Goal: Task Accomplishment & Management: Manage account settings

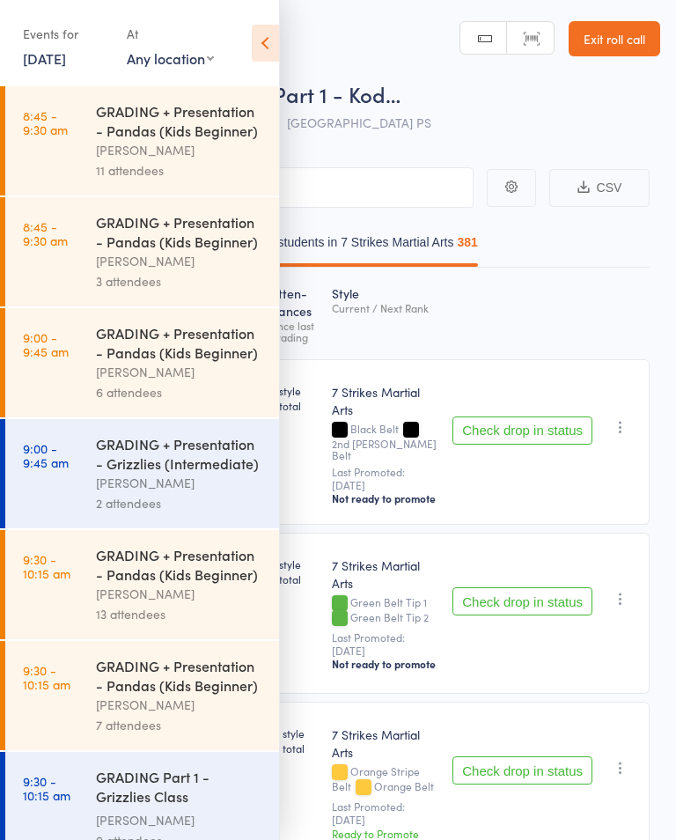
click at [176, 54] on select "Any location Glendenning PS Kings Langley PS Epping Heights PS Metella Road PS …" at bounding box center [170, 57] width 87 height 19
select select "2"
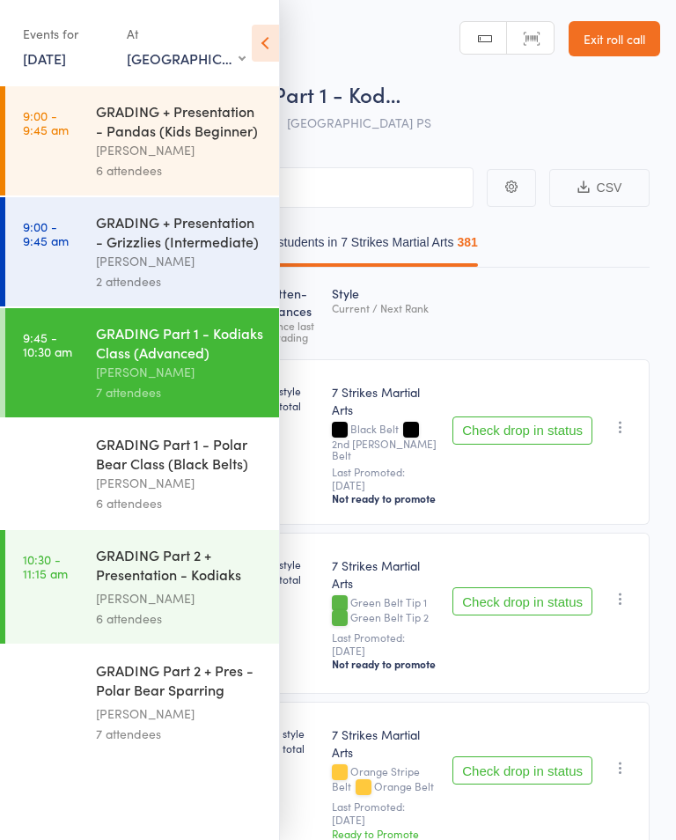
click at [181, 158] on div "[PERSON_NAME]" at bounding box center [180, 150] width 168 height 20
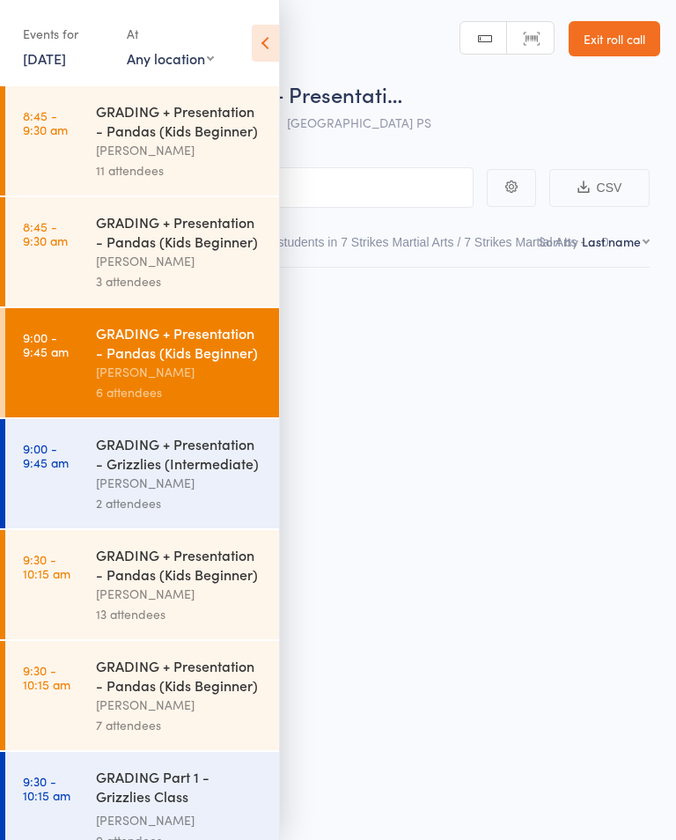
click at [262, 29] on icon at bounding box center [265, 43] width 27 height 37
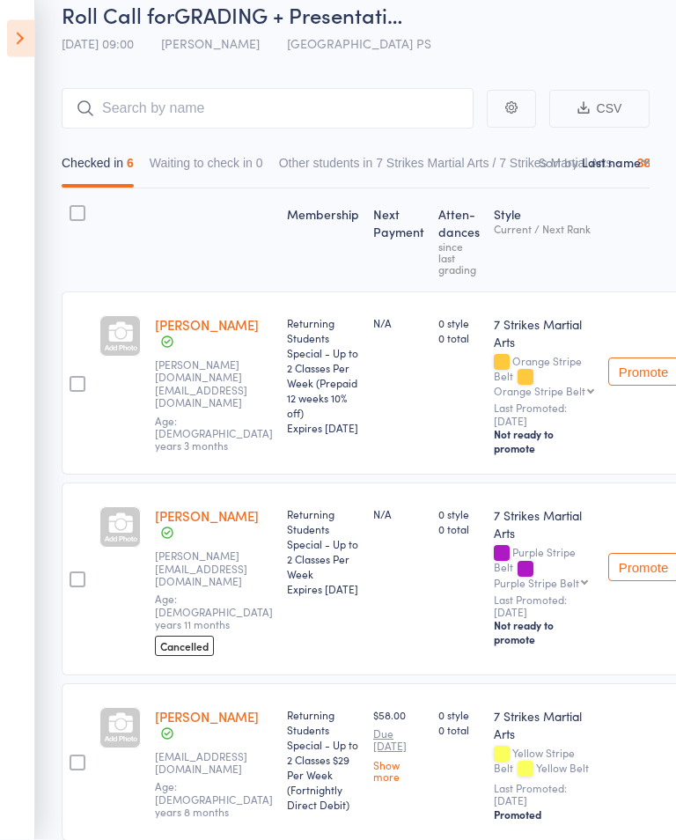
scroll to position [80, 0]
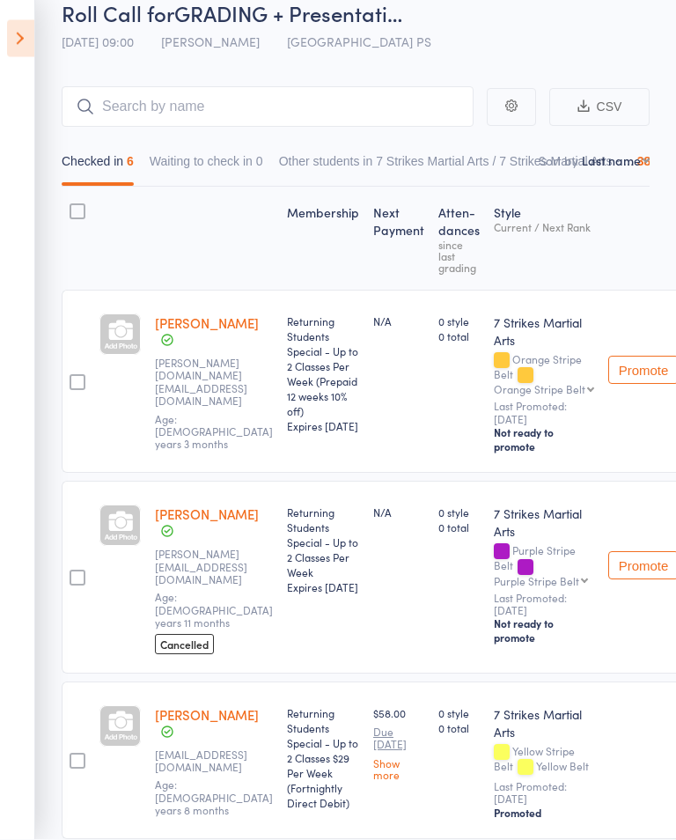
click at [29, 27] on icon at bounding box center [20, 38] width 27 height 37
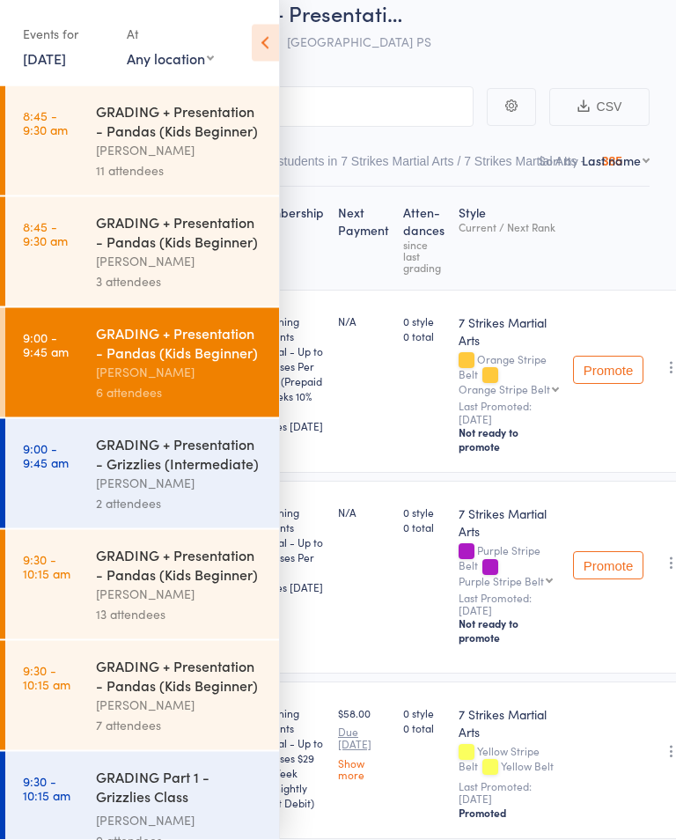
scroll to position [81, 0]
click at [169, 63] on select "Any location Glendenning PS Kings Langley PS Epping Heights PS Metella Road PS …" at bounding box center [170, 57] width 87 height 19
click at [66, 58] on link "20 Sep, 2025" at bounding box center [44, 57] width 43 height 19
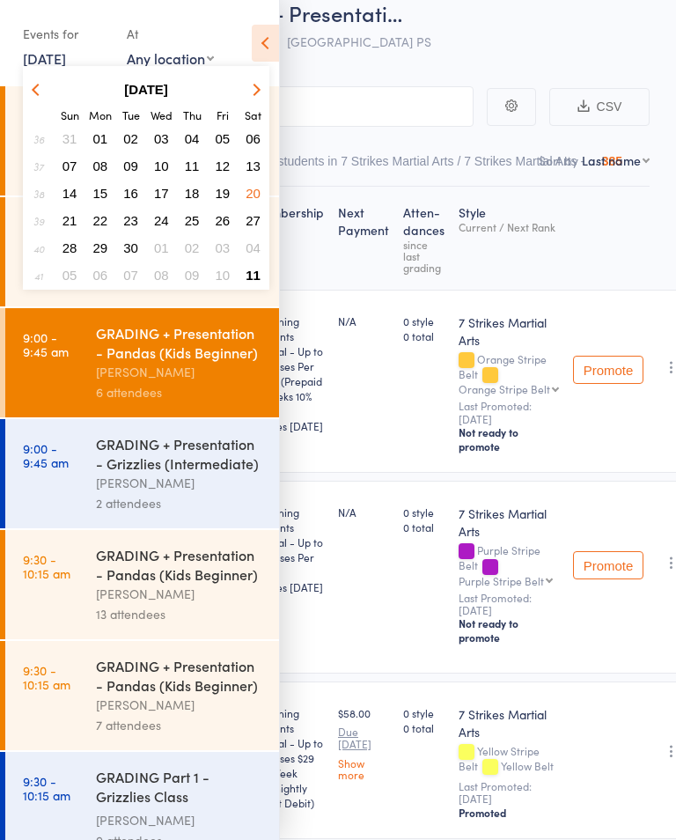
click at [241, 87] on button "button" at bounding box center [253, 89] width 26 height 24
click at [251, 160] on span "11" at bounding box center [253, 165] width 15 height 15
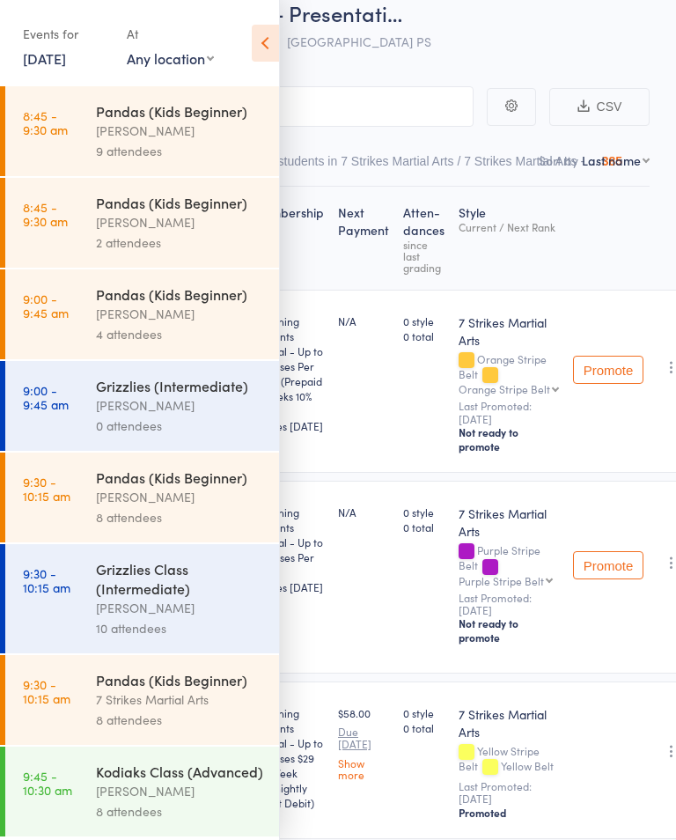
click at [179, 50] on select "Any location Glendenning PS Kings Langley PS Epping Heights PS Metella Road PS …" at bounding box center [170, 57] width 87 height 19
select select "2"
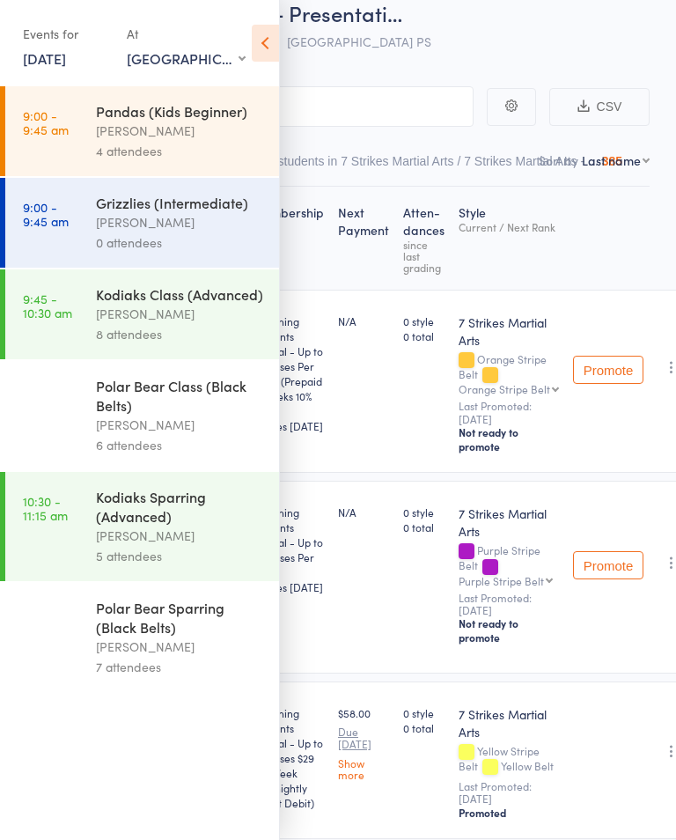
click at [210, 135] on div "Isaac Matos" at bounding box center [180, 131] width 168 height 20
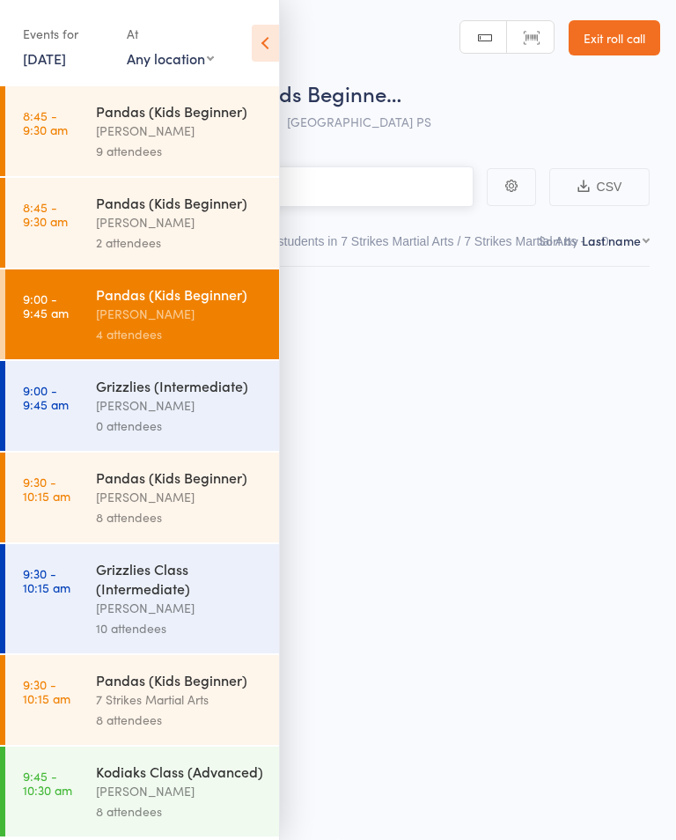
scroll to position [1, 0]
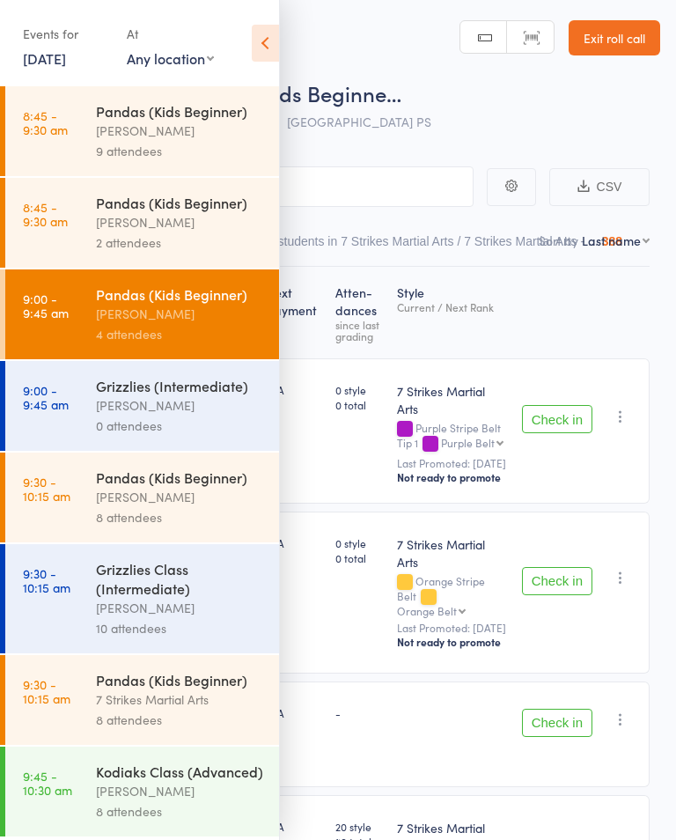
click at [257, 36] on icon at bounding box center [265, 43] width 27 height 37
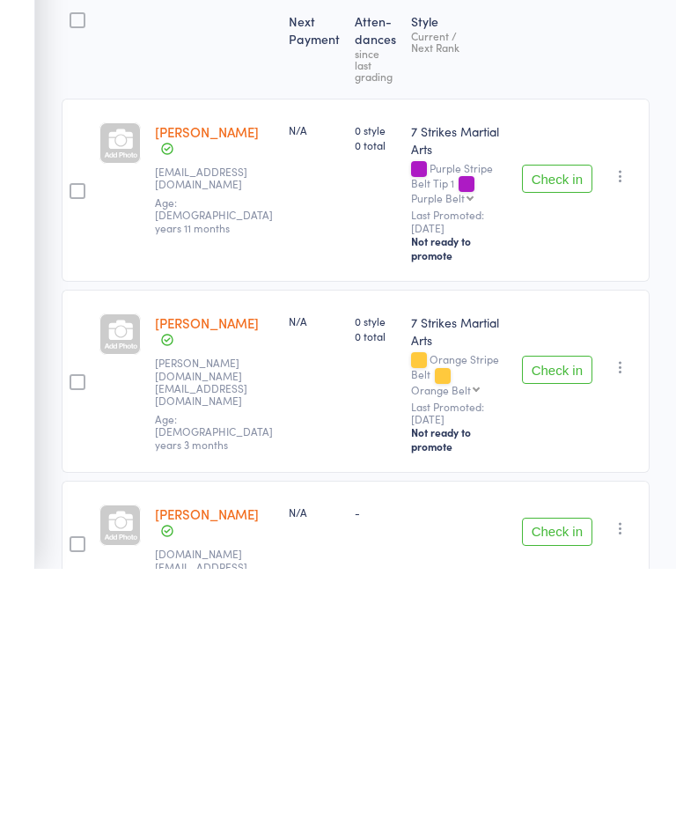
scroll to position [246, 0]
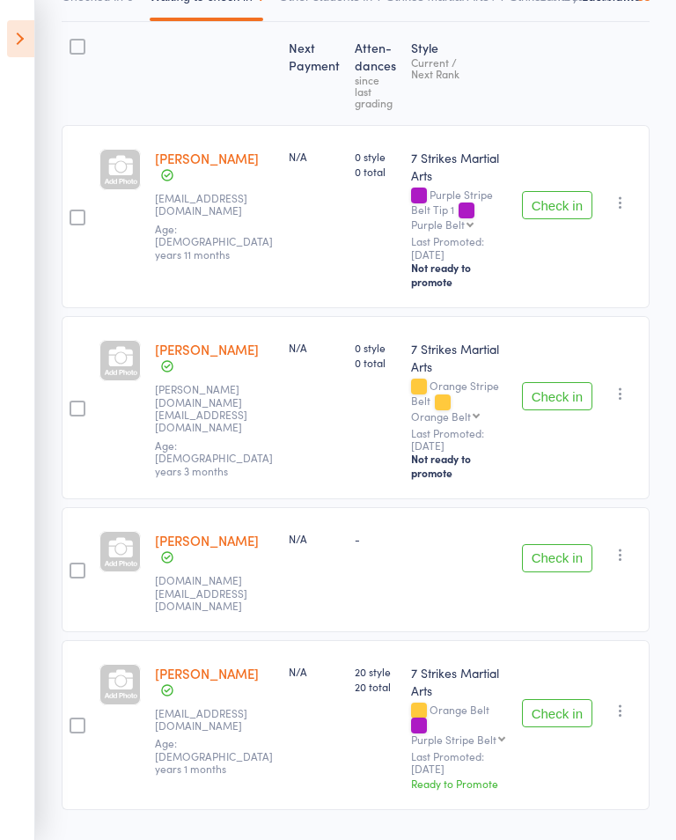
click at [227, 535] on link "[PERSON_NAME]" at bounding box center [207, 540] width 104 height 18
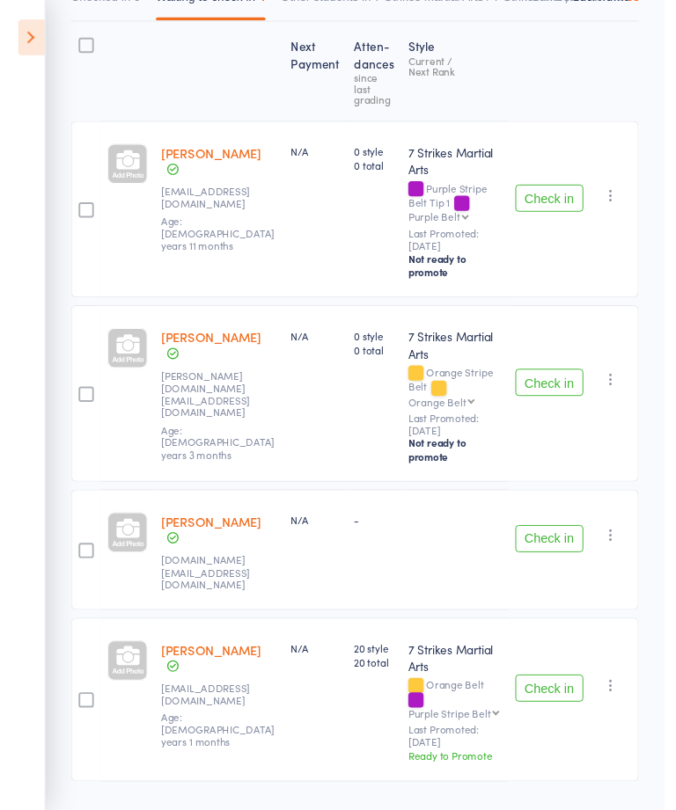
scroll to position [245, 0]
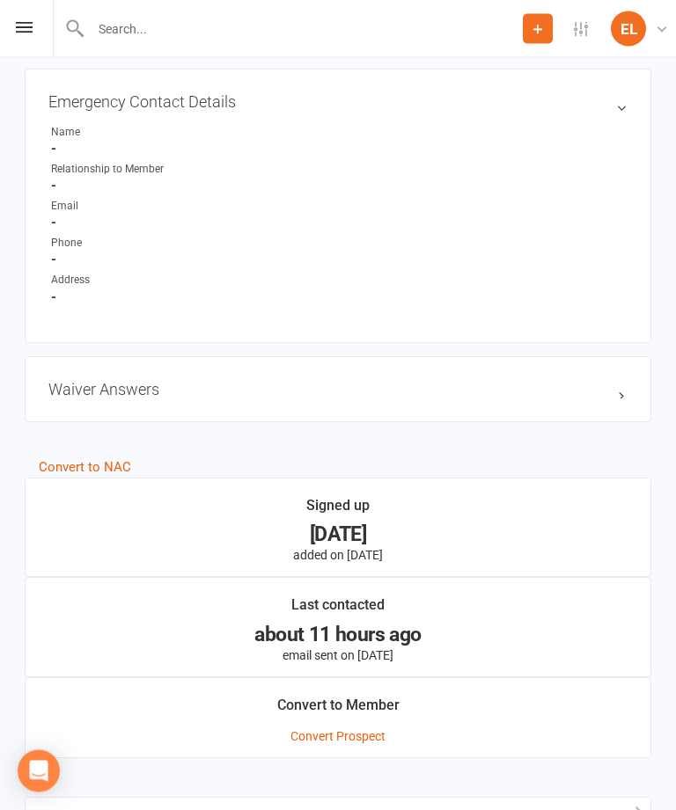
scroll to position [950, 0]
click at [625, 387] on h3 "Waiver Answers edit" at bounding box center [337, 389] width 579 height 18
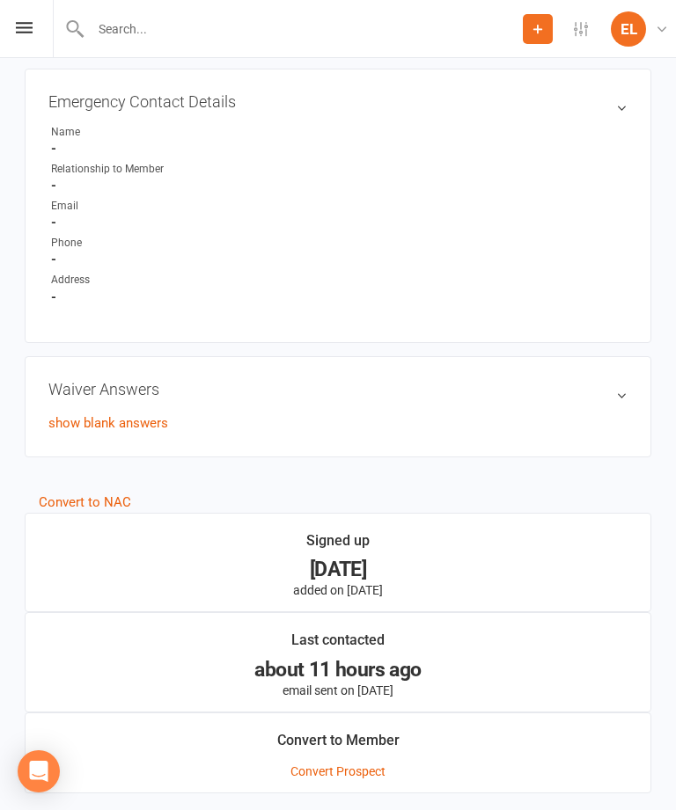
click at [67, 413] on div "Waiver Answers edit show blank answers" at bounding box center [338, 406] width 627 height 101
click at [77, 427] on link "show blank answers" at bounding box center [108, 423] width 120 height 16
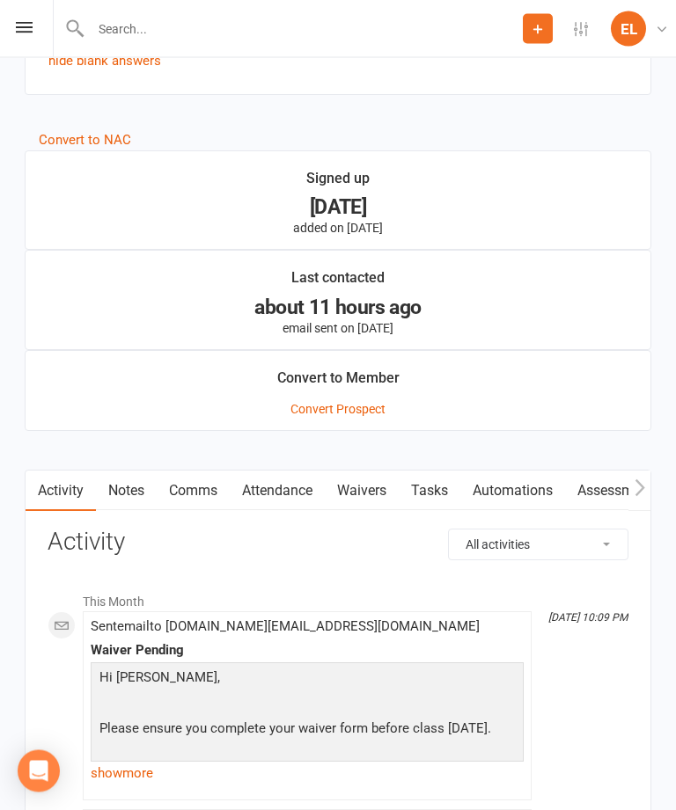
scroll to position [1508, 0]
click at [357, 479] on link "Waivers" at bounding box center [362, 490] width 74 height 40
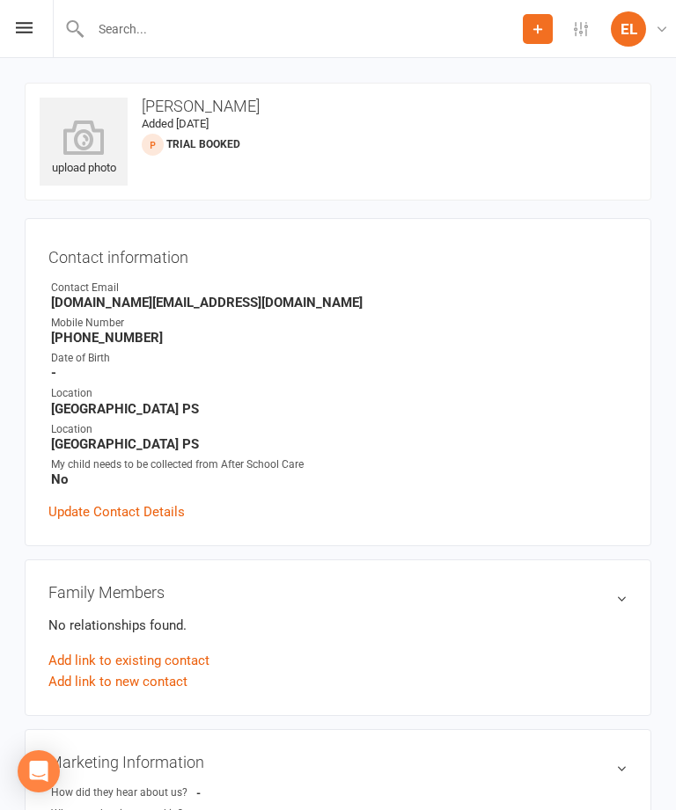
click at [18, 23] on icon at bounding box center [24, 27] width 17 height 11
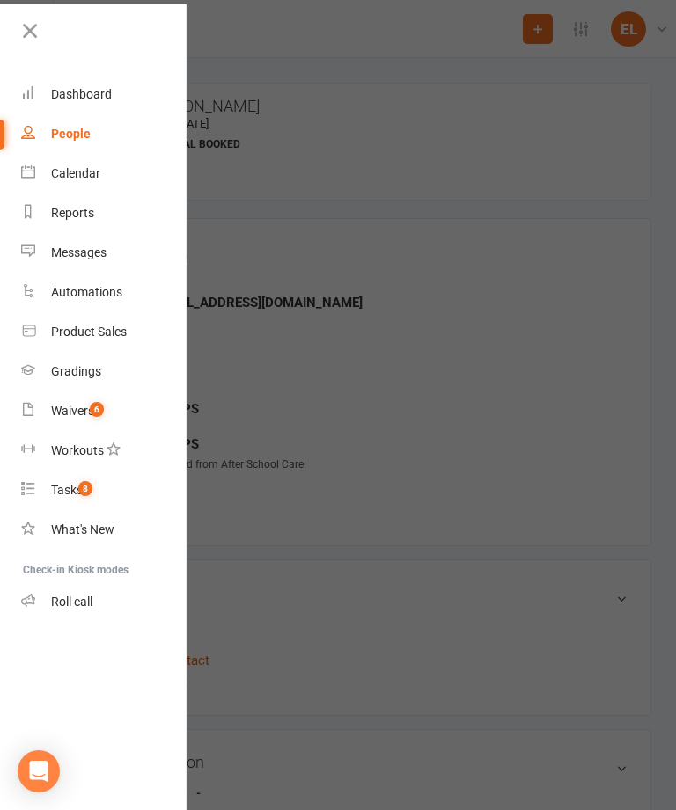
click at [110, 93] on div "Dashboard" at bounding box center [81, 94] width 61 height 14
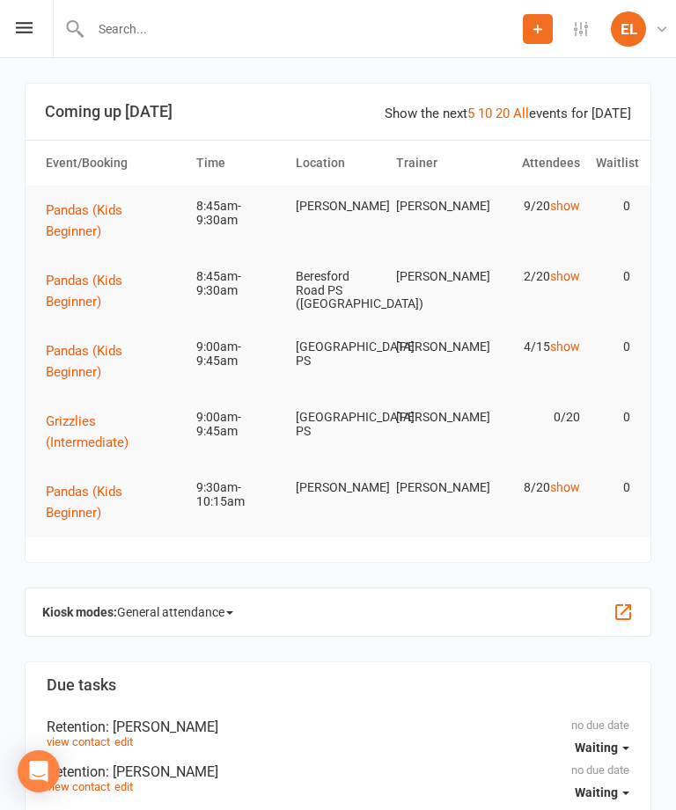
click at [10, 30] on div "Prospect Member Non-attending contact Task Add Settings Event Templates Appoint…" at bounding box center [338, 29] width 676 height 58
click at [31, 23] on icon at bounding box center [24, 27] width 17 height 11
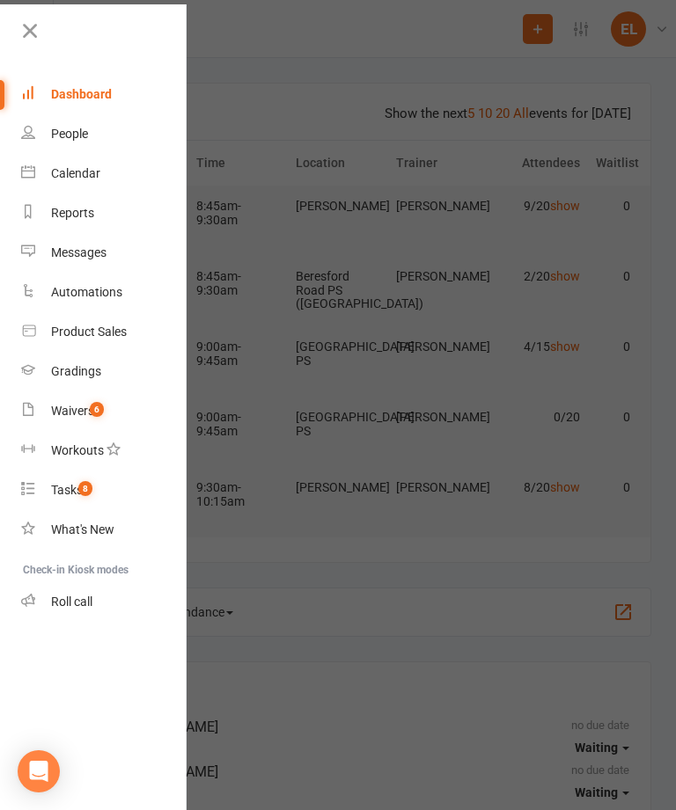
click at [96, 603] on link "Roll call" at bounding box center [104, 603] width 166 height 40
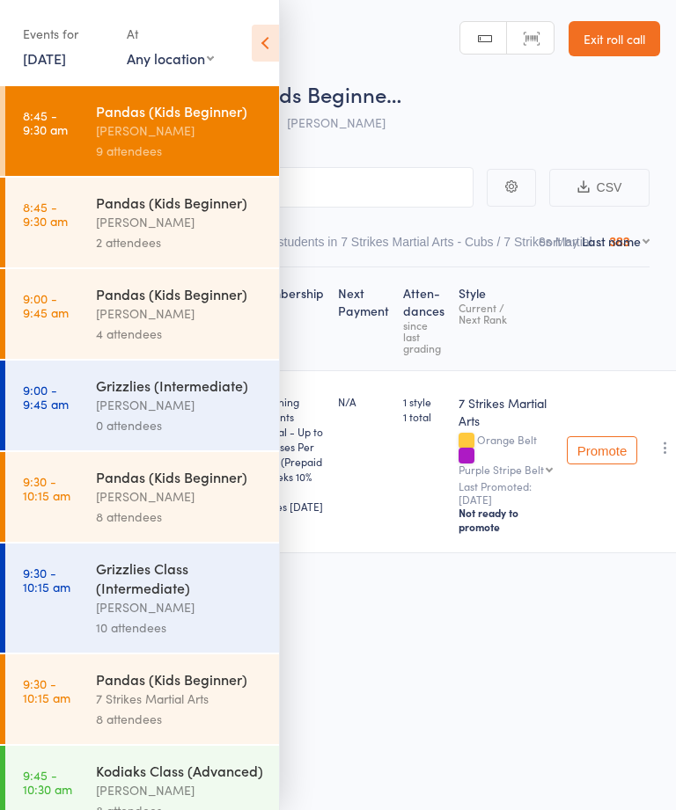
click at [183, 59] on select "Any location Glendenning PS Kings Langley PS Epping Heights PS Metella Road PS …" at bounding box center [170, 57] width 87 height 19
select select "2"
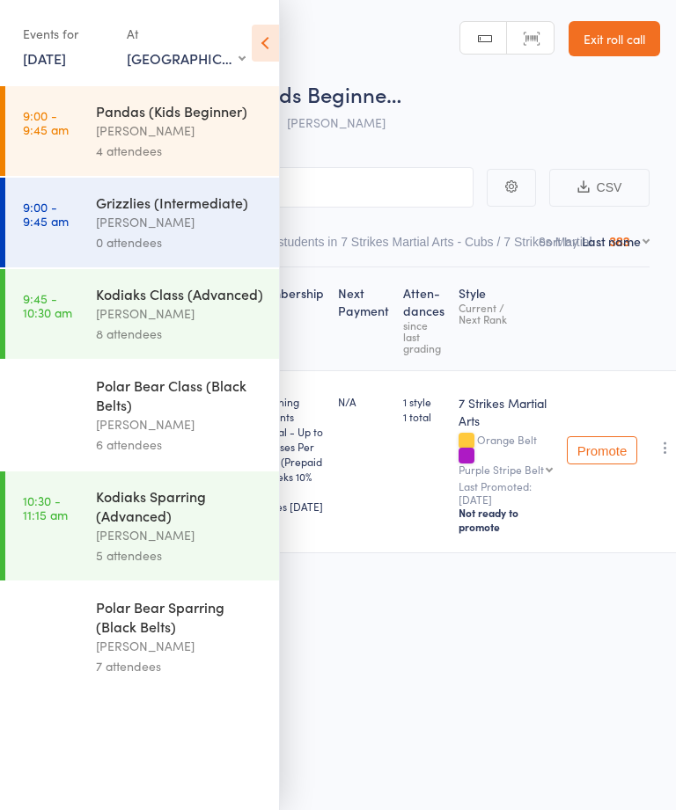
click at [273, 30] on icon at bounding box center [265, 43] width 27 height 37
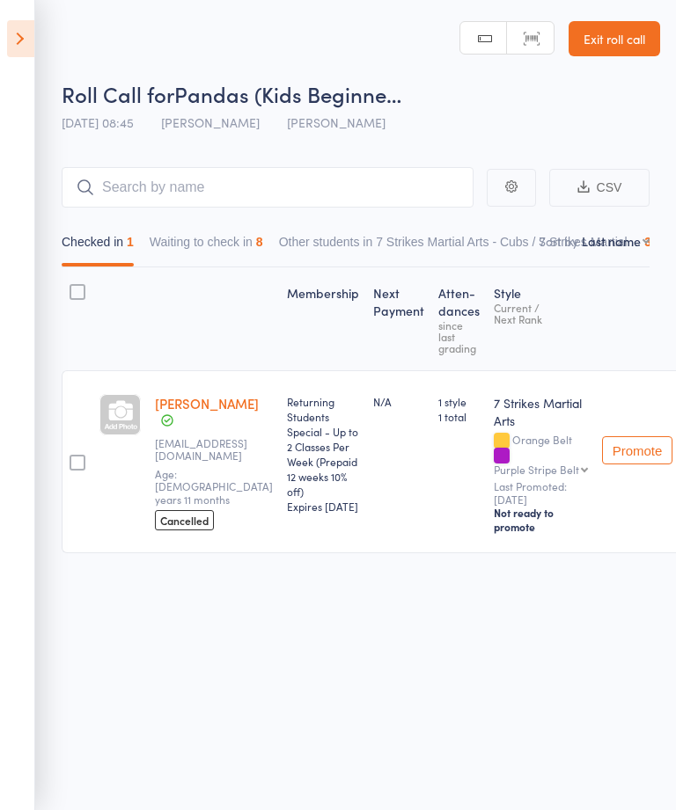
click at [8, 40] on icon at bounding box center [20, 38] width 27 height 37
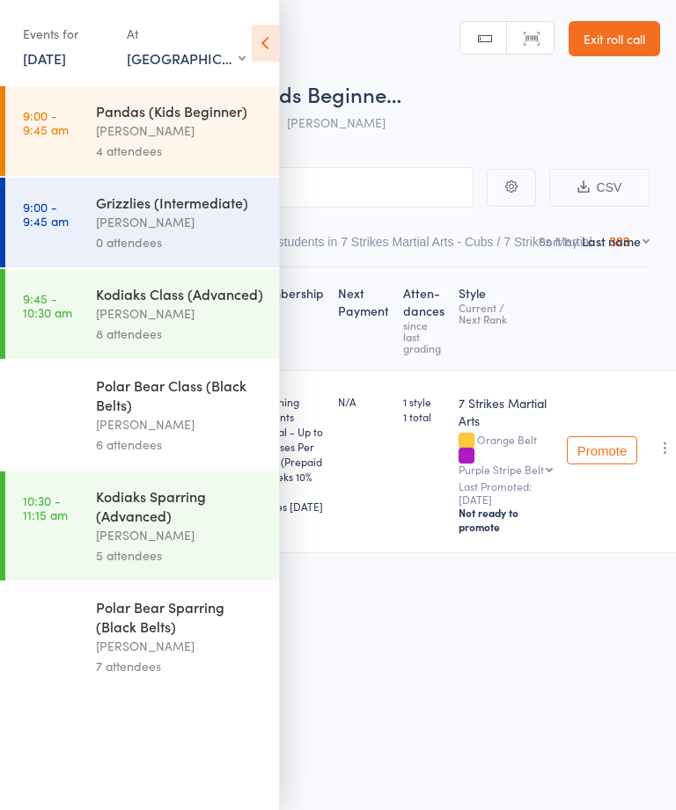
click at [169, 140] on div "Isaac Matos" at bounding box center [180, 131] width 168 height 20
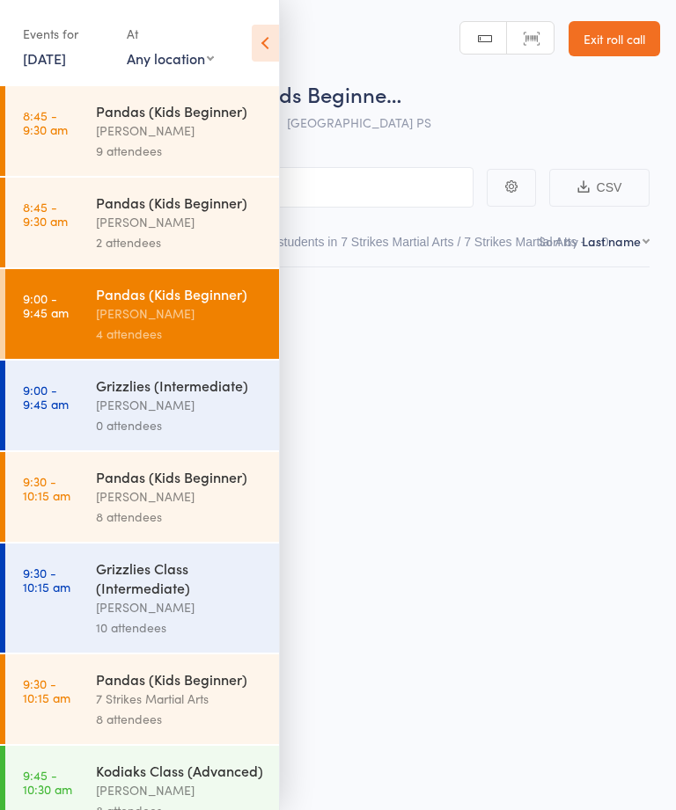
click at [176, 135] on div "Daniel Jancek" at bounding box center [180, 131] width 168 height 20
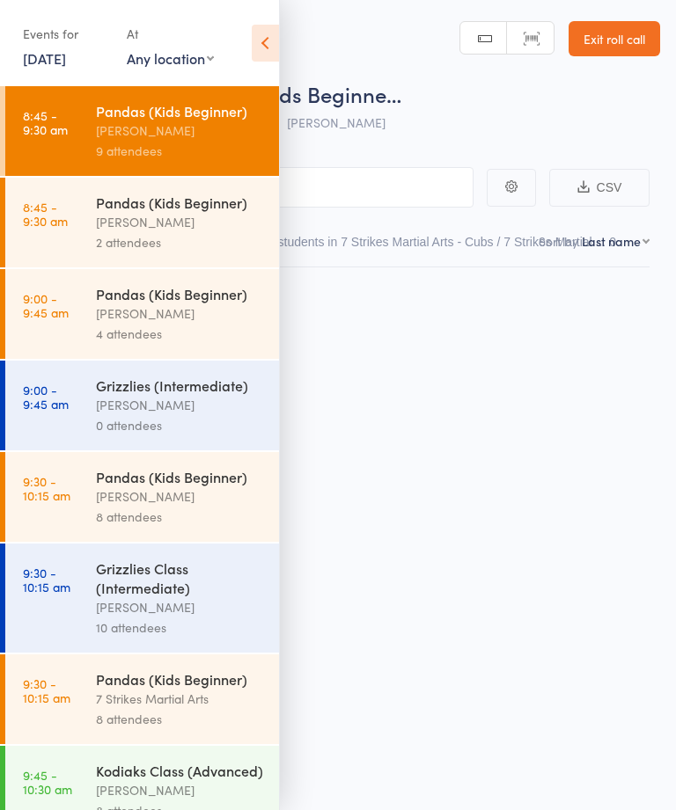
click at [270, 40] on icon at bounding box center [265, 43] width 27 height 37
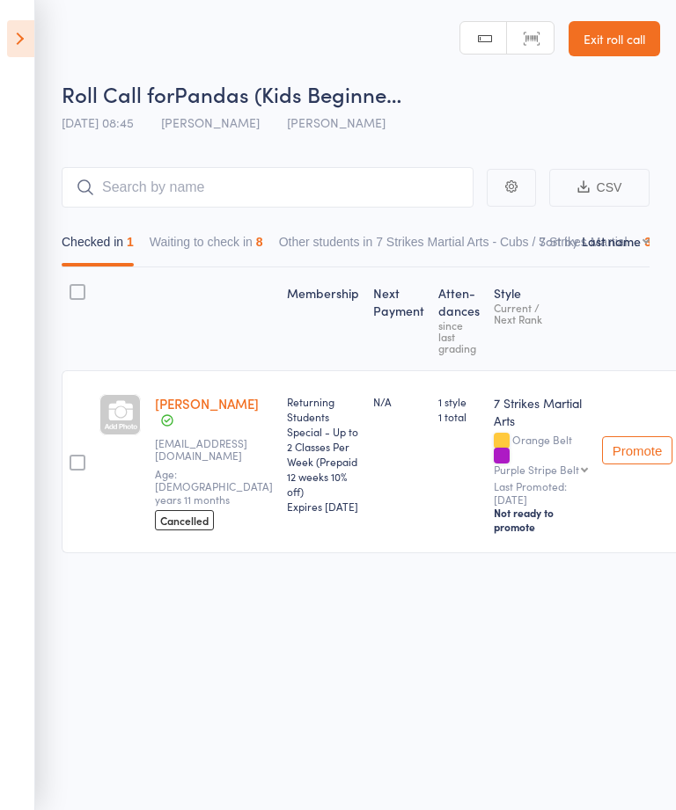
click at [18, 36] on icon at bounding box center [20, 38] width 27 height 37
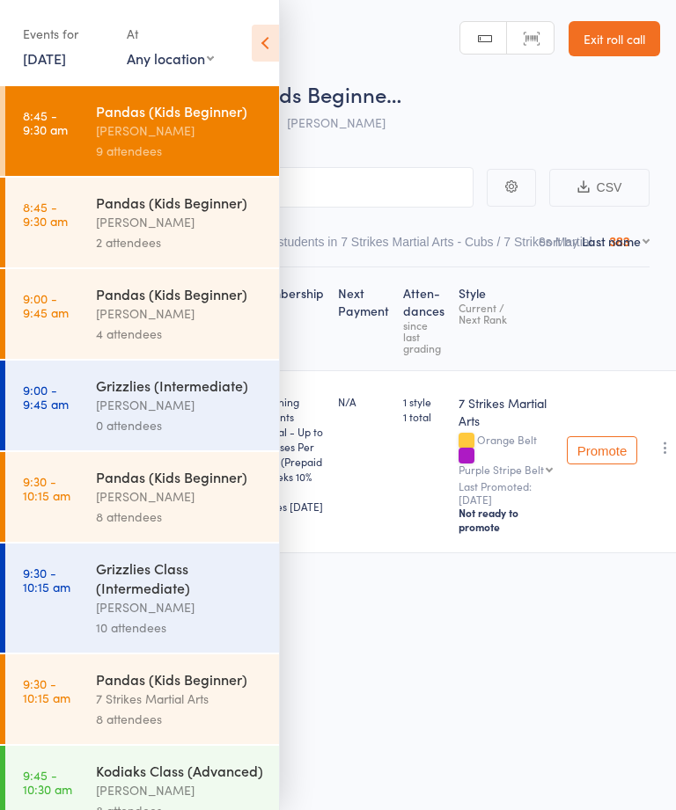
click at [170, 319] on div "Isaac Matos" at bounding box center [180, 314] width 168 height 20
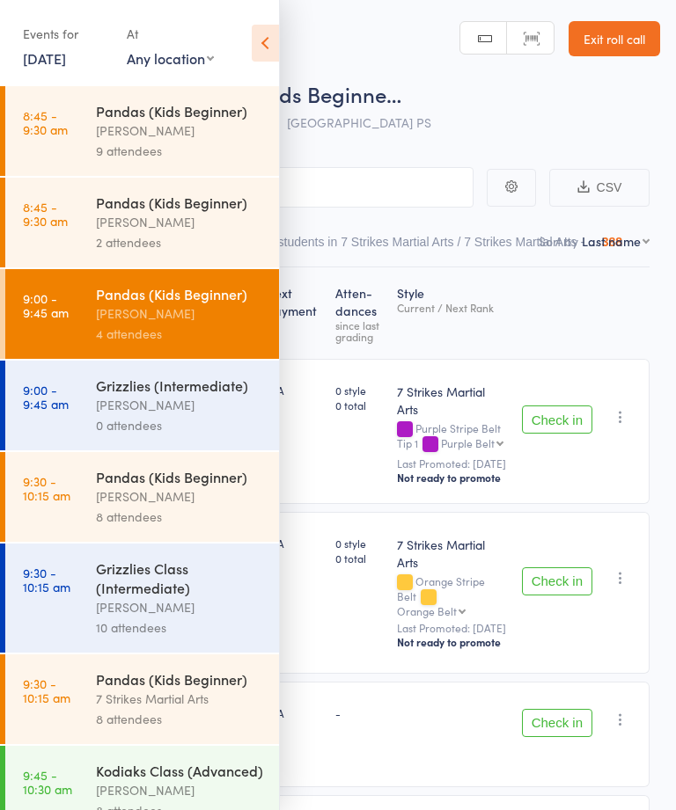
click at [261, 40] on icon at bounding box center [265, 43] width 27 height 37
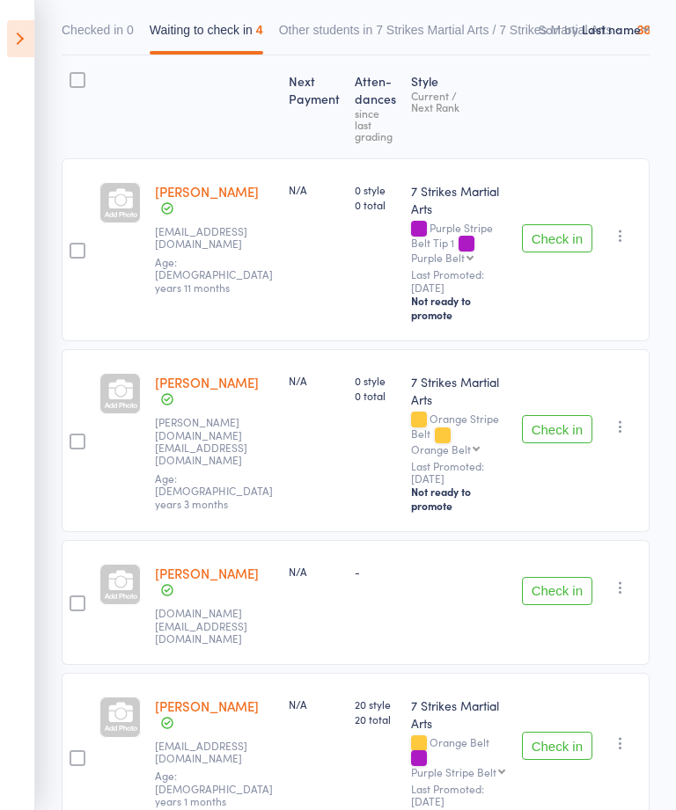
scroll to position [246, 0]
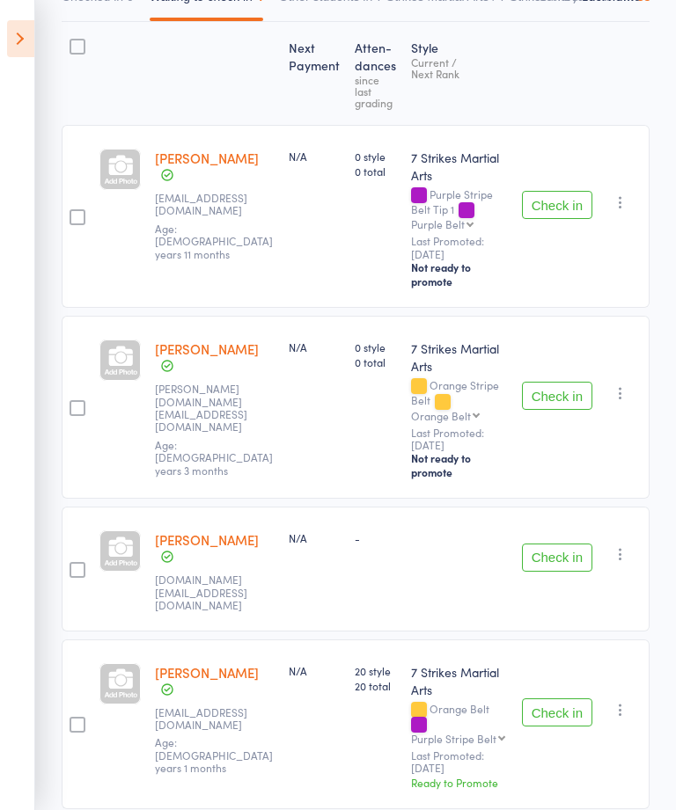
click at [631, 555] on button "button" at bounding box center [620, 554] width 21 height 21
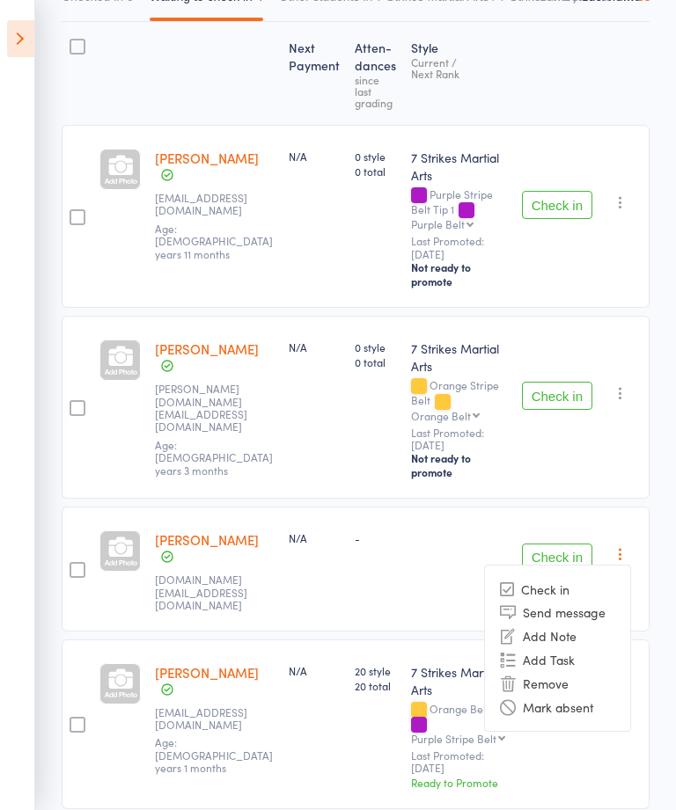
click at [196, 549] on link "Sayeed SyedBlank" at bounding box center [207, 540] width 104 height 18
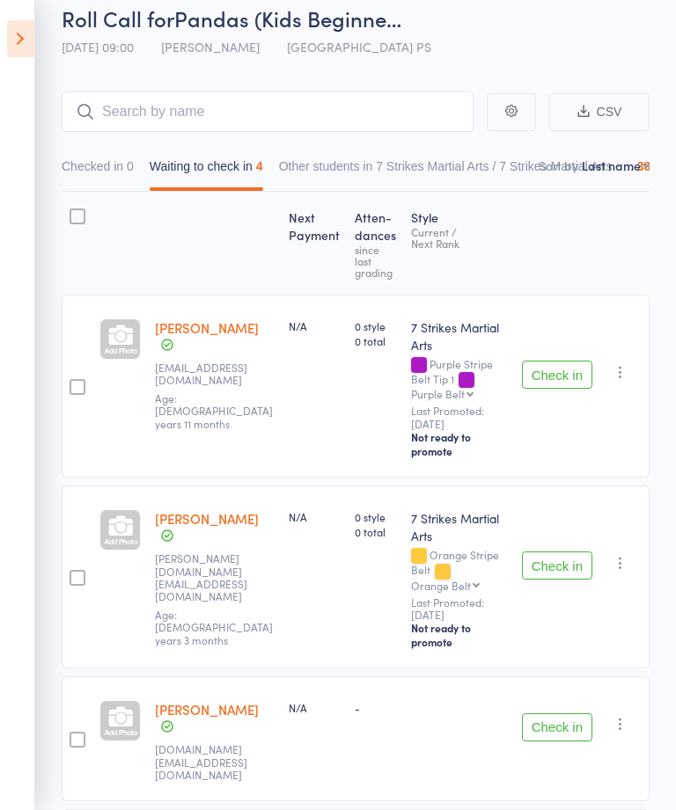
scroll to position [0, 0]
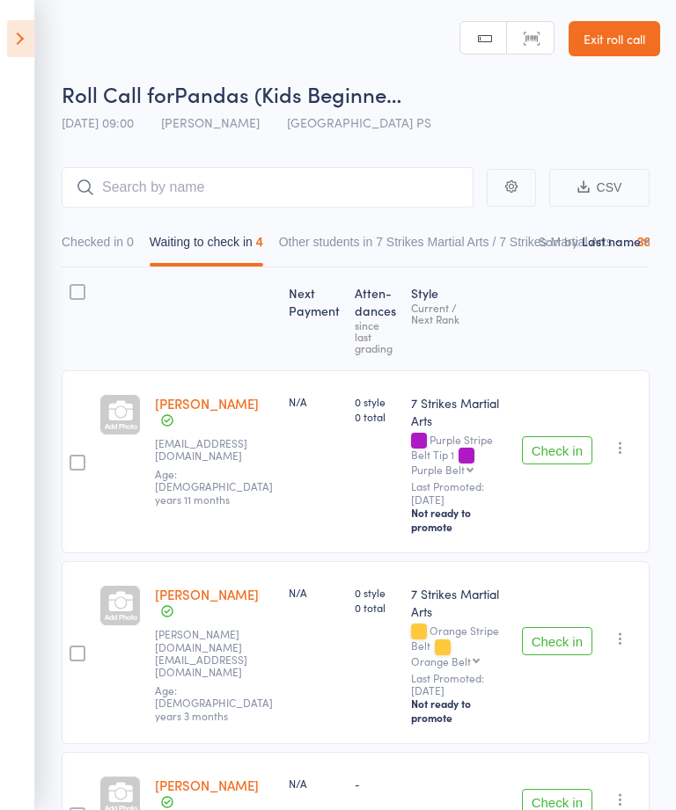
click at [30, 48] on icon at bounding box center [20, 38] width 27 height 37
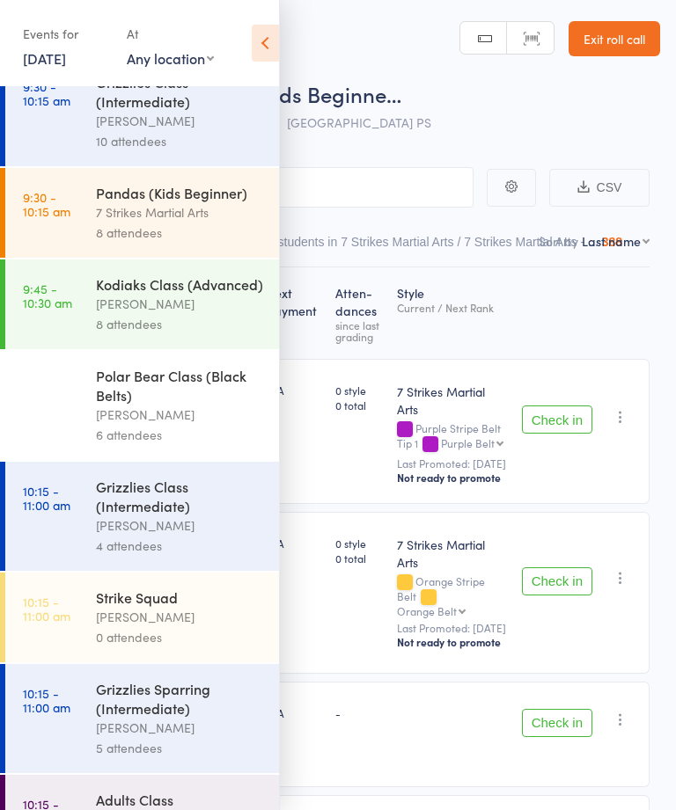
scroll to position [450, 0]
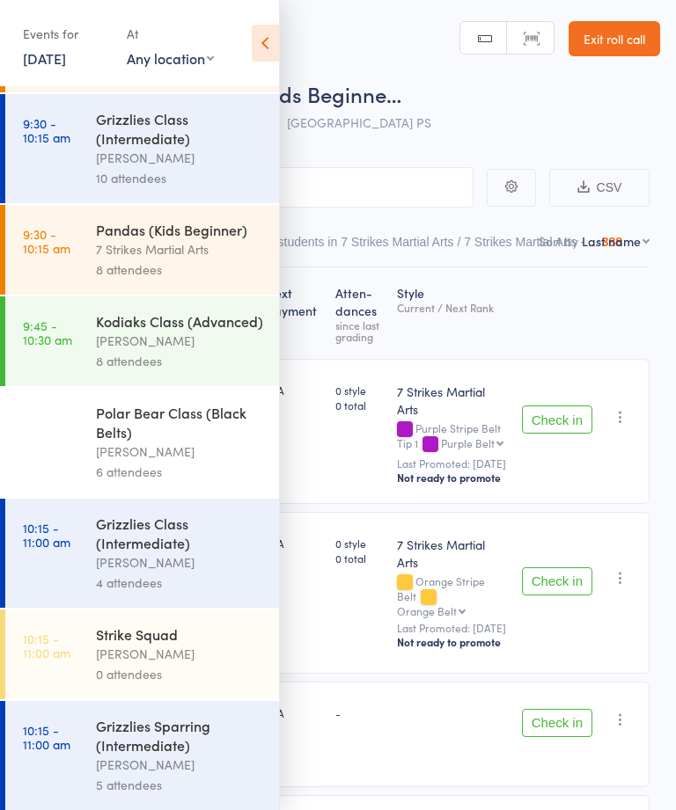
click at [265, 40] on icon at bounding box center [265, 43] width 27 height 37
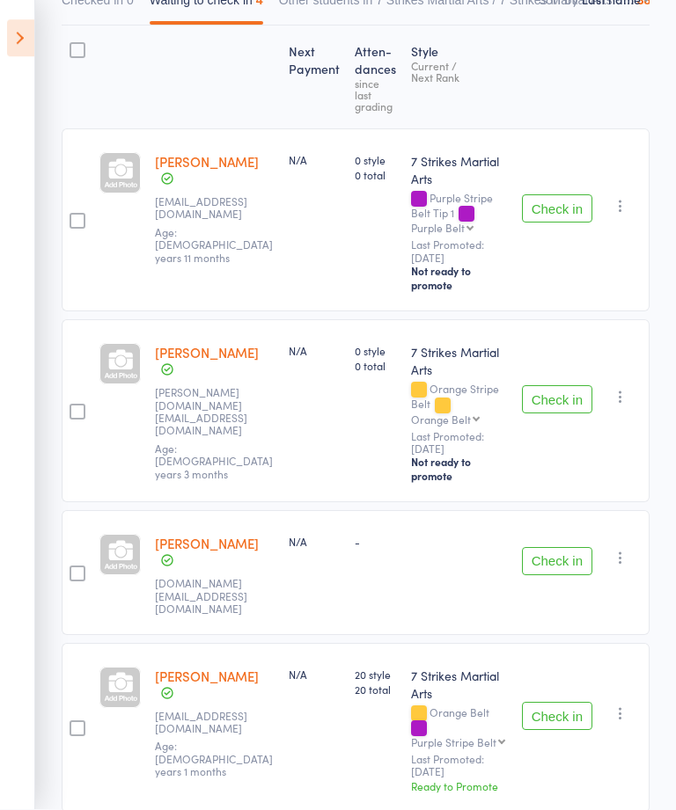
scroll to position [297, 0]
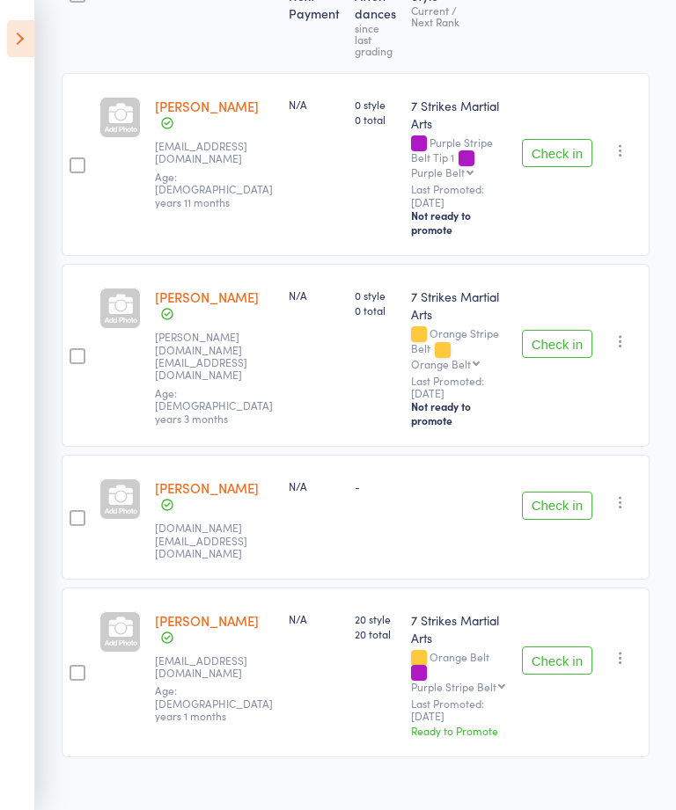
click at [566, 647] on button "Check in" at bounding box center [557, 661] width 70 height 28
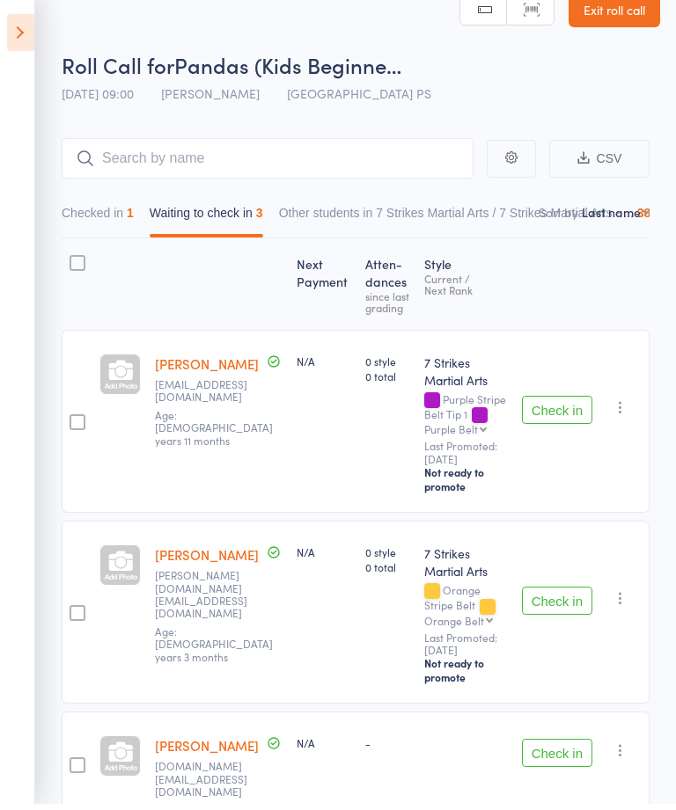
scroll to position [58, 0]
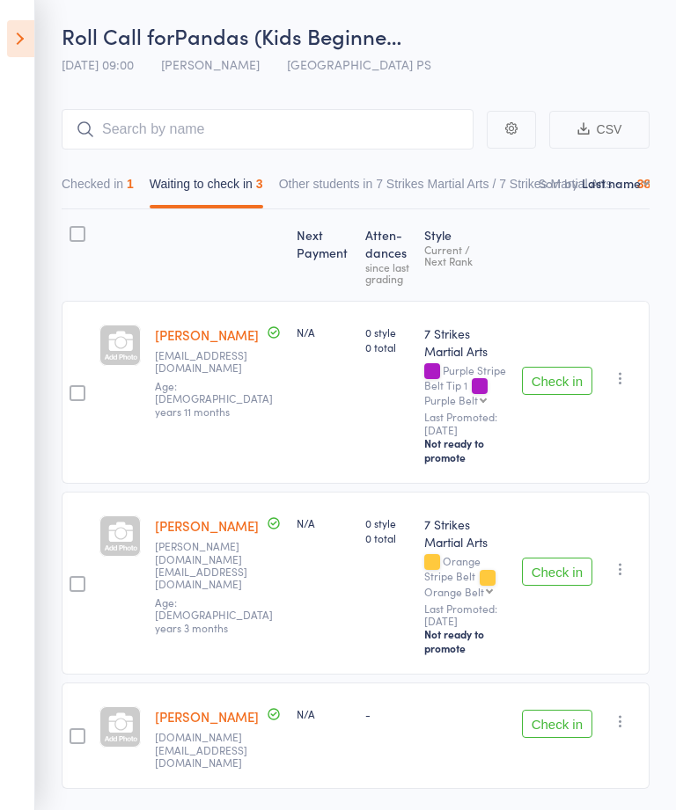
click at [568, 569] on button "Check in" at bounding box center [557, 572] width 70 height 28
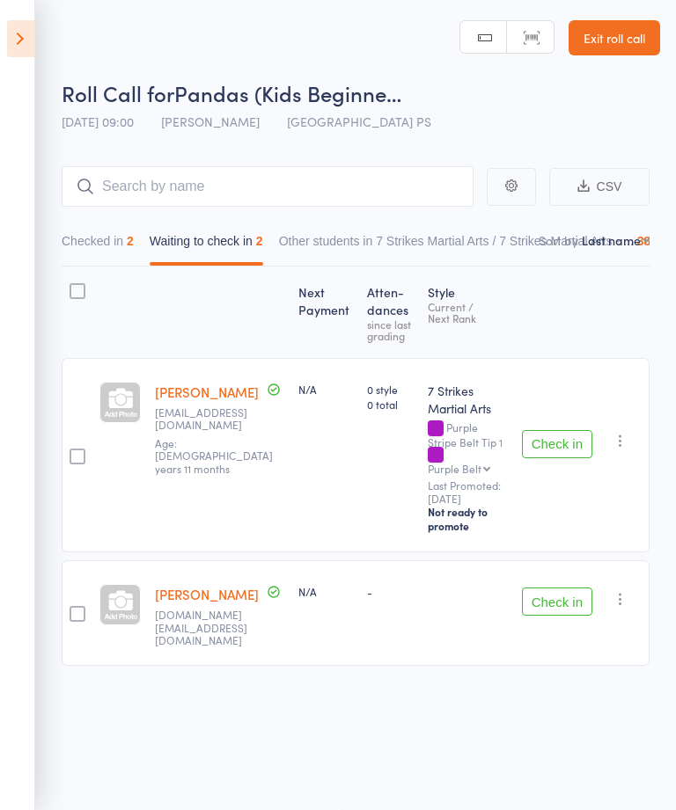
click at [11, 33] on icon at bounding box center [20, 38] width 27 height 37
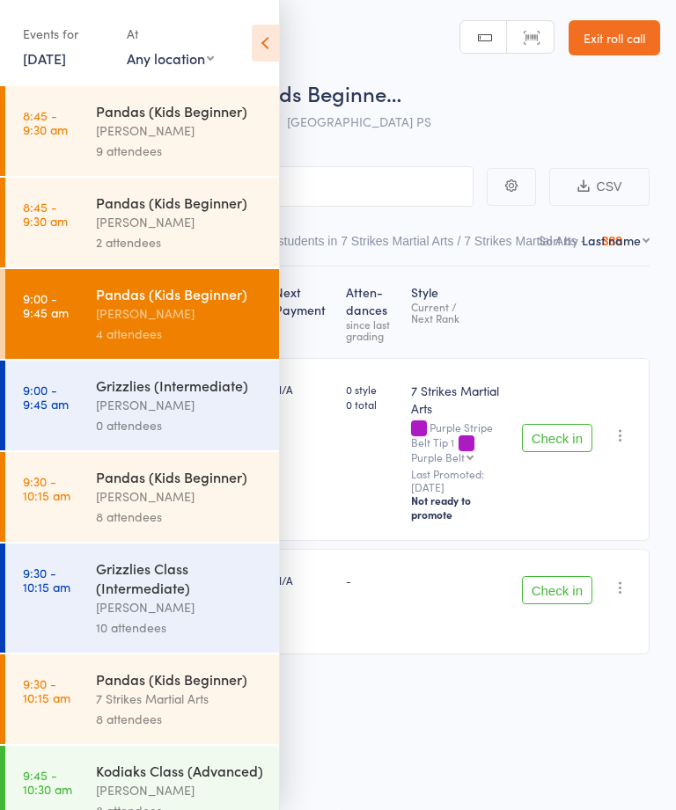
click at [230, 41] on div "Events for 11 Oct, 2025 11 Oct, 2025 October 2025 Sun Mon Tue Wed Thu Fri Sat 4…" at bounding box center [139, 44] width 279 height 89
click at [203, 63] on select "Any location Glendenning PS Kings Langley PS Epping Heights PS Metella Road PS …" at bounding box center [170, 57] width 87 height 19
select select "2"
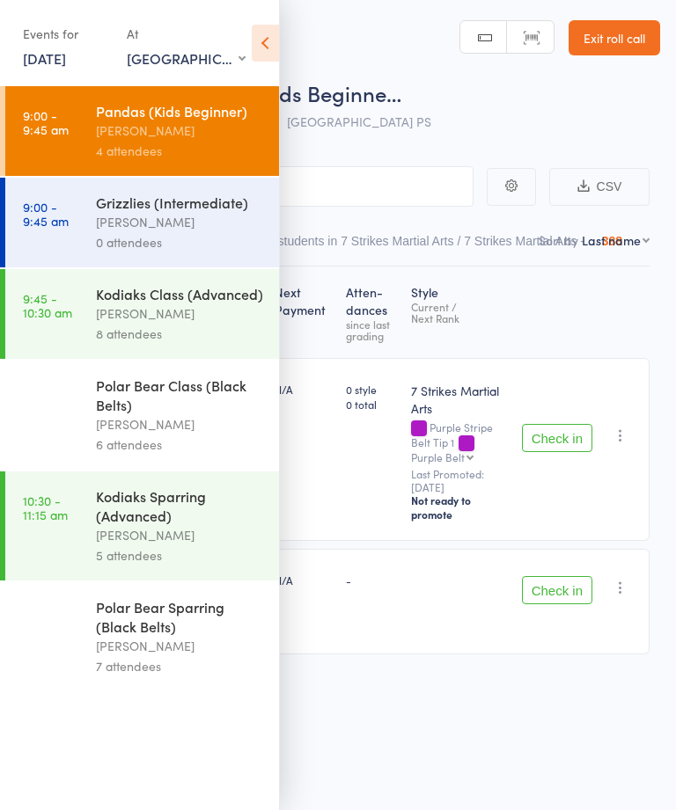
scroll to position [0, 0]
click at [224, 321] on div "Isaac Matos" at bounding box center [180, 314] width 168 height 20
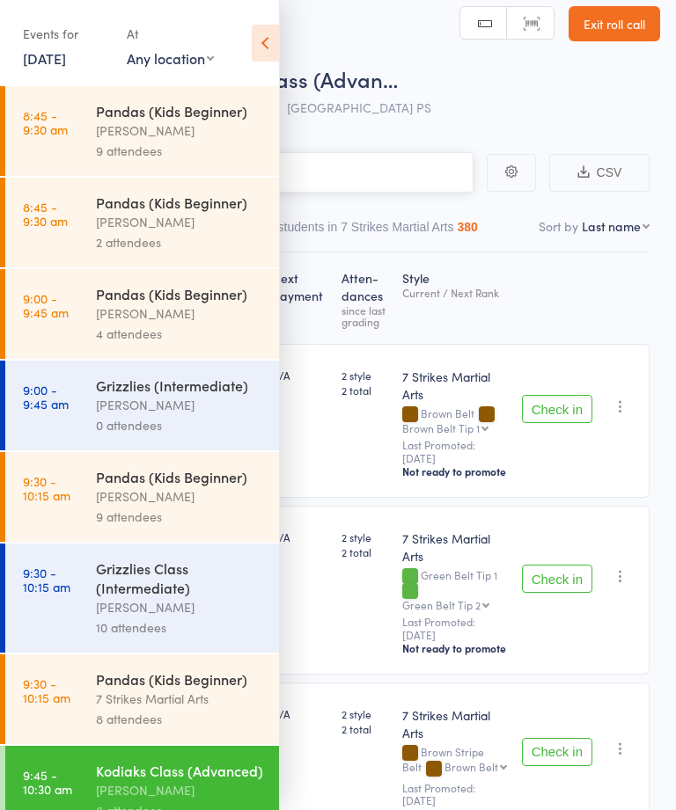
scroll to position [40, 0]
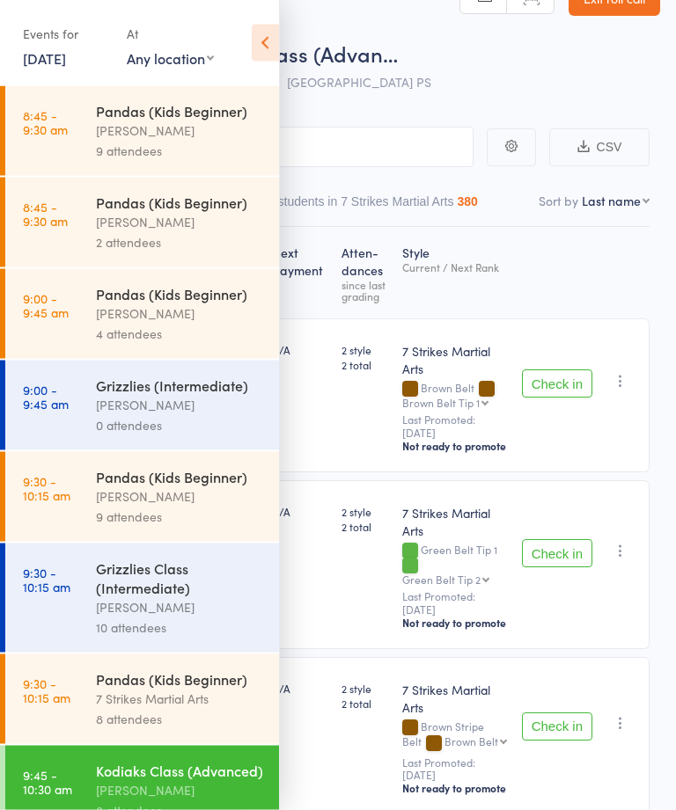
click at [269, 38] on icon at bounding box center [265, 43] width 27 height 37
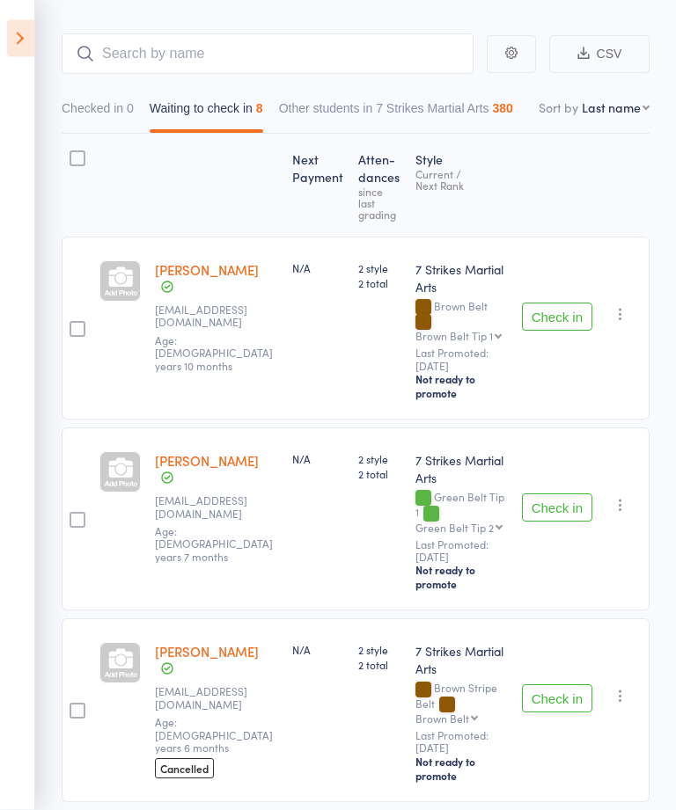
scroll to position [47, 0]
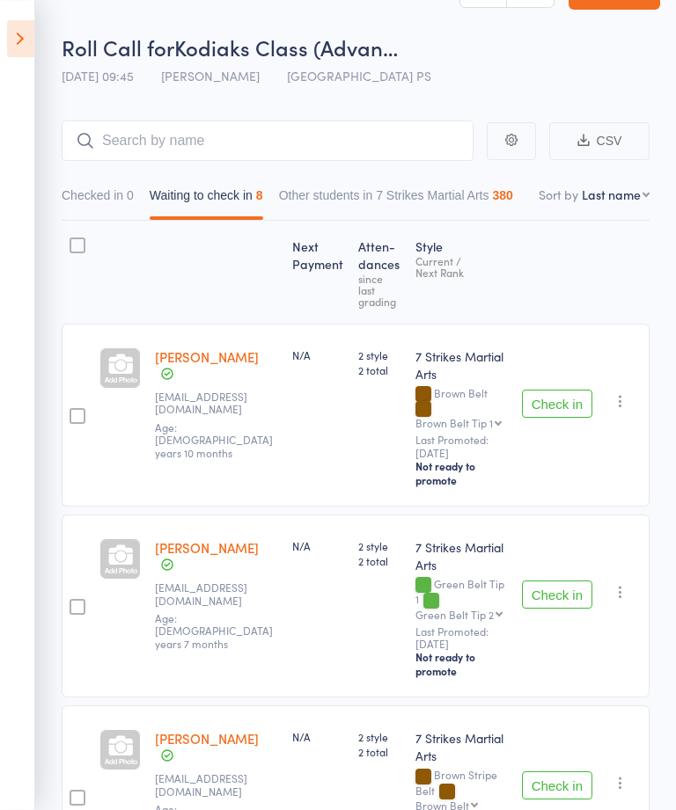
click at [18, 40] on icon at bounding box center [20, 38] width 27 height 37
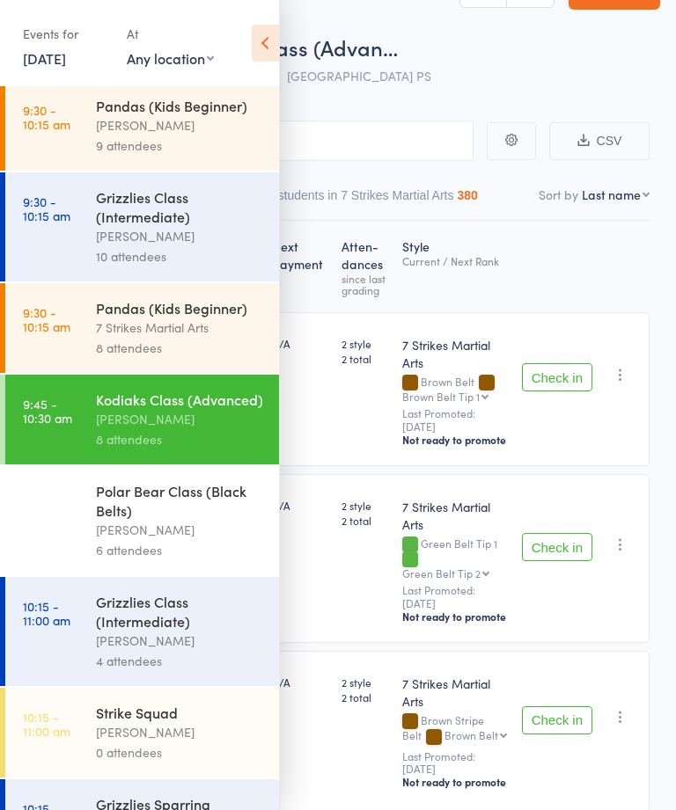
scroll to position [496, 0]
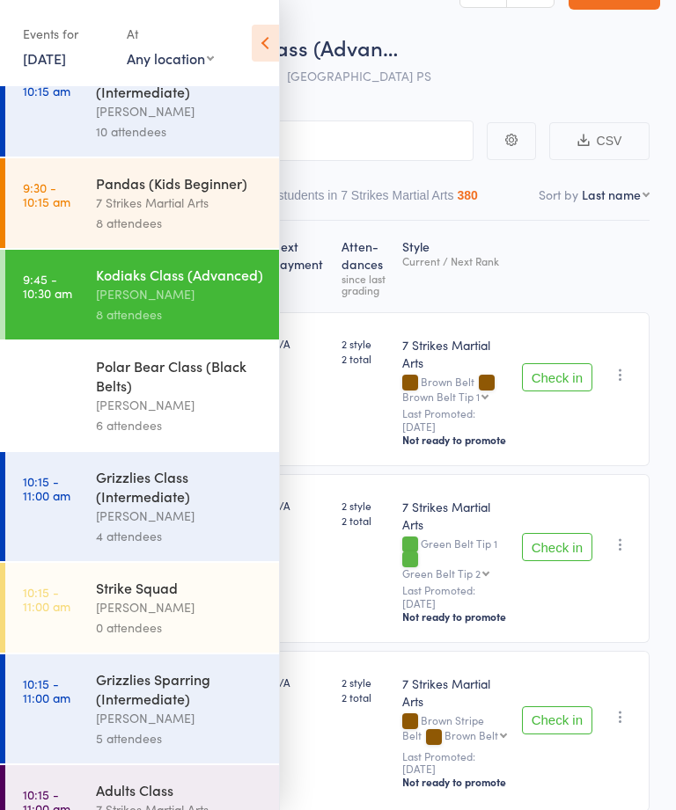
click at [205, 395] on div "Polar Bear Class (Black Belts)" at bounding box center [180, 375] width 168 height 39
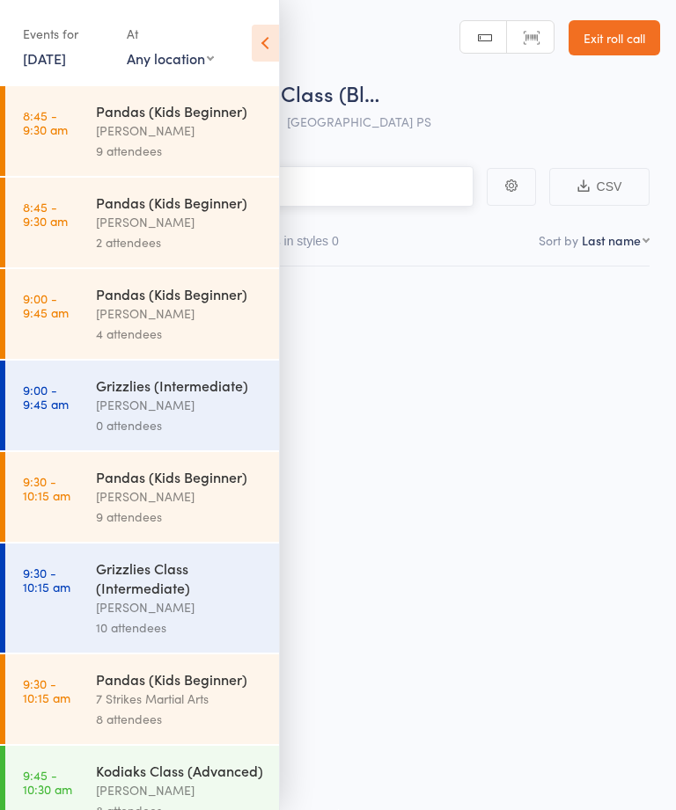
scroll to position [1, 0]
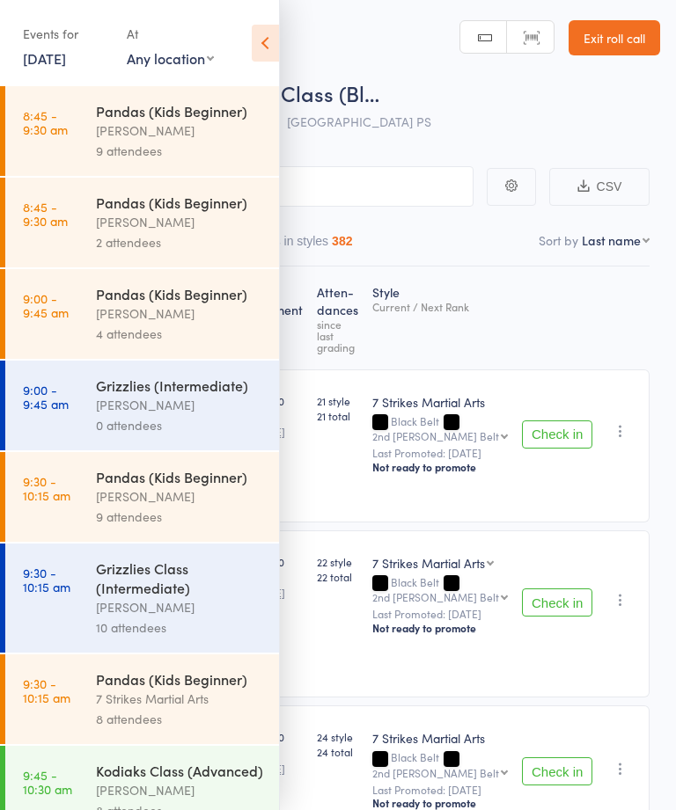
click at [268, 33] on icon at bounding box center [265, 43] width 27 height 37
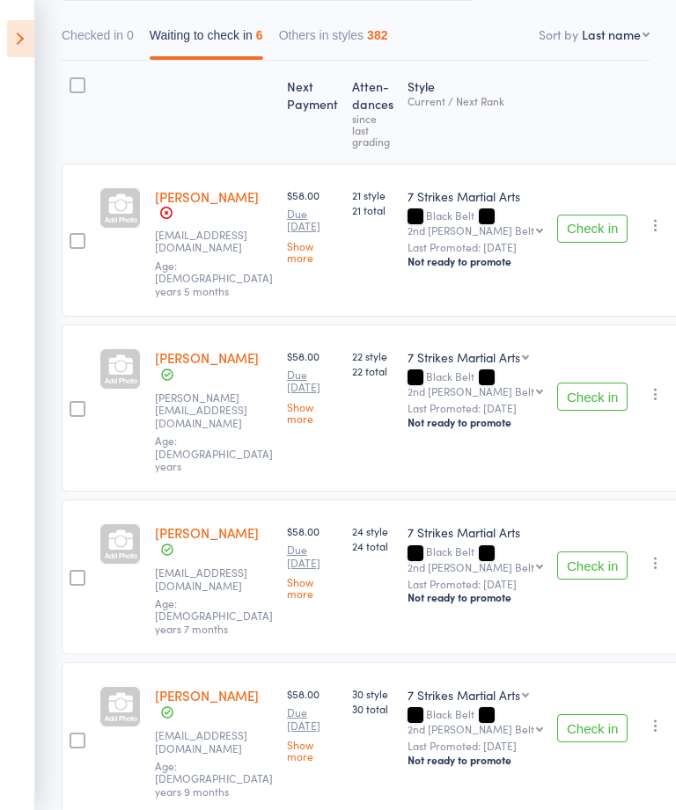
scroll to position [205, 0]
click at [17, 43] on icon at bounding box center [20, 38] width 27 height 37
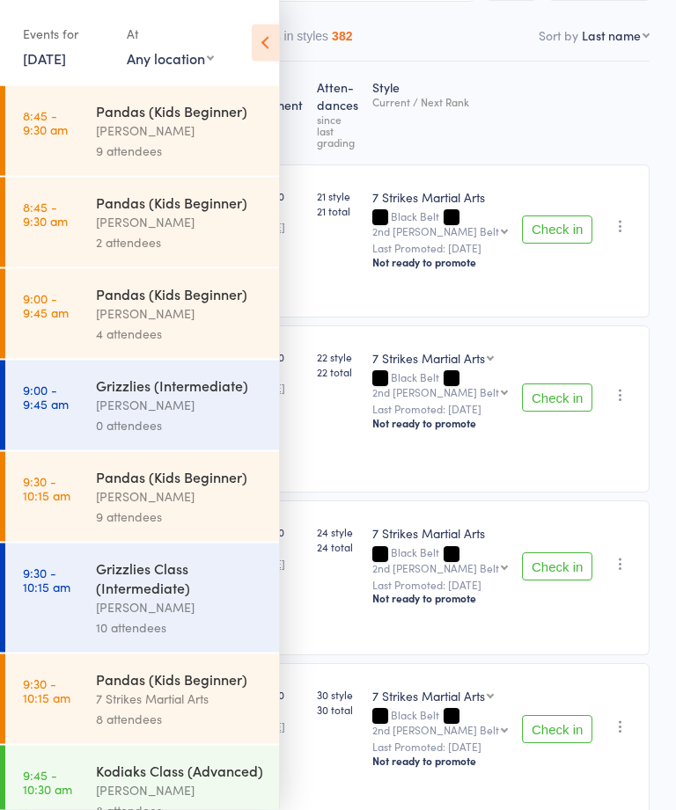
scroll to position [206, 0]
click at [258, 43] on icon at bounding box center [265, 43] width 27 height 37
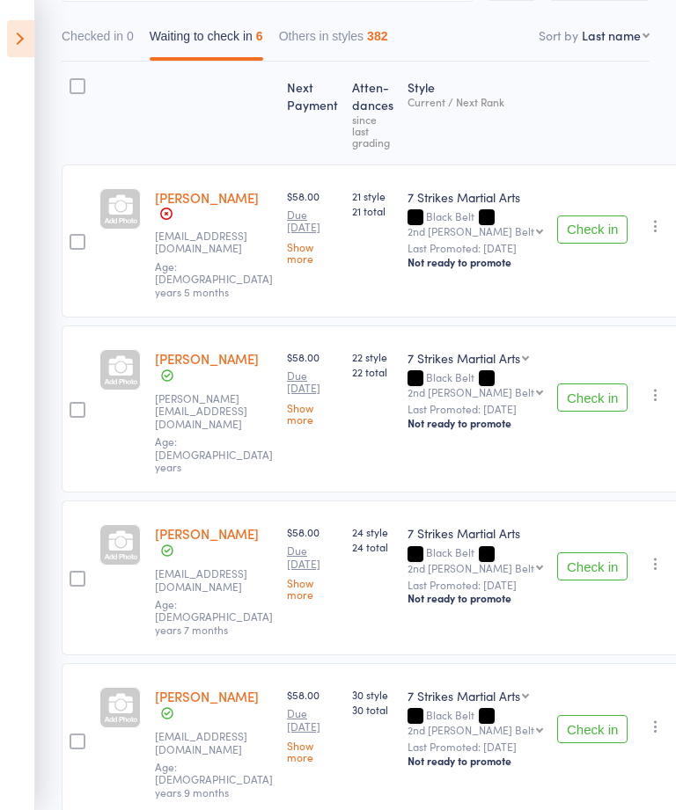
click at [18, 38] on icon at bounding box center [20, 38] width 27 height 37
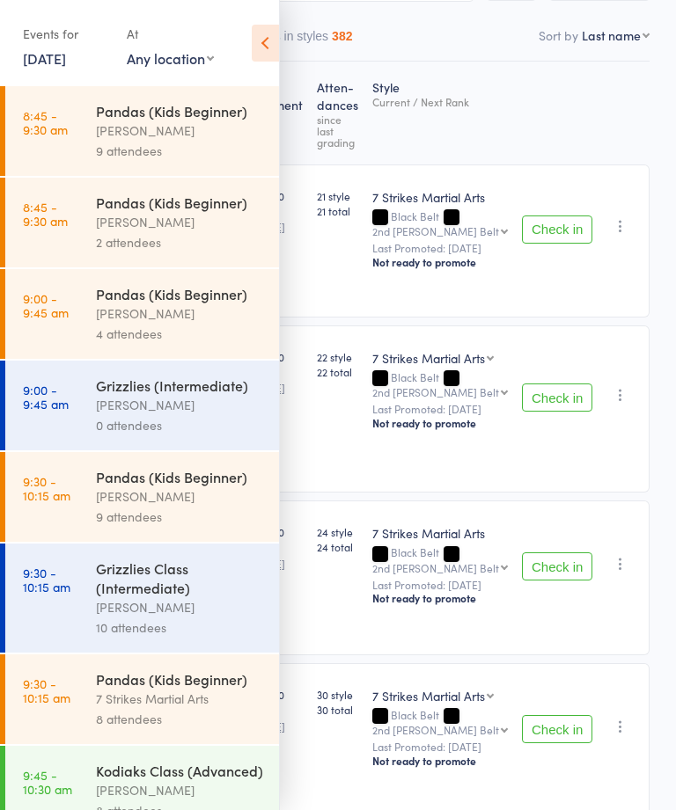
click at [216, 324] on div "Isaac Matos" at bounding box center [180, 314] width 168 height 20
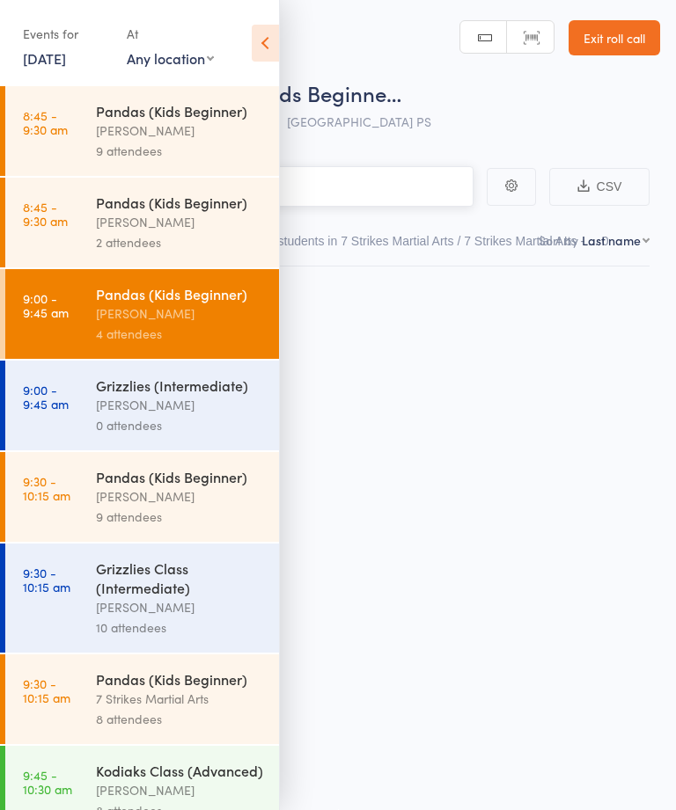
scroll to position [1, 0]
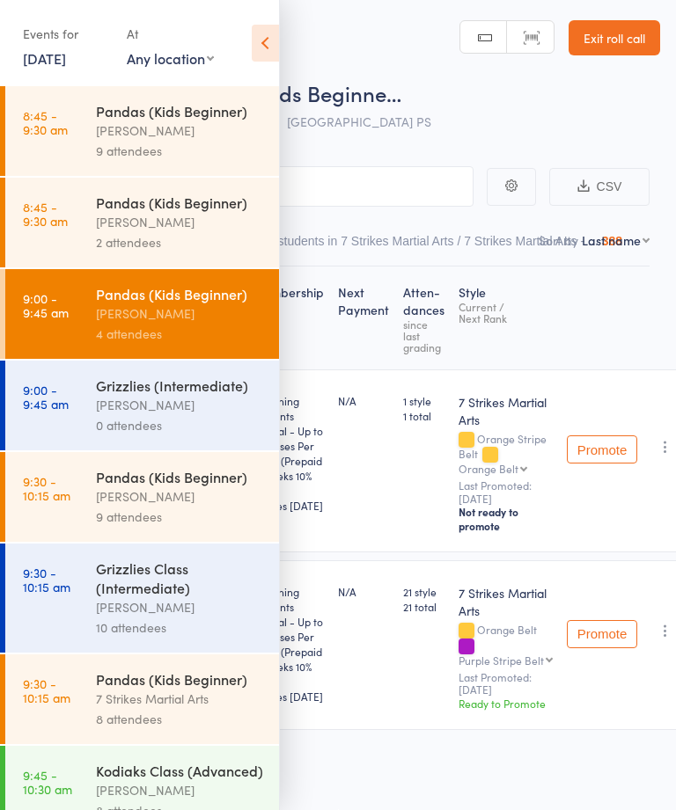
click at [264, 40] on icon at bounding box center [265, 43] width 27 height 37
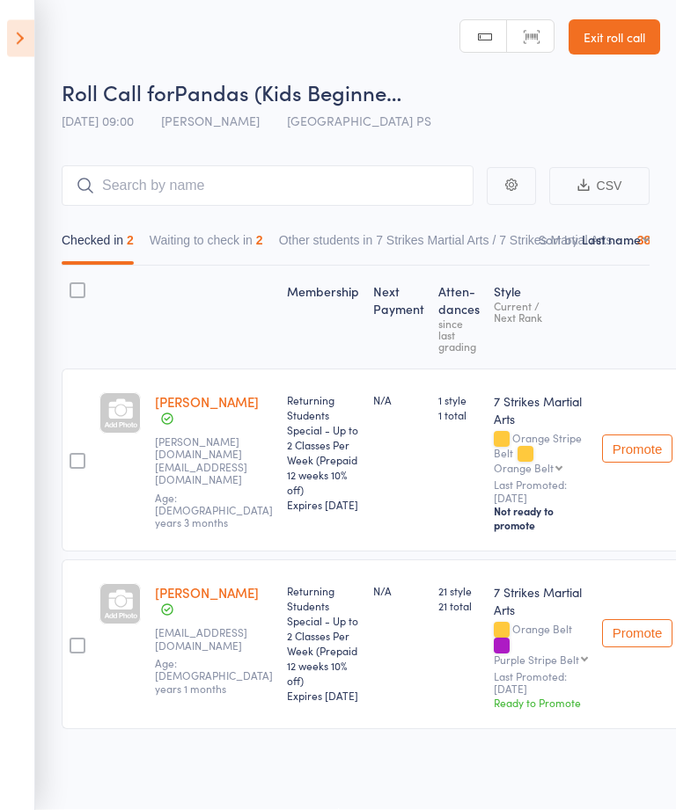
scroll to position [20, 0]
click at [31, 44] on icon at bounding box center [20, 38] width 27 height 37
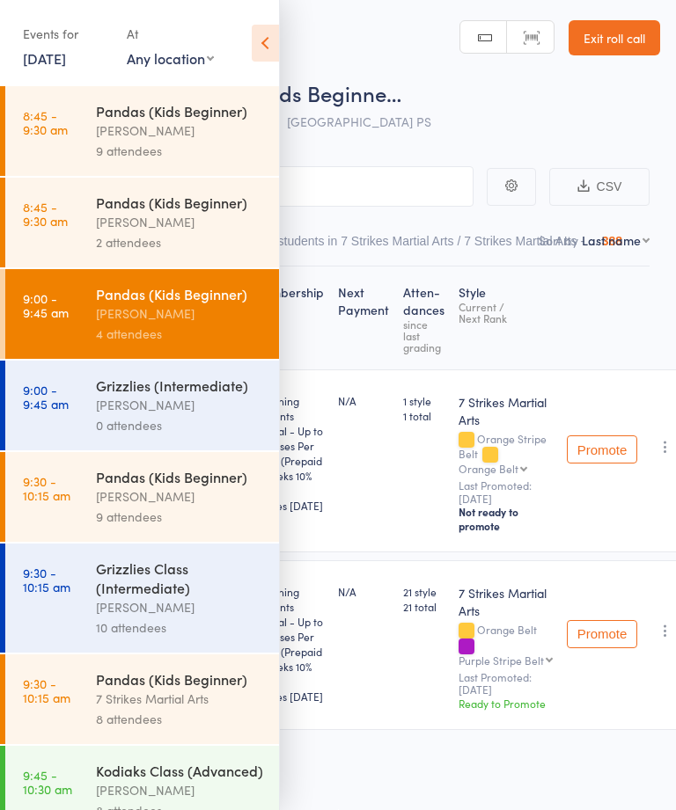
click at [114, 409] on div "Isaac Matos" at bounding box center [180, 405] width 168 height 20
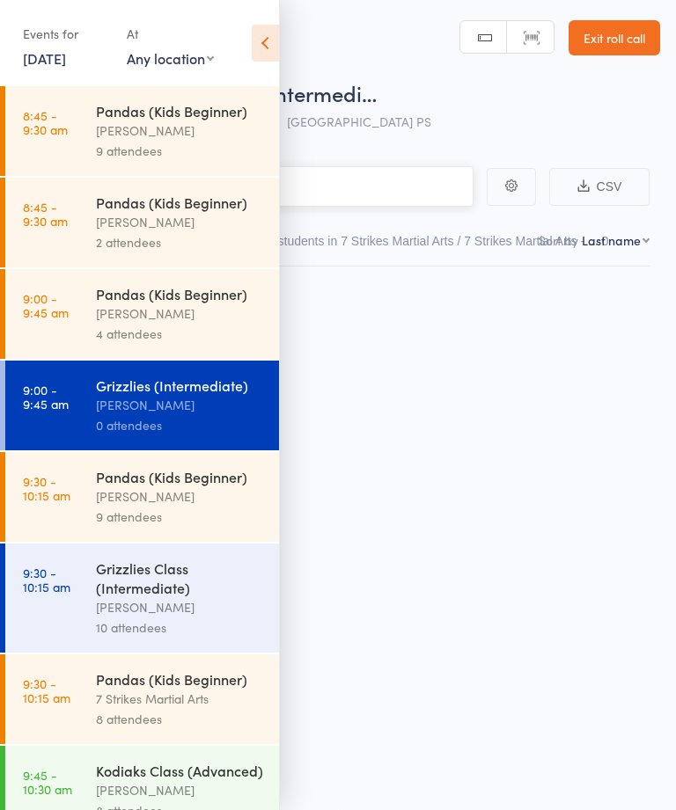
scroll to position [1, 0]
click at [270, 43] on icon at bounding box center [265, 43] width 27 height 37
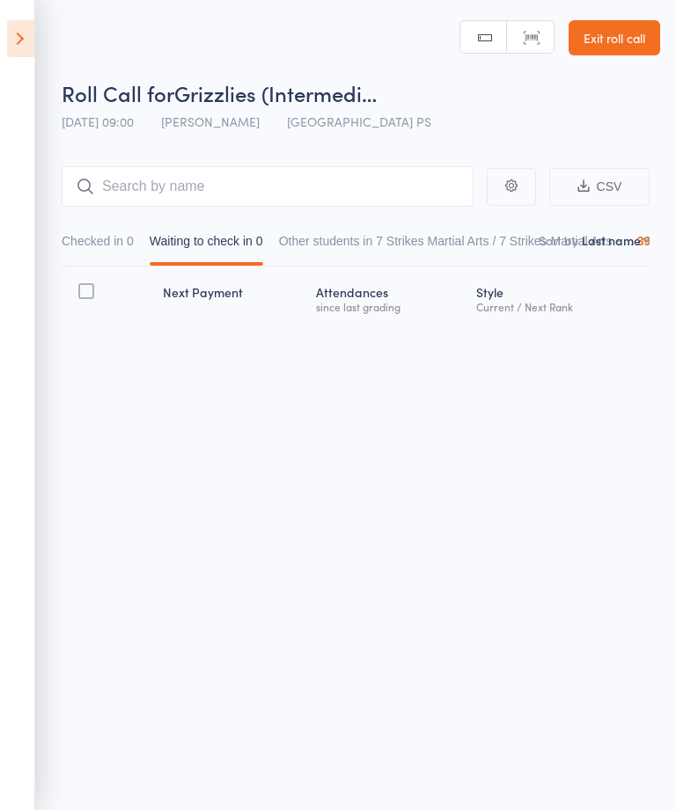
click at [25, 50] on icon at bounding box center [20, 38] width 27 height 37
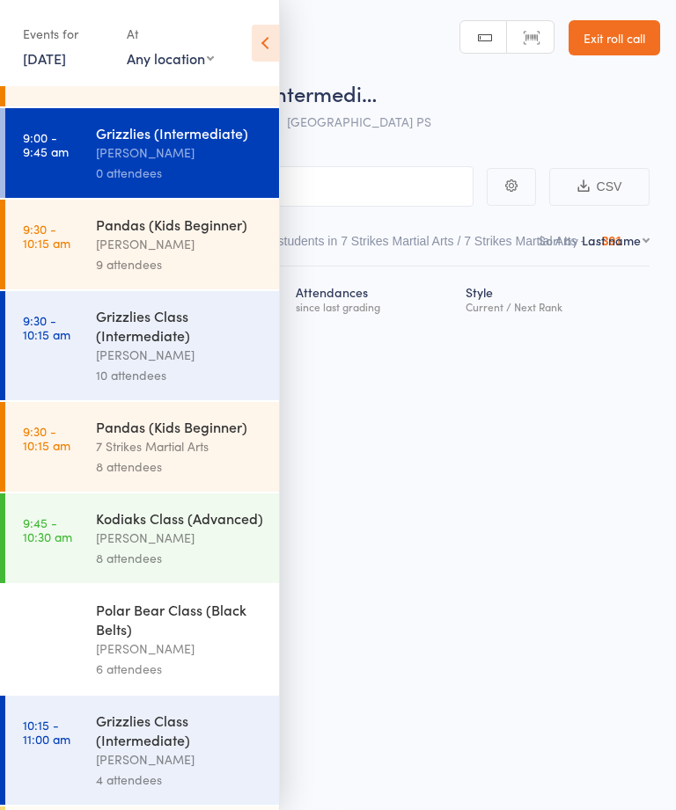
scroll to position [259, 0]
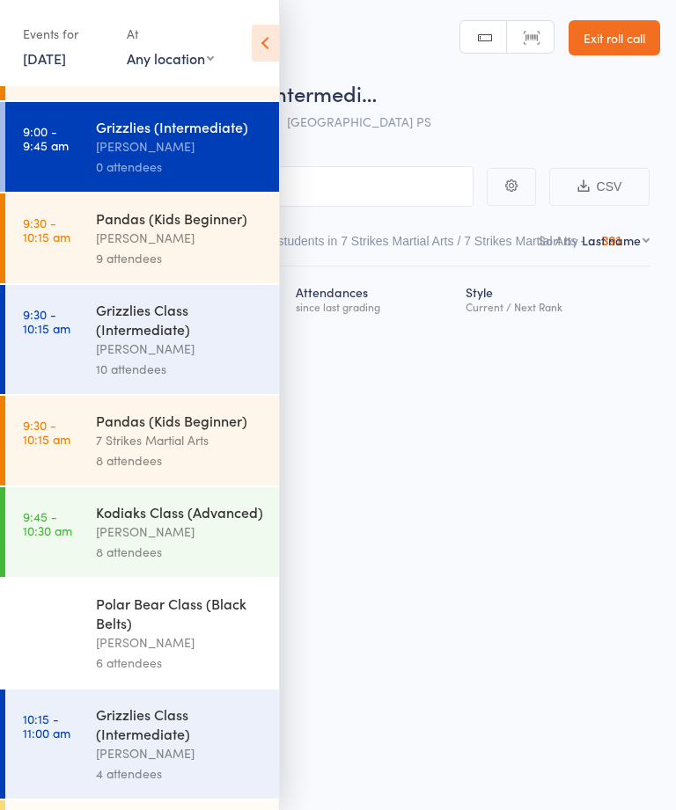
click at [140, 542] on div "Isaac Matos" at bounding box center [180, 532] width 168 height 20
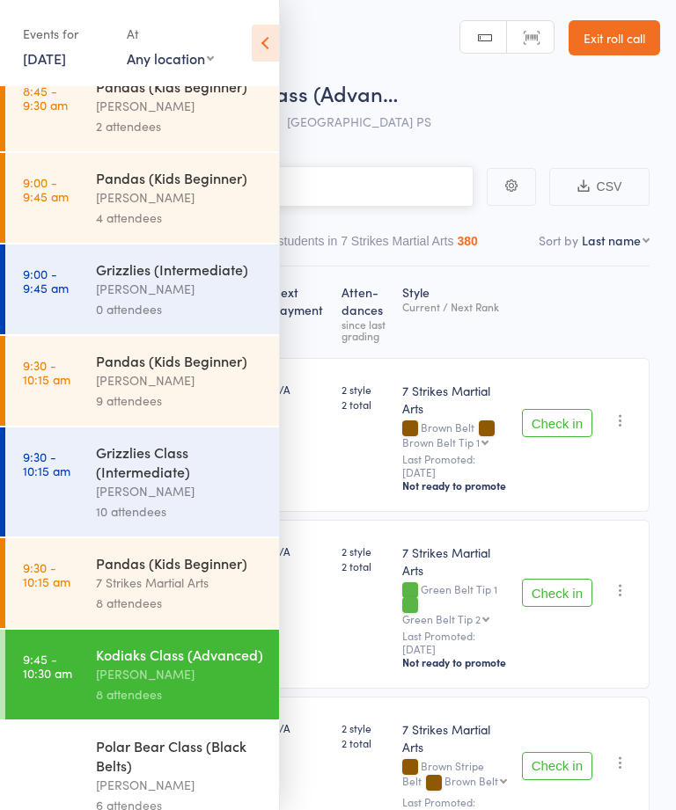
scroll to position [118, 0]
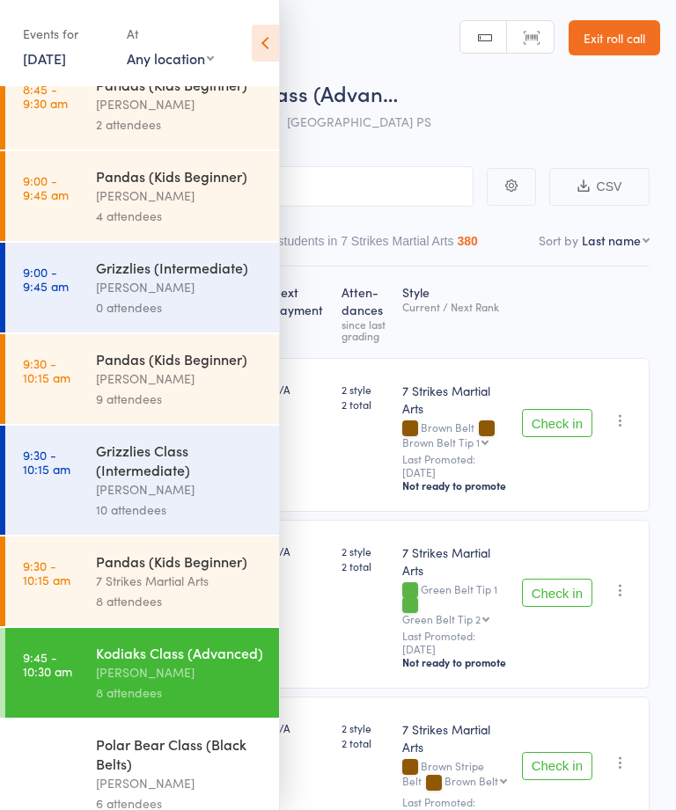
click at [272, 33] on icon at bounding box center [265, 43] width 27 height 37
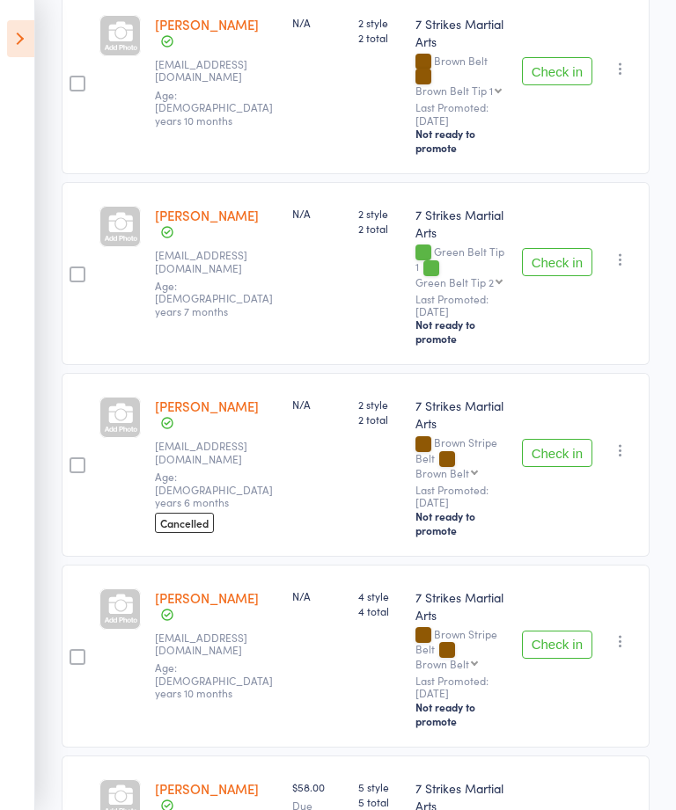
scroll to position [374, 0]
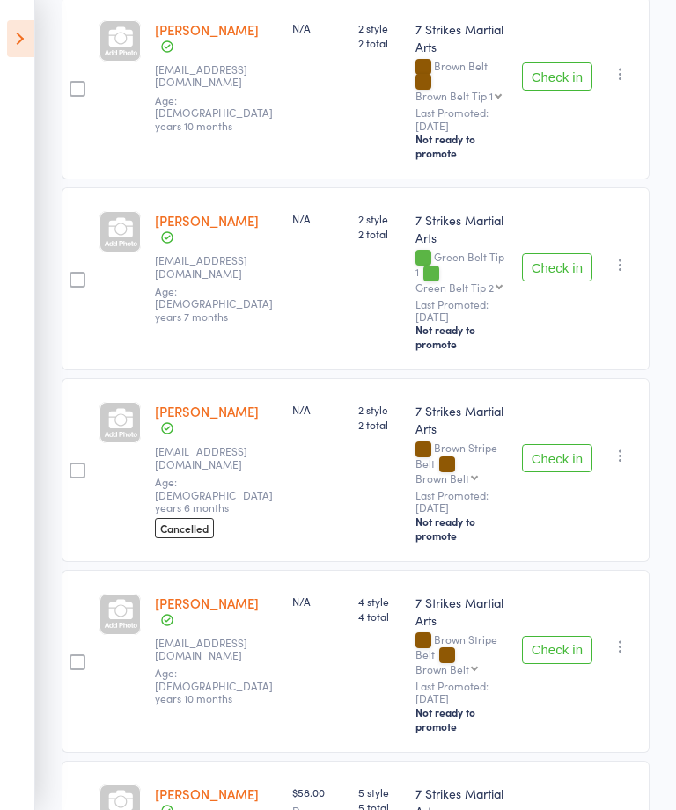
click at [24, 23] on icon at bounding box center [20, 38] width 27 height 37
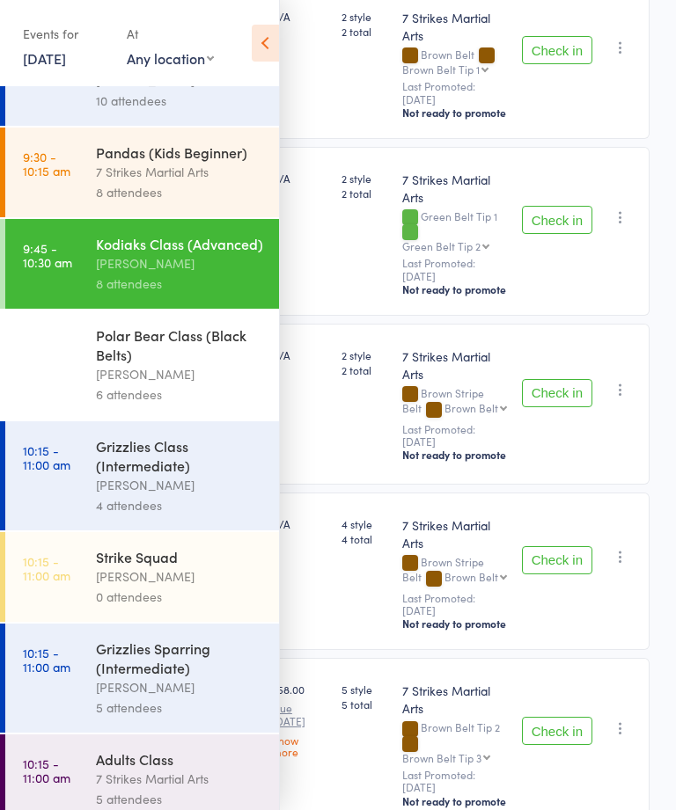
scroll to position [578, 0]
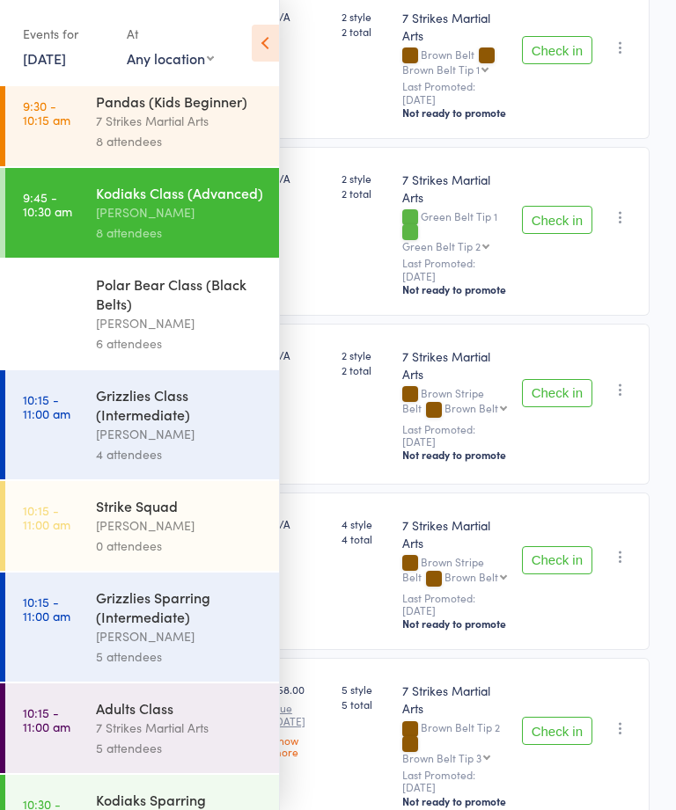
click at [159, 334] on div "Isaac Matos" at bounding box center [180, 323] width 168 height 20
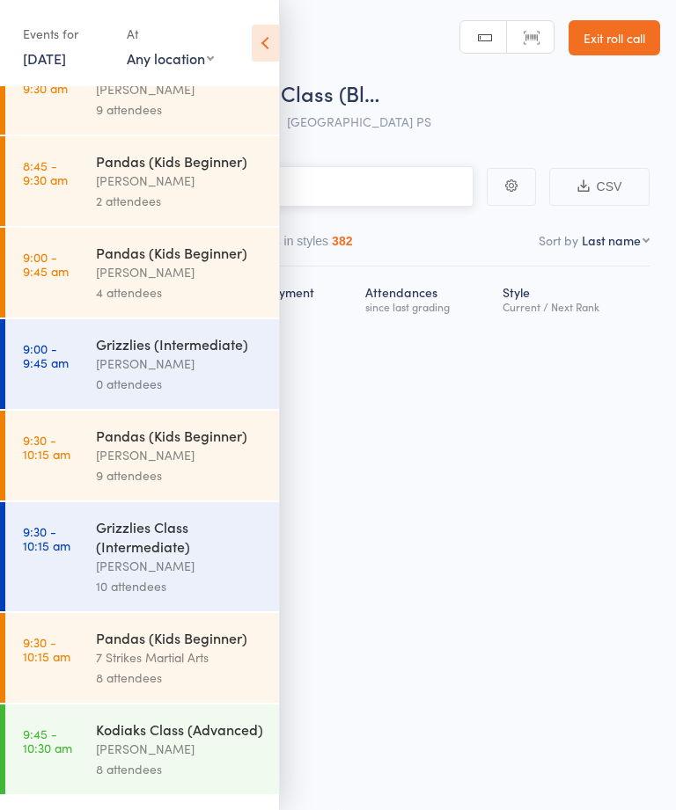
scroll to position [48, 0]
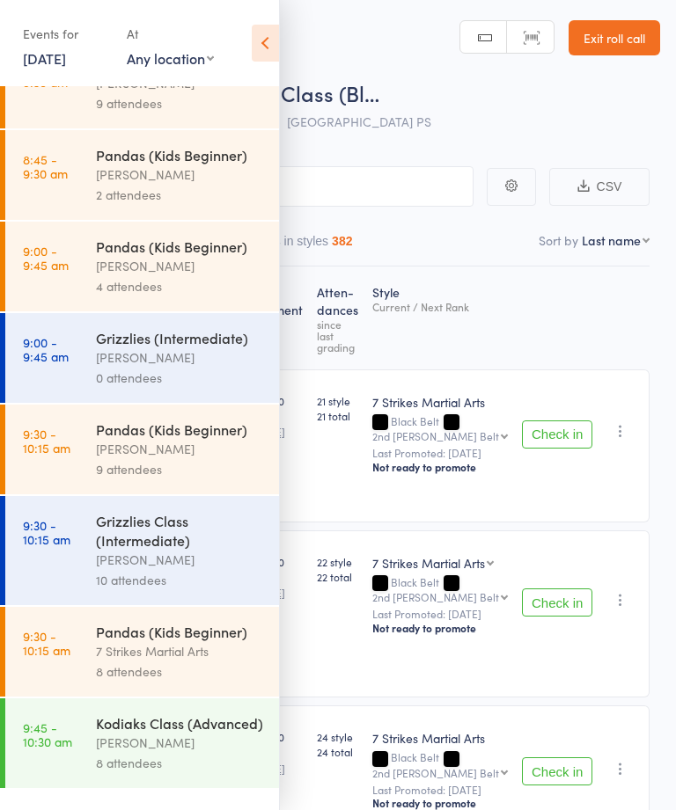
click at [268, 43] on icon at bounding box center [265, 43] width 27 height 37
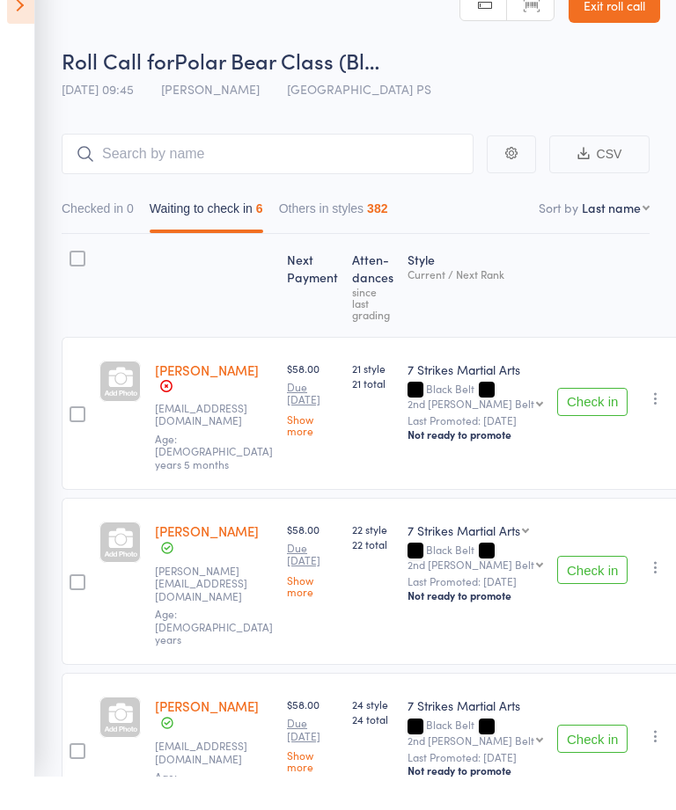
scroll to position [33, 0]
click at [16, 29] on icon at bounding box center [20, 38] width 27 height 37
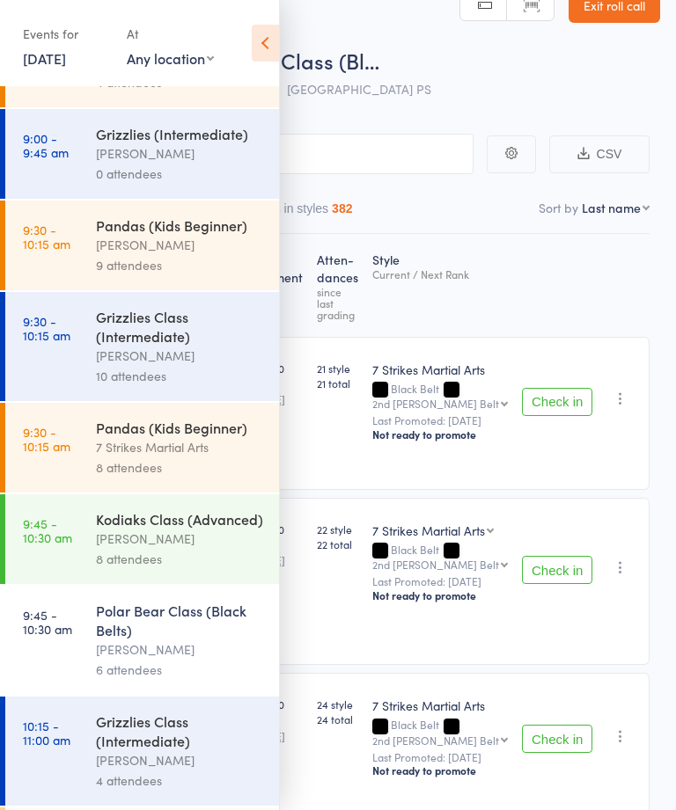
scroll to position [275, 0]
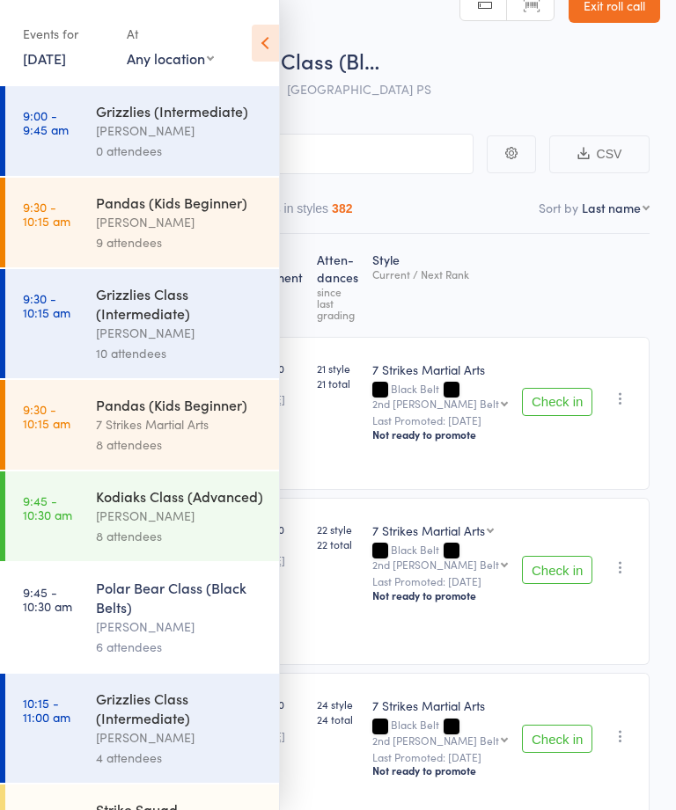
click at [117, 506] on div "Kodiaks Class (Advanced)" at bounding box center [180, 496] width 168 height 19
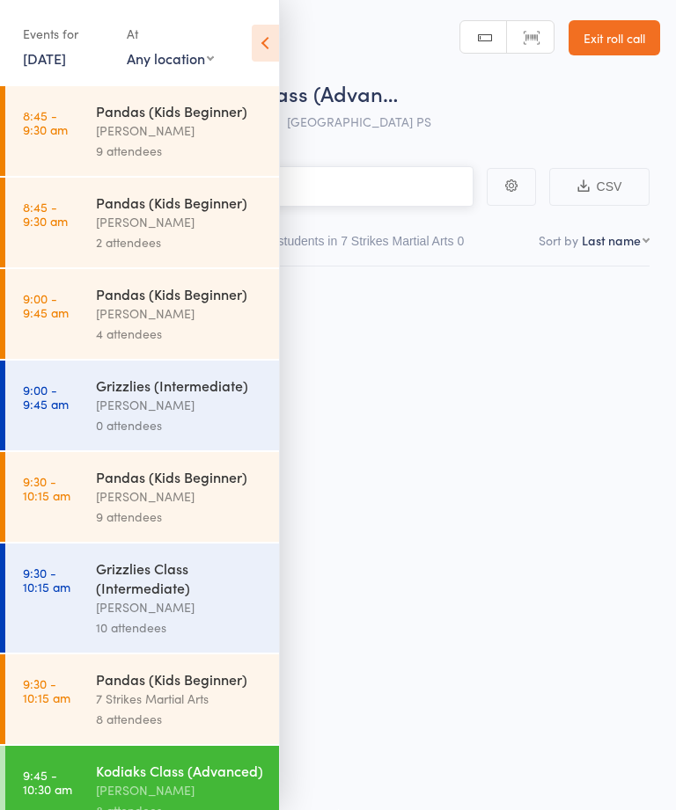
scroll to position [1, 0]
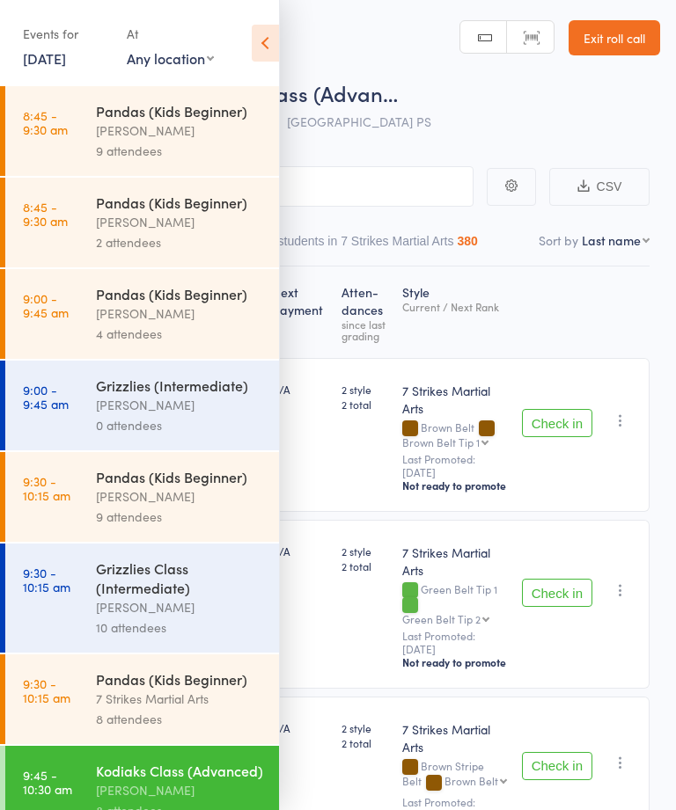
click at [270, 40] on icon at bounding box center [265, 43] width 27 height 37
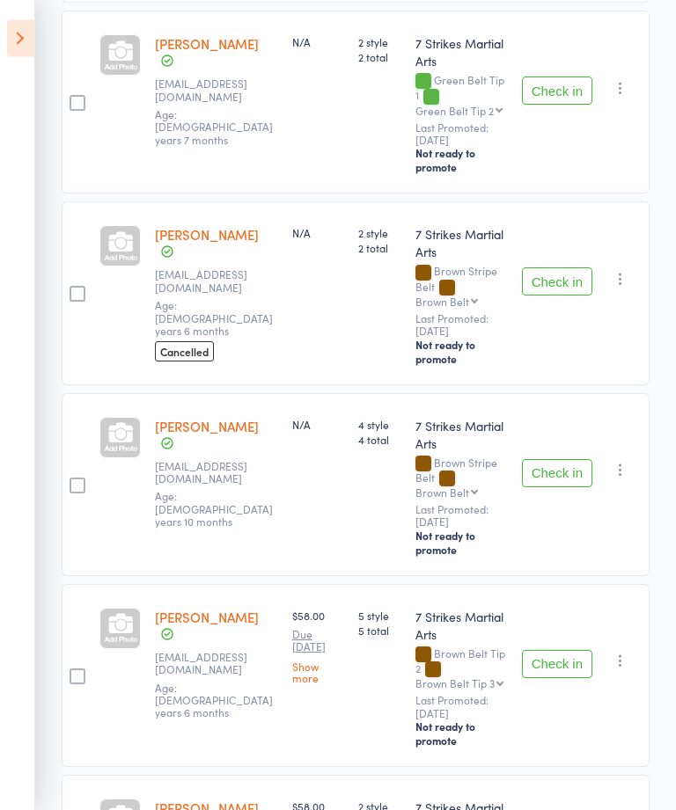
scroll to position [570, 0]
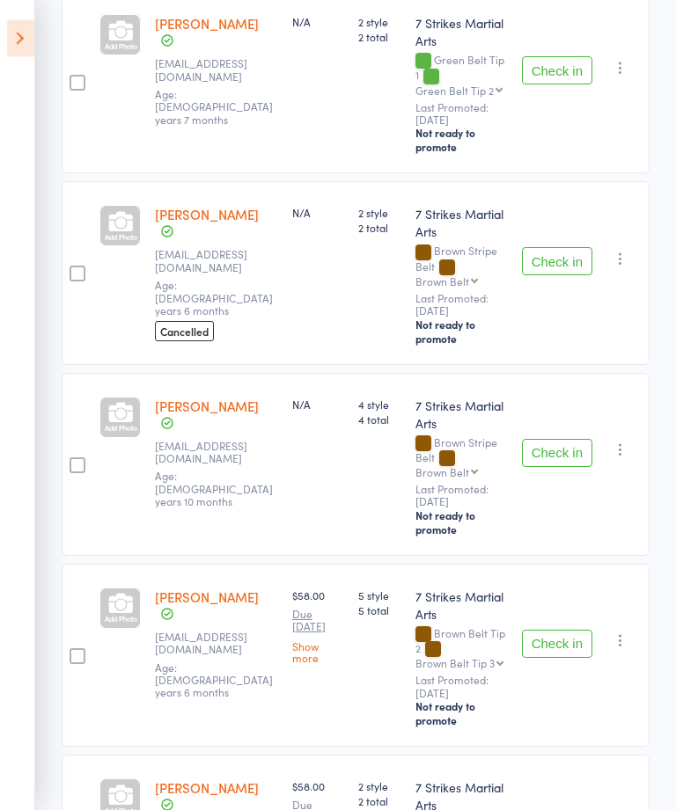
click at [181, 210] on link "Theodore Gavranovic" at bounding box center [207, 215] width 104 height 18
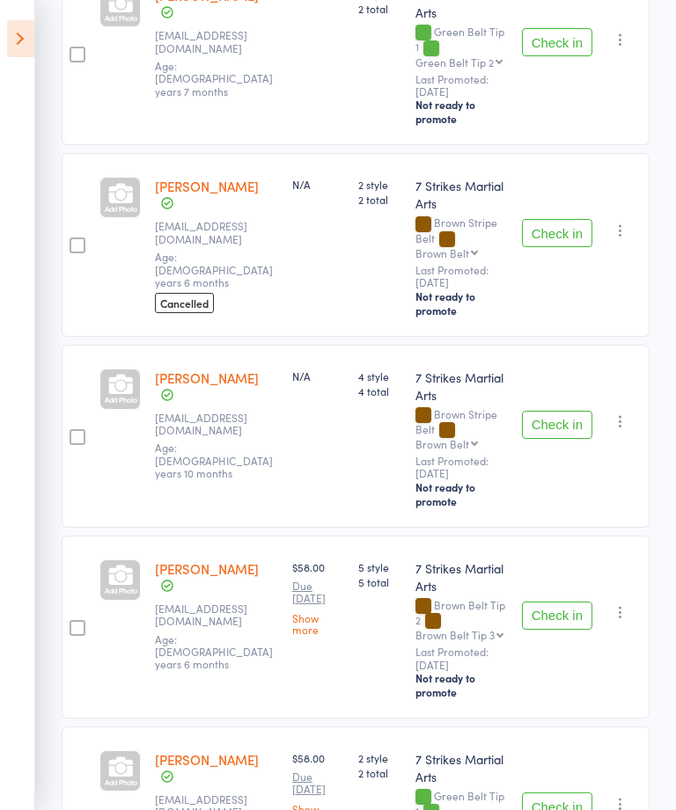
click at [15, 40] on icon at bounding box center [20, 38] width 27 height 37
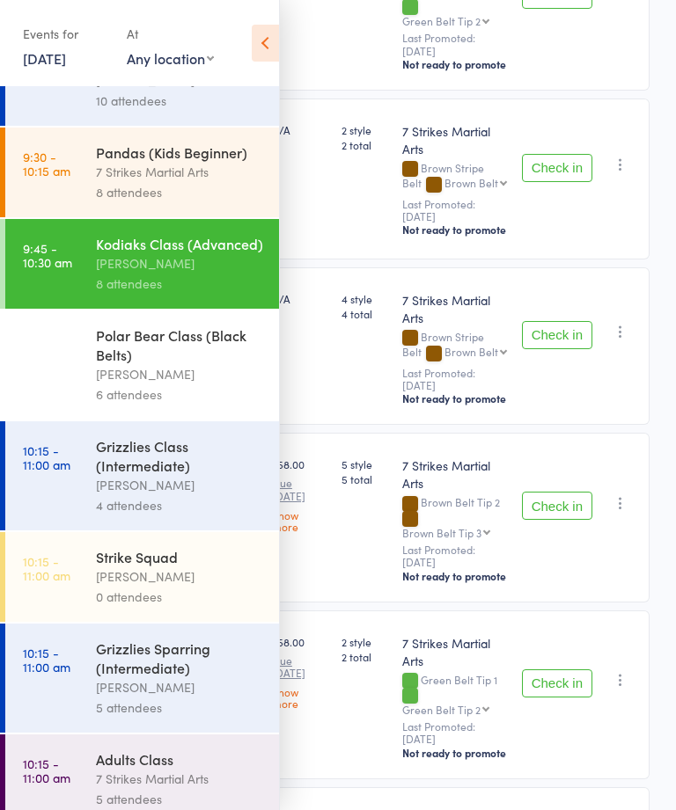
scroll to position [528, 0]
click at [106, 384] on div "Isaac Matos" at bounding box center [180, 373] width 168 height 20
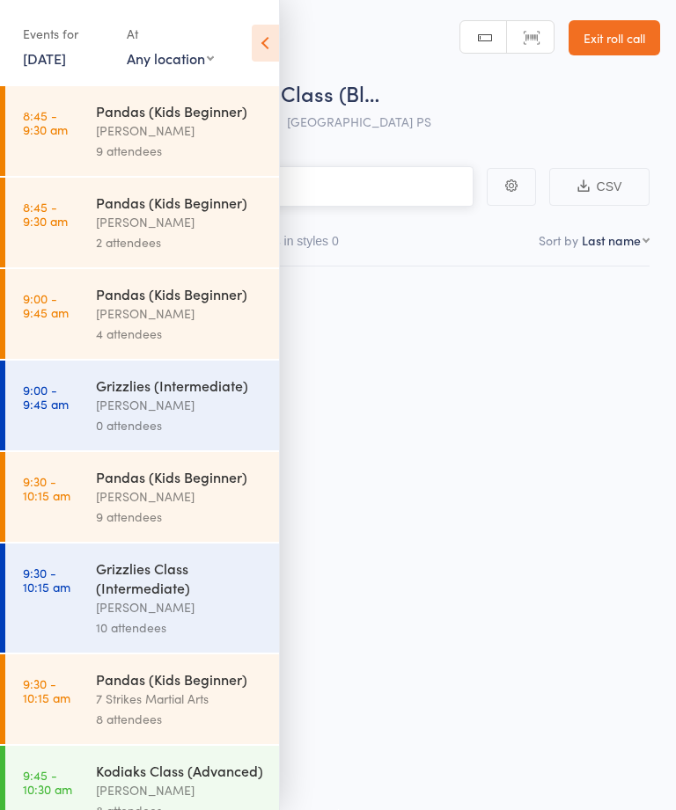
scroll to position [1, 0]
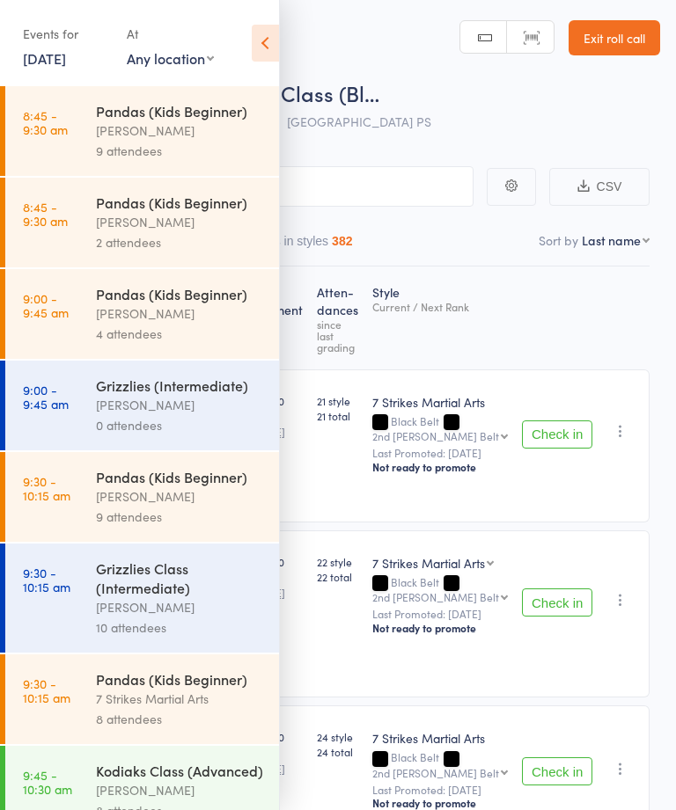
click at [272, 33] on icon at bounding box center [265, 43] width 27 height 37
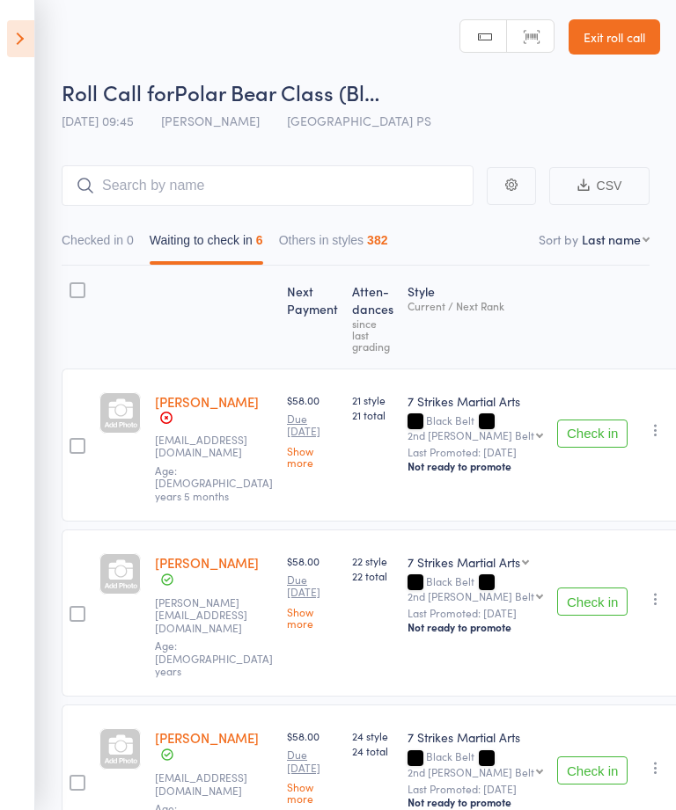
scroll to position [0, 0]
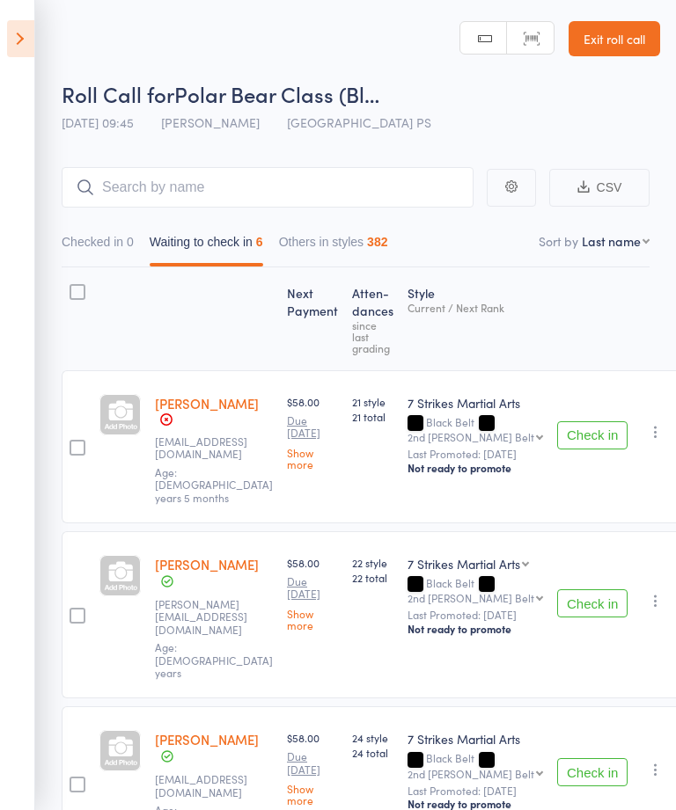
click at [23, 34] on icon at bounding box center [20, 38] width 27 height 37
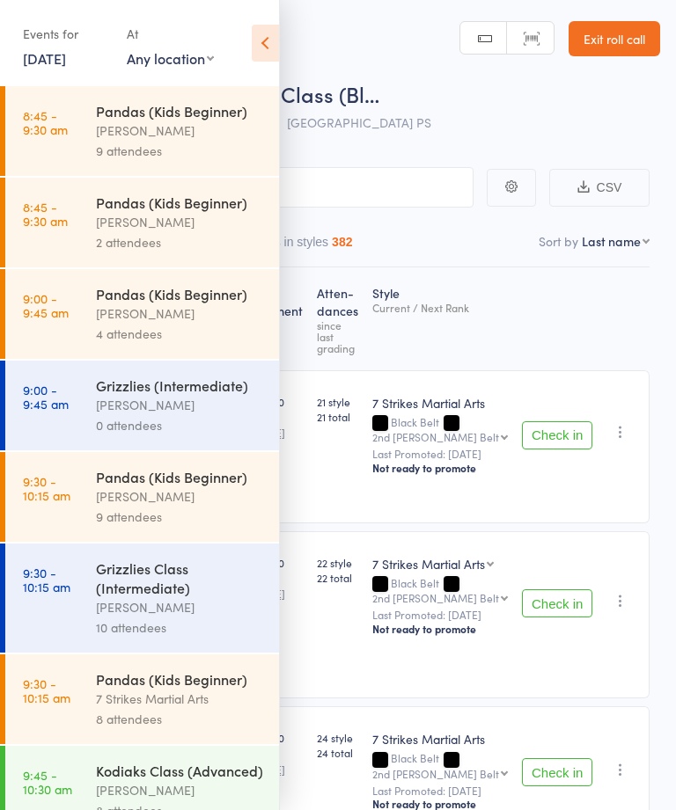
click at [260, 31] on icon at bounding box center [265, 43] width 27 height 37
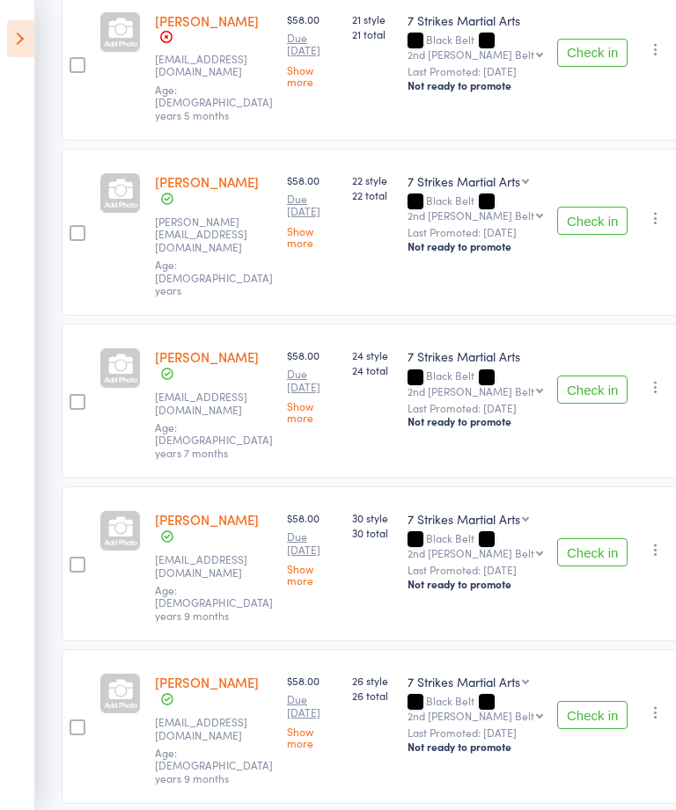
scroll to position [451, 0]
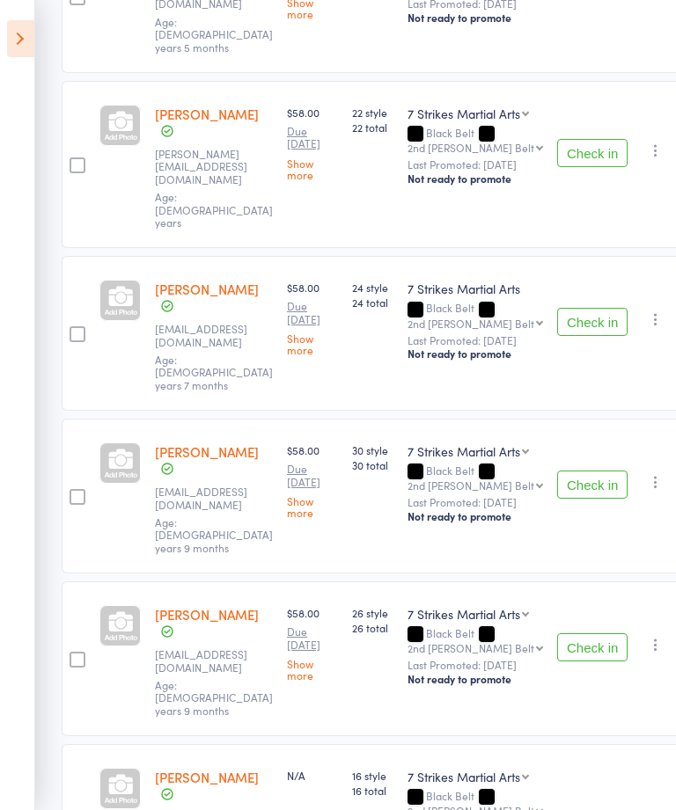
click at [179, 768] on link "[PERSON_NAME]" at bounding box center [207, 777] width 104 height 18
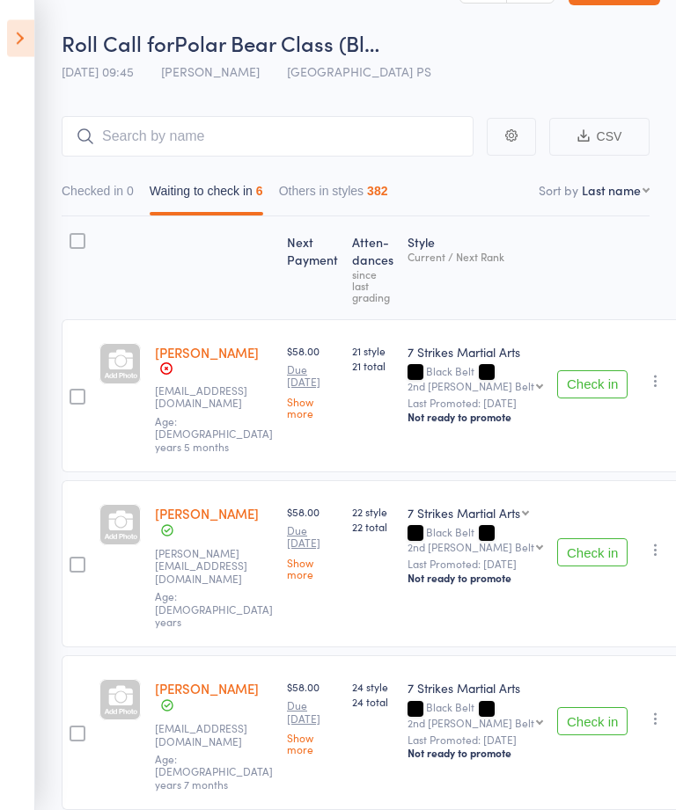
scroll to position [0, 0]
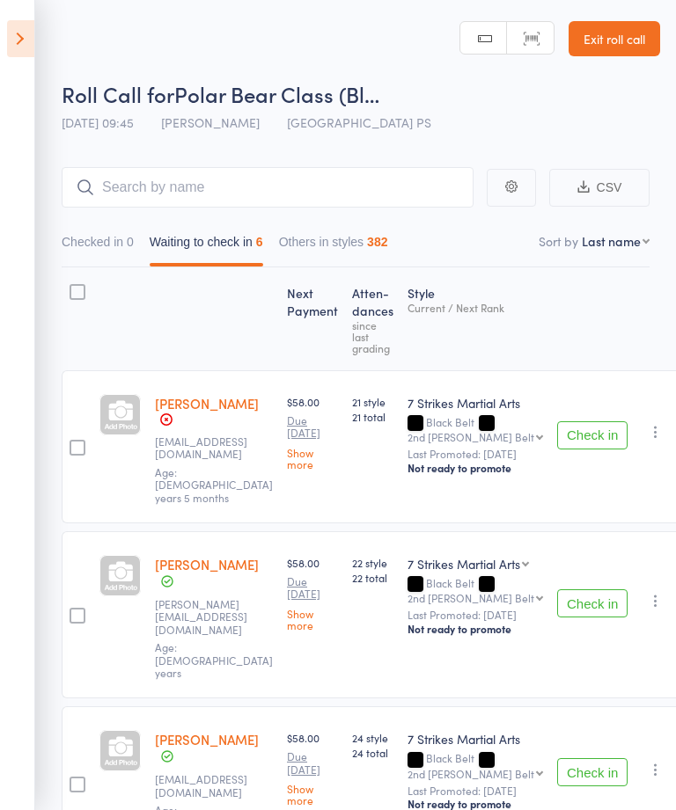
click at [8, 28] on icon at bounding box center [20, 38] width 27 height 37
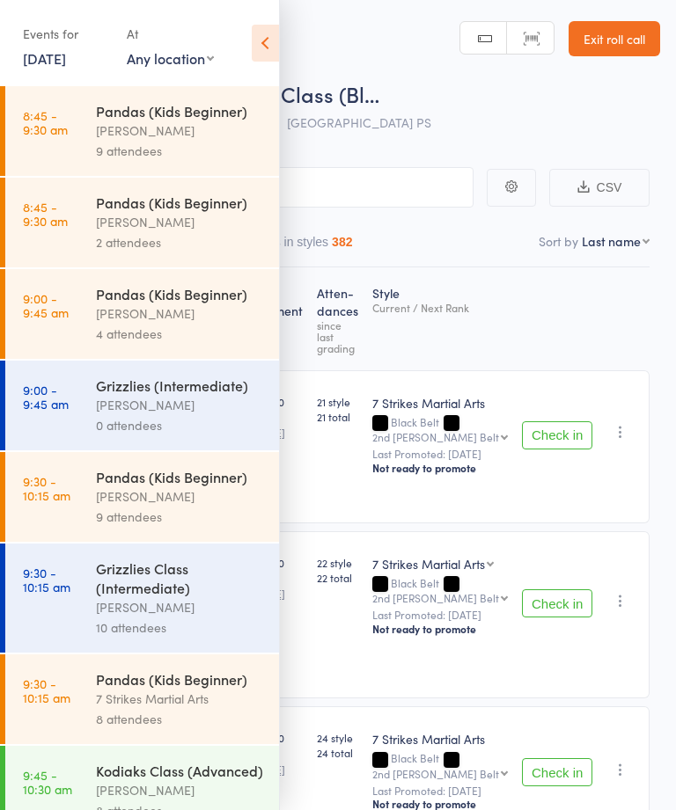
click at [140, 57] on select "Any location Glendenning PS Kings Langley PS Epping Heights PS Metella Road PS …" at bounding box center [170, 57] width 87 height 19
select select "2"
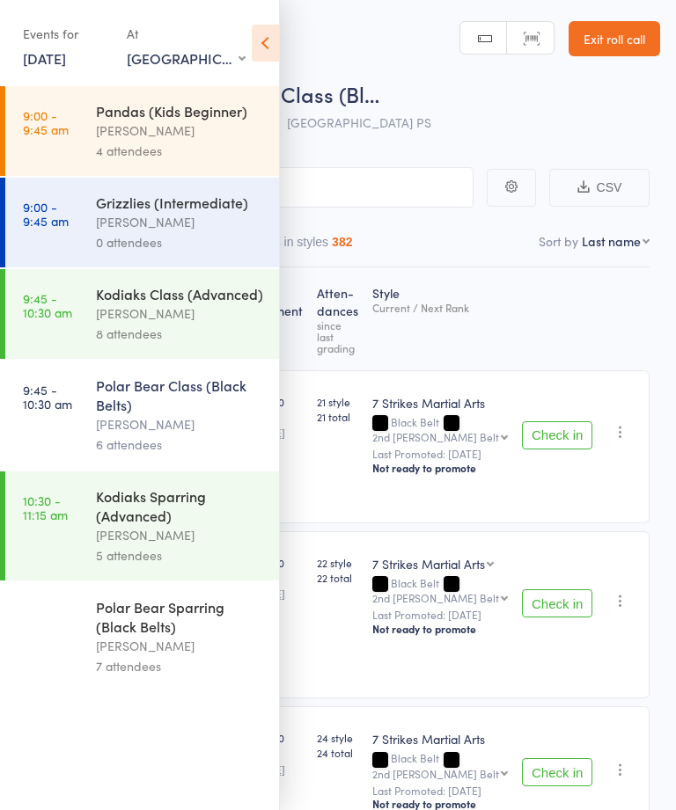
click at [136, 119] on div "Pandas (Kids Beginner)" at bounding box center [180, 110] width 168 height 19
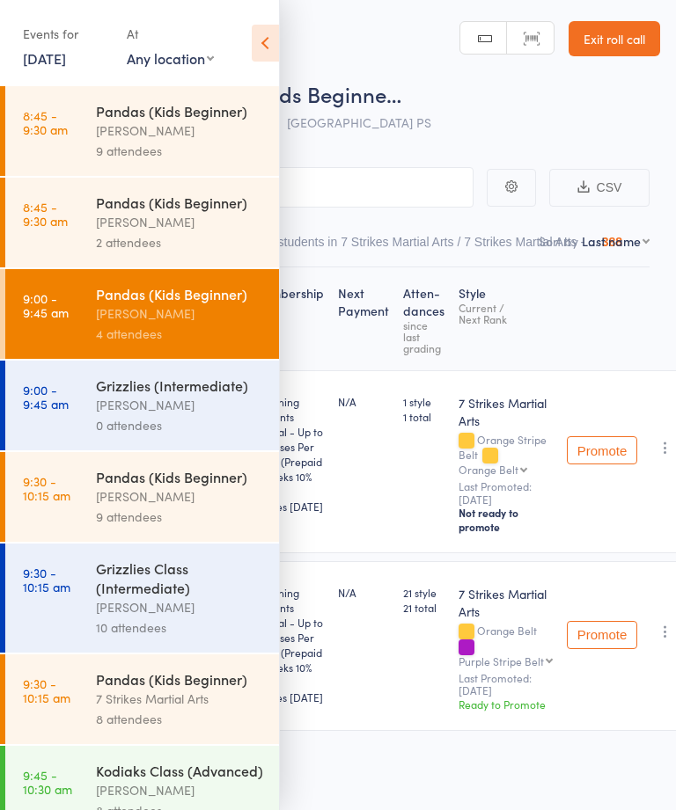
click at [271, 37] on icon at bounding box center [265, 43] width 27 height 37
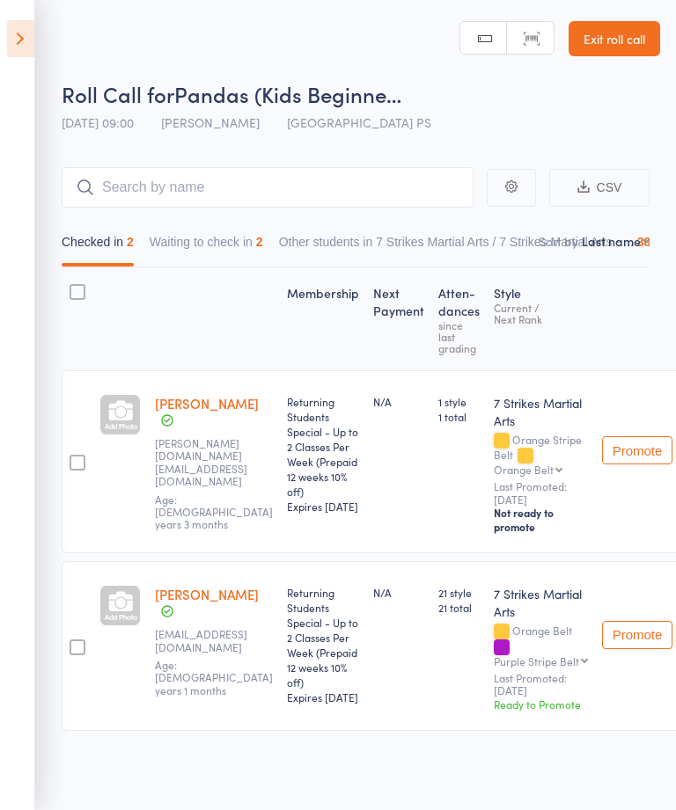
click at [23, 26] on icon at bounding box center [20, 38] width 27 height 37
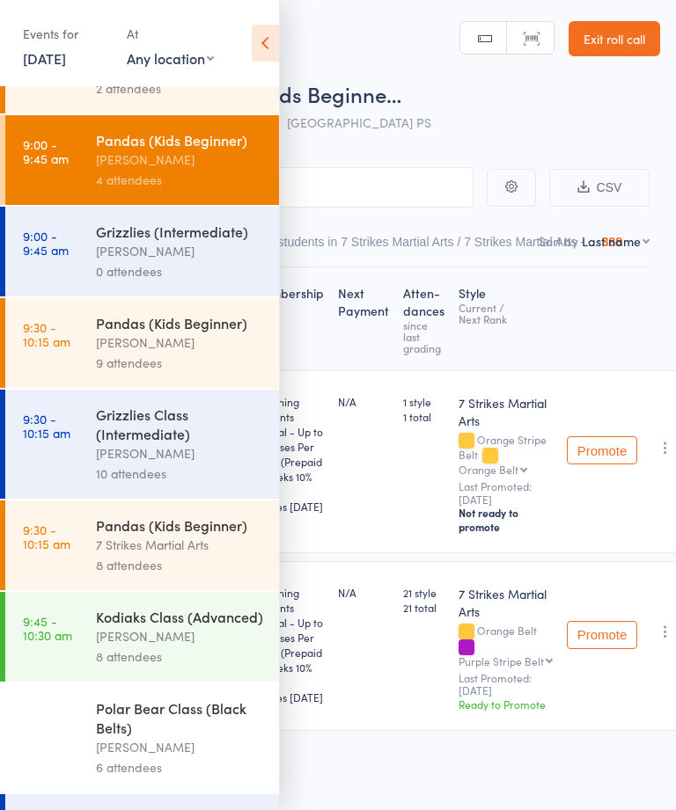
scroll to position [175, 0]
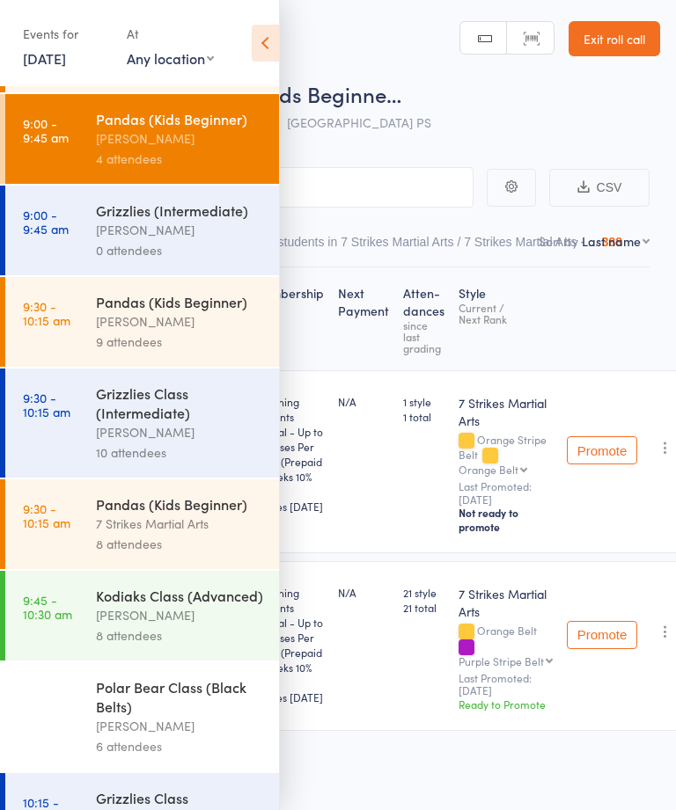
click at [170, 55] on select "Any location Glendenning PS Kings Langley PS Epping Heights PS Metella Road PS …" at bounding box center [170, 57] width 87 height 19
select select "2"
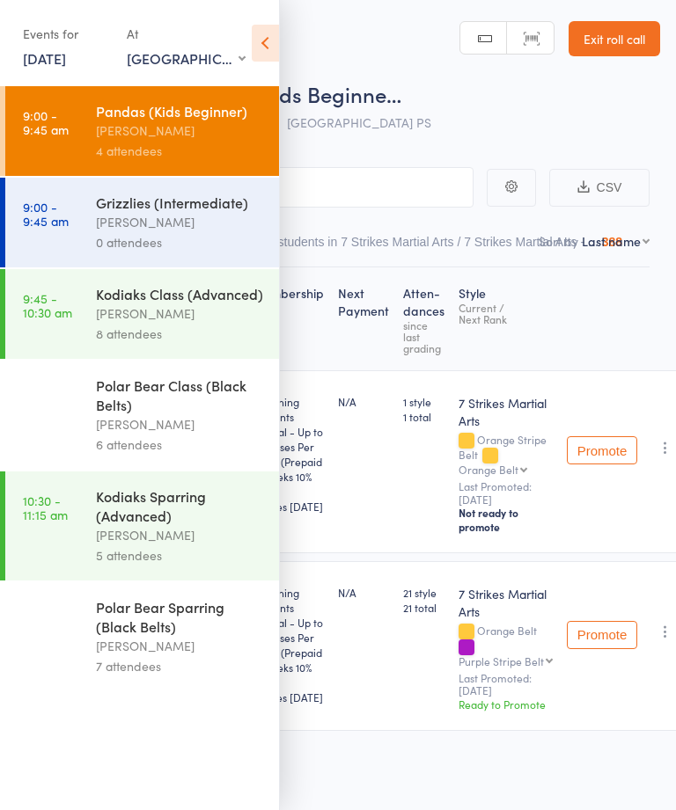
click at [137, 321] on div "Isaac Matos" at bounding box center [180, 314] width 168 height 20
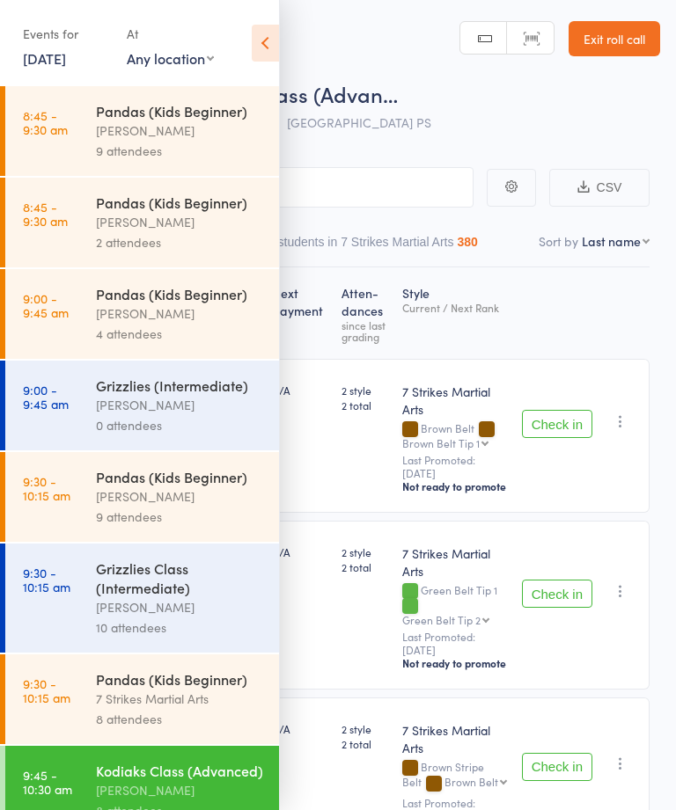
click at [275, 25] on icon at bounding box center [265, 43] width 27 height 37
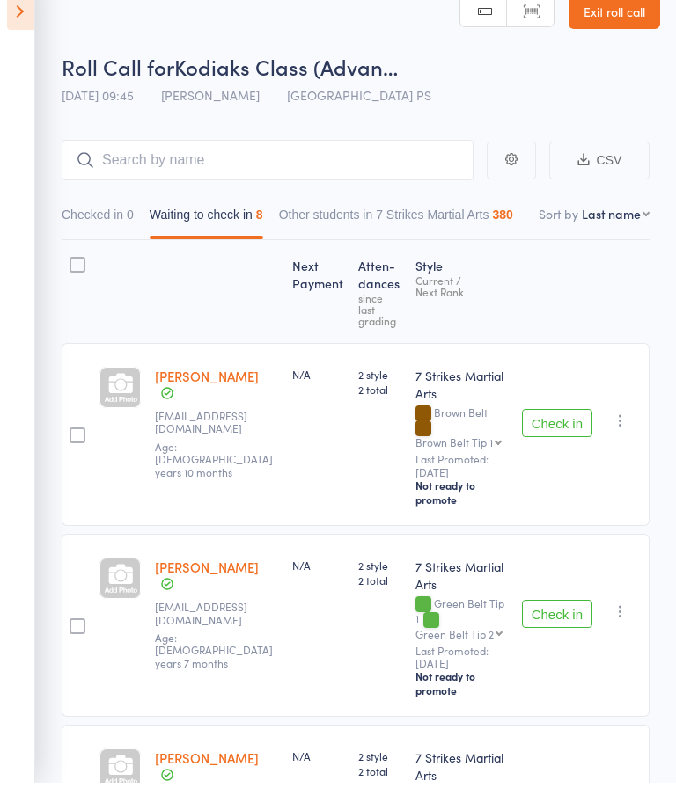
scroll to position [158, 0]
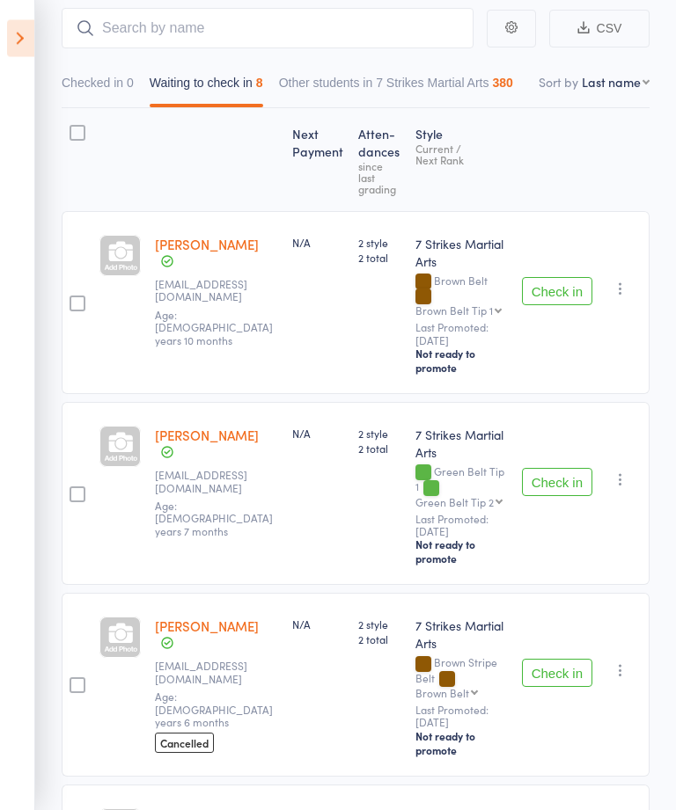
click at [551, 290] on button "Check in" at bounding box center [557, 292] width 70 height 28
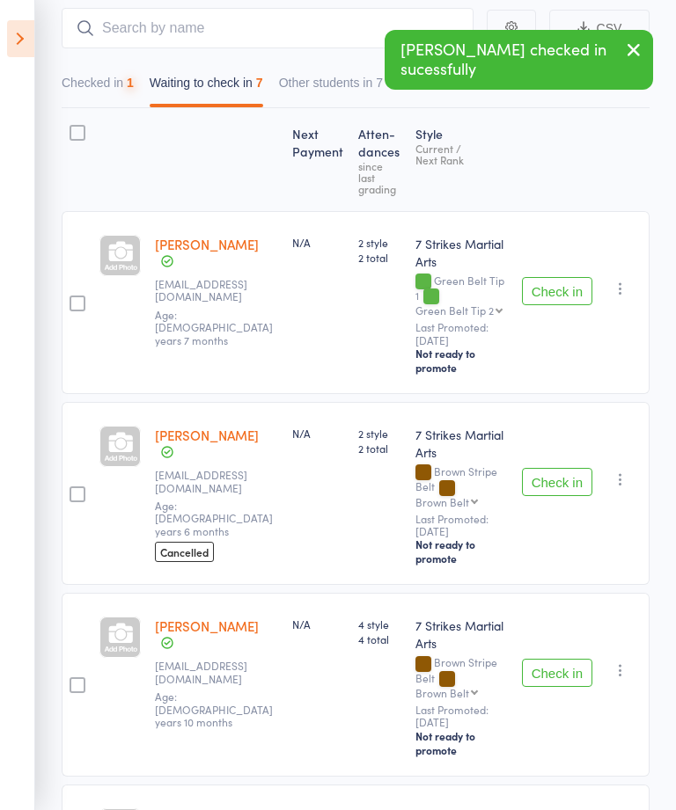
click at [103, 87] on button "Checked in 1" at bounding box center [98, 87] width 72 height 40
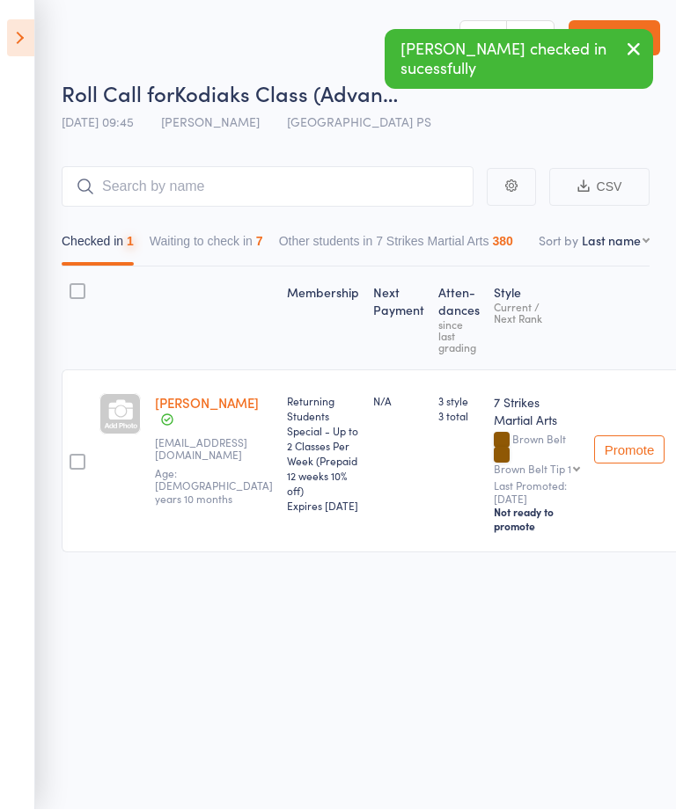
scroll to position [1, 0]
click at [198, 242] on button "Waiting to check in 7" at bounding box center [207, 245] width 114 height 40
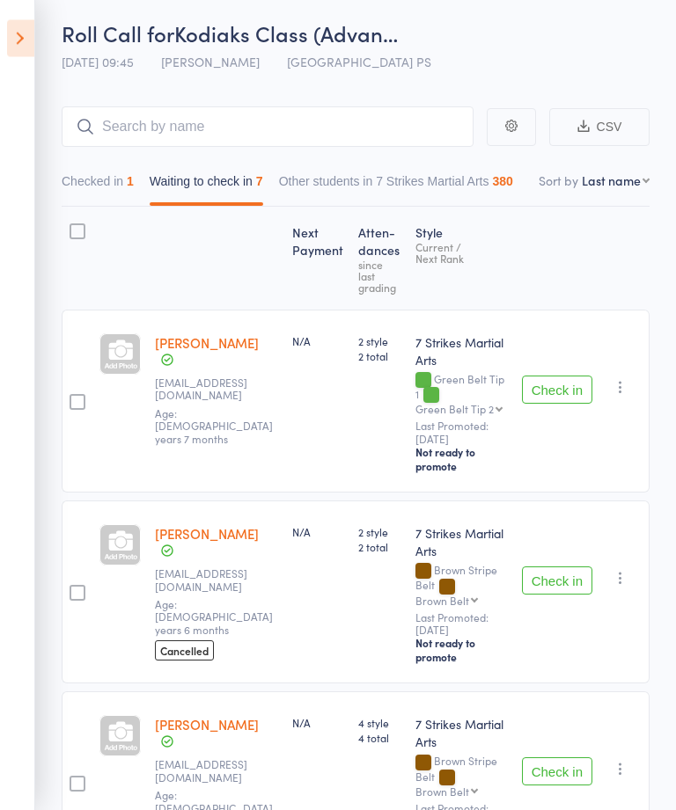
scroll to position [0, 0]
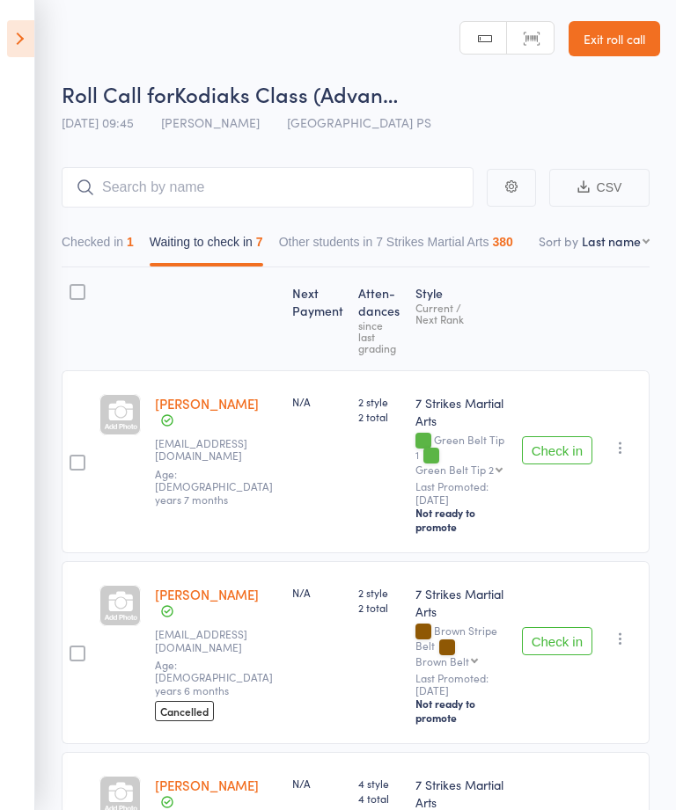
click at [21, 38] on icon at bounding box center [20, 38] width 27 height 37
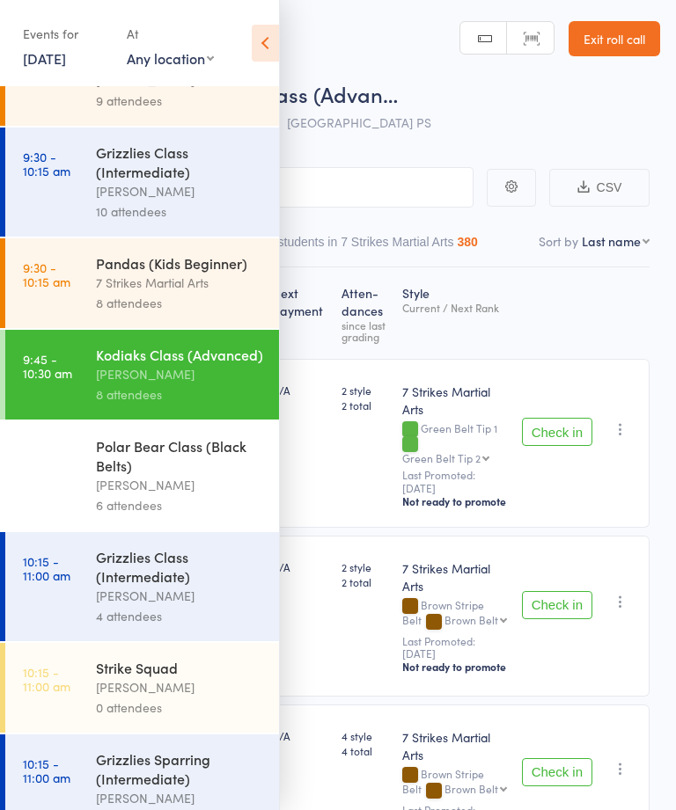
scroll to position [429, 0]
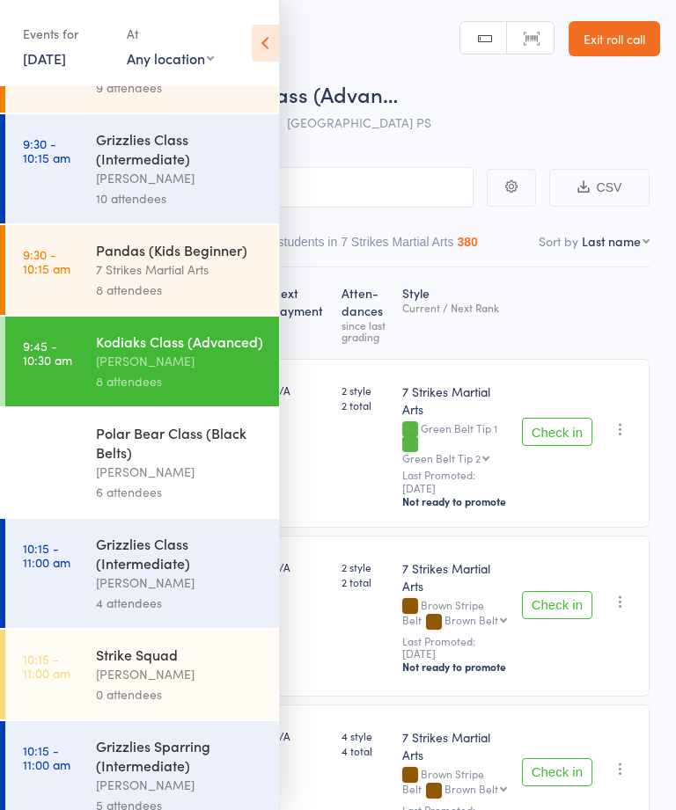
click at [128, 462] on div "Polar Bear Class (Black Belts)" at bounding box center [180, 442] width 168 height 39
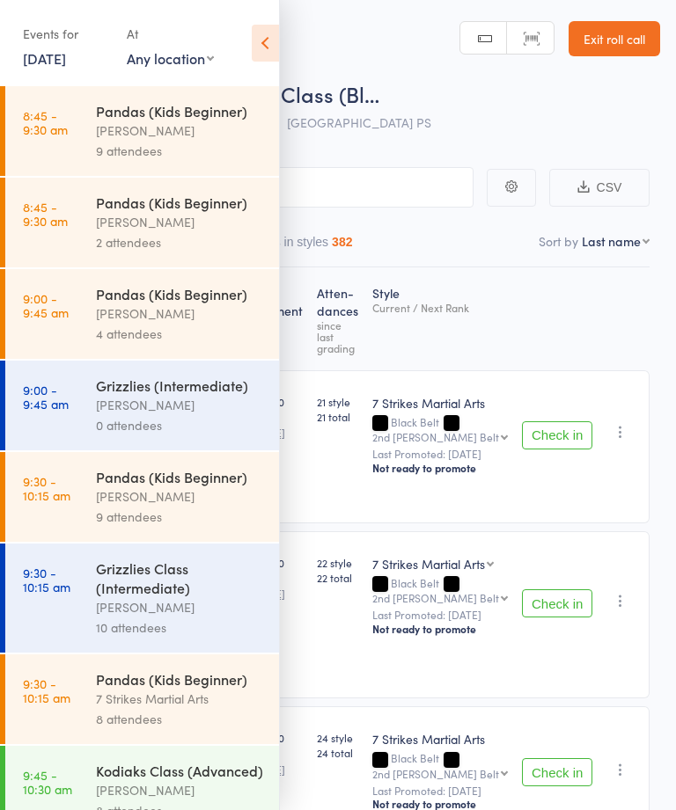
click at [264, 38] on icon at bounding box center [265, 43] width 27 height 37
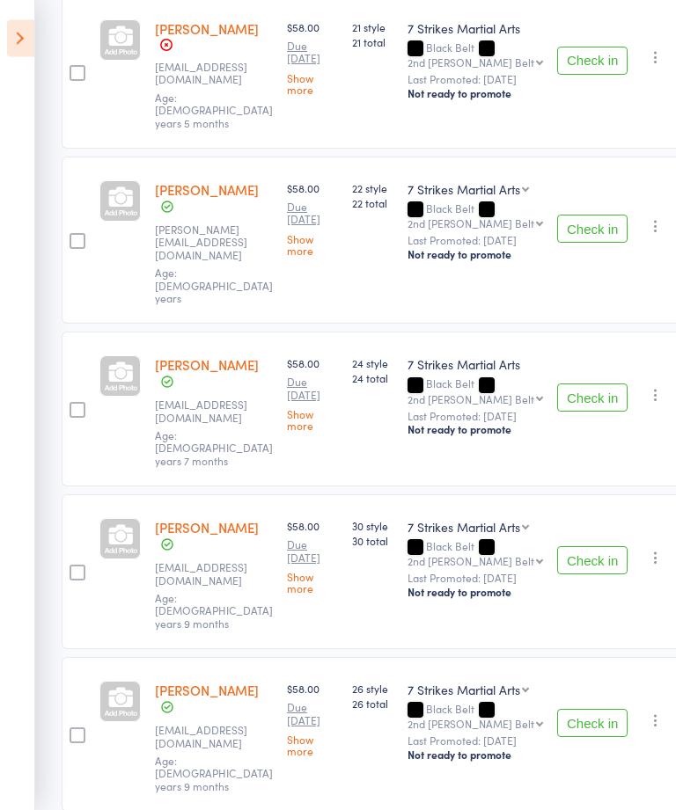
scroll to position [407, 0]
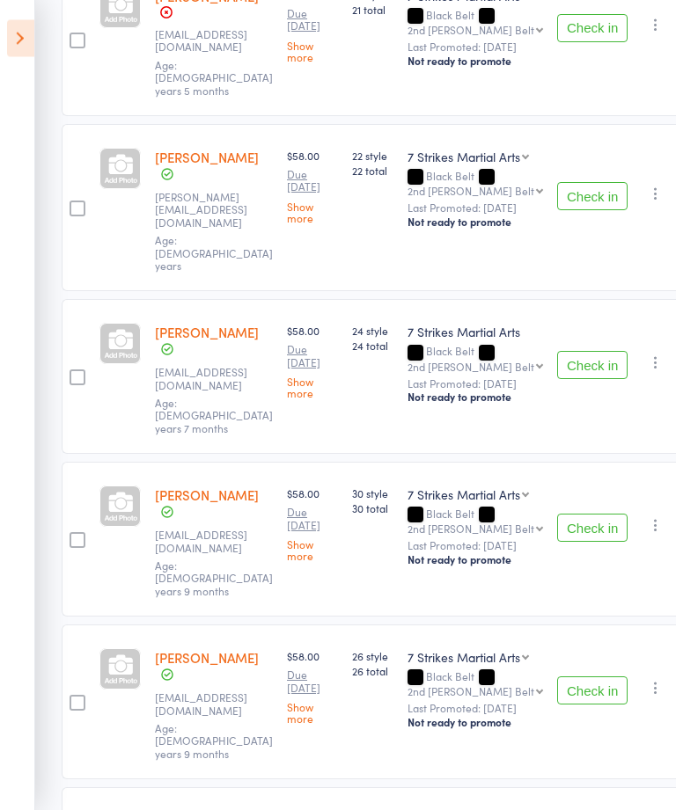
click at [578, 678] on button "Check in" at bounding box center [592, 692] width 70 height 28
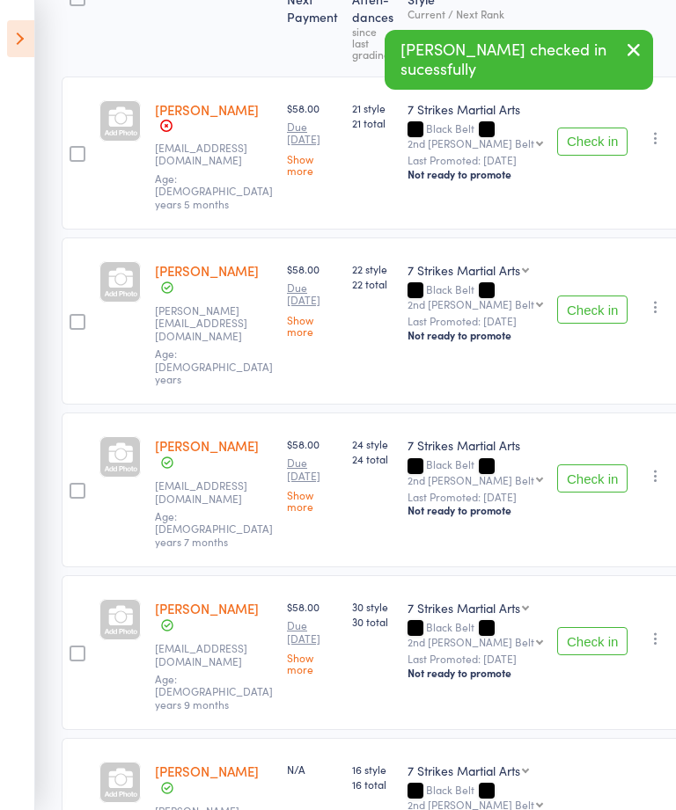
scroll to position [306, 0]
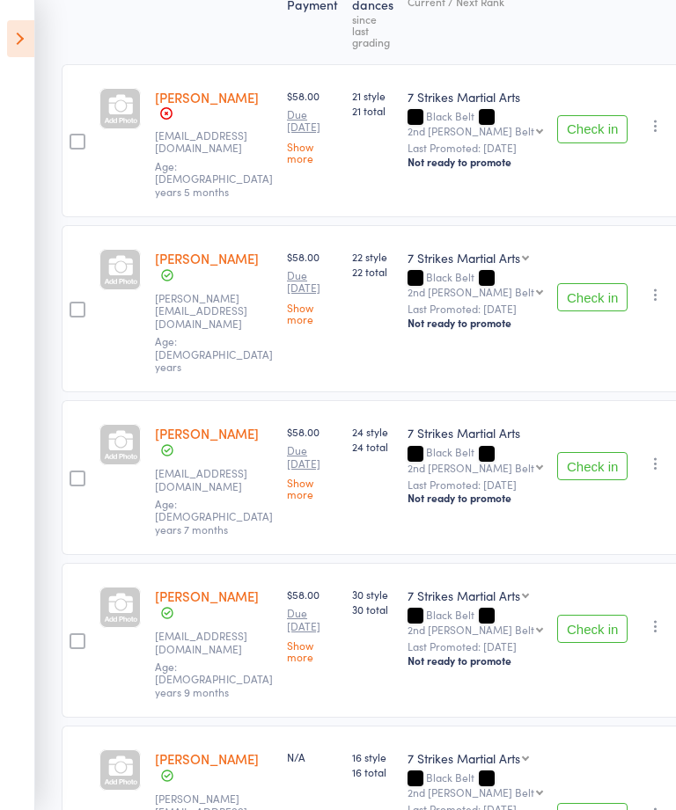
click at [16, 30] on icon at bounding box center [20, 38] width 27 height 37
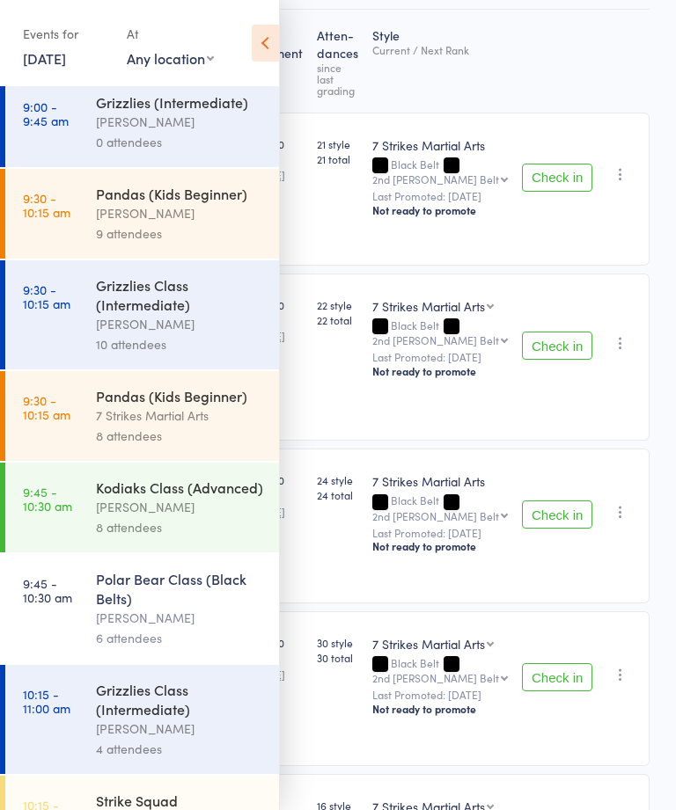
scroll to position [282, 0]
click at [262, 38] on icon at bounding box center [265, 43] width 27 height 37
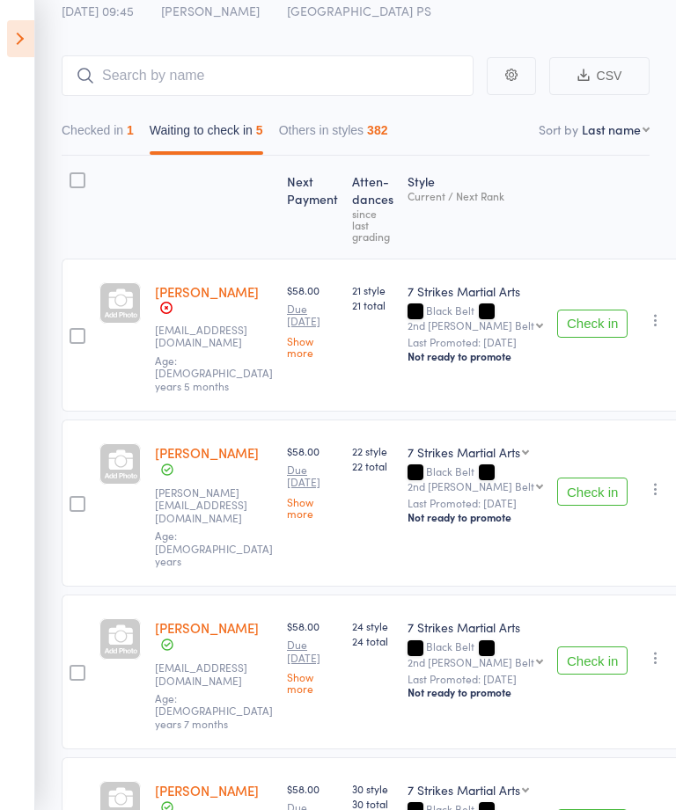
scroll to position [0, 0]
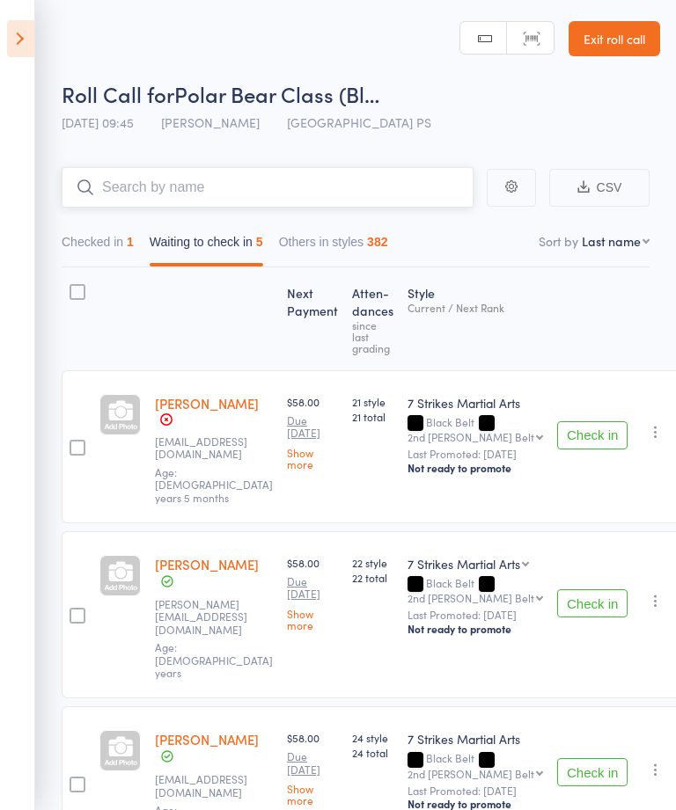
click at [365, 172] on input "search" at bounding box center [268, 187] width 412 height 40
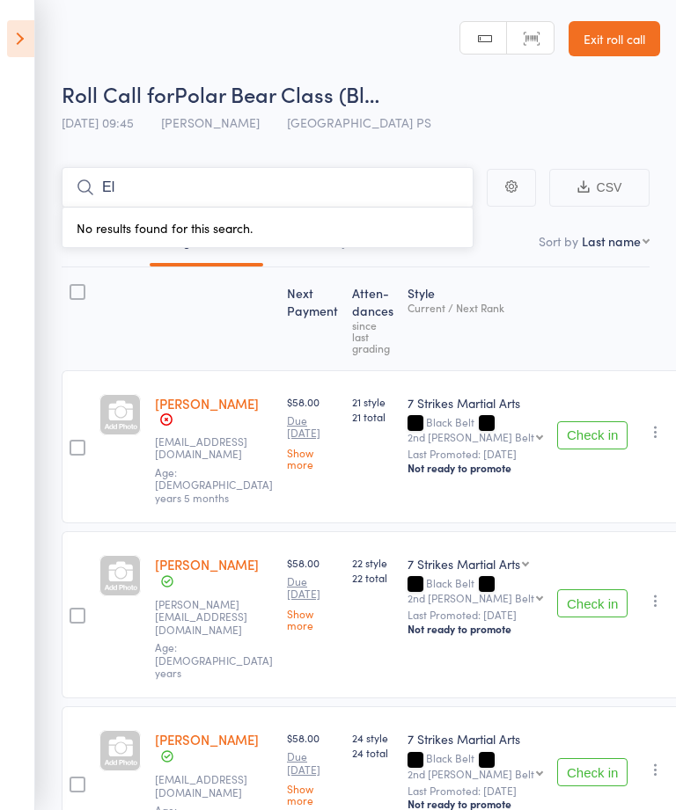
type input "E"
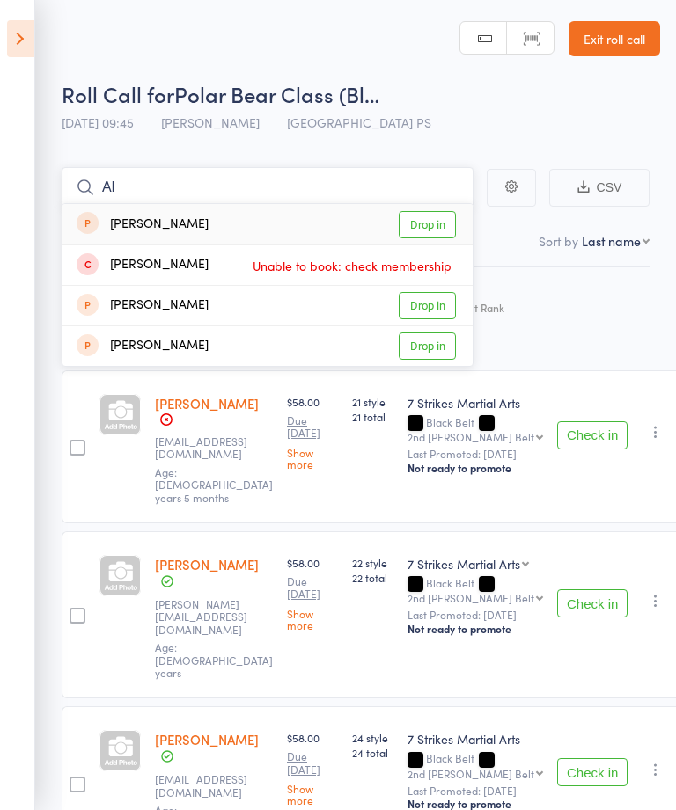
type input "A"
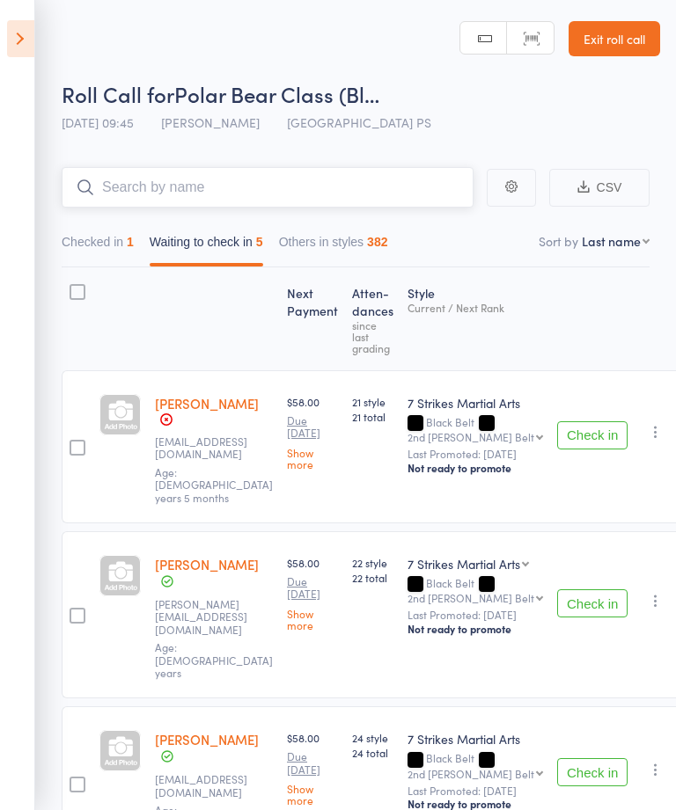
click at [91, 251] on button "Checked in 1" at bounding box center [98, 246] width 72 height 40
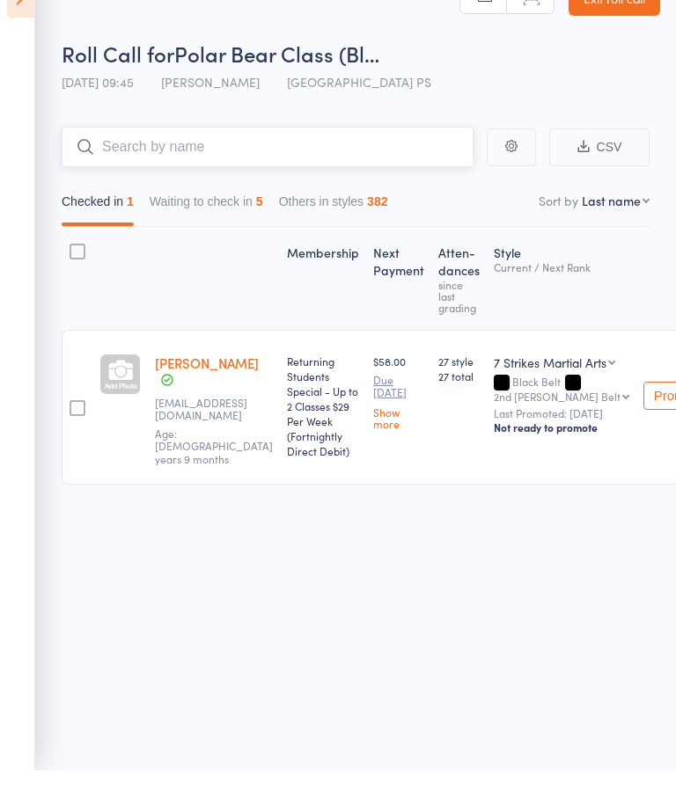
click at [235, 226] on button "Waiting to check in 5" at bounding box center [207, 246] width 114 height 40
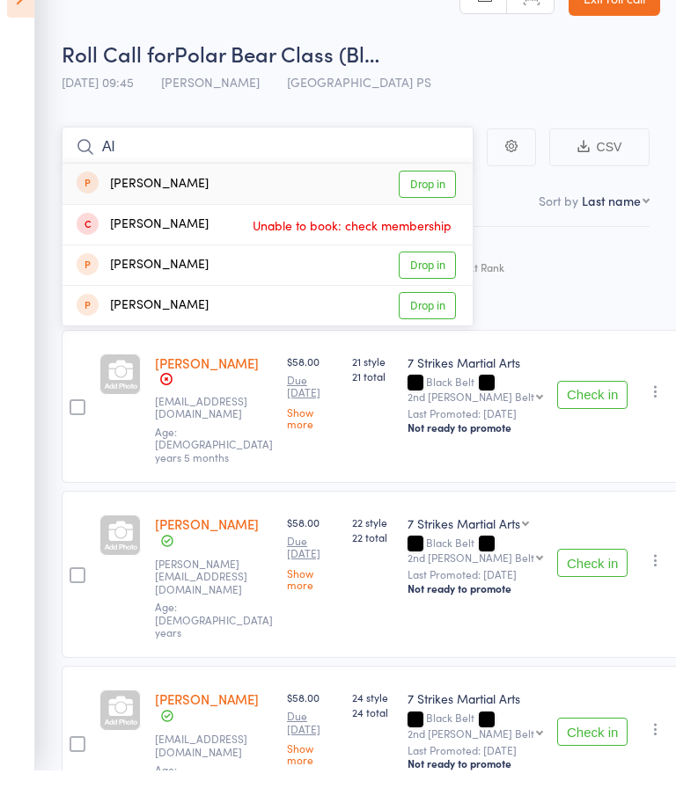
type input "A"
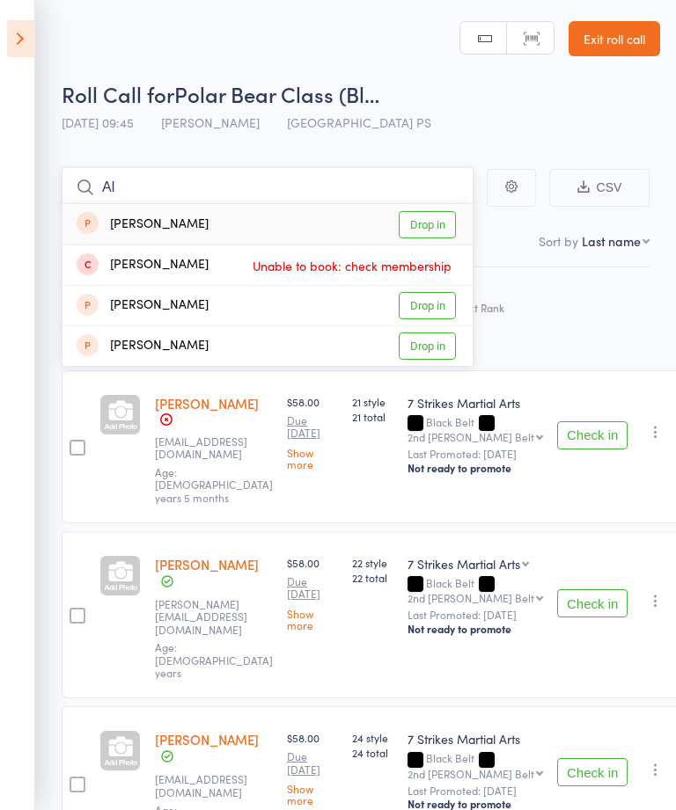
type input "A"
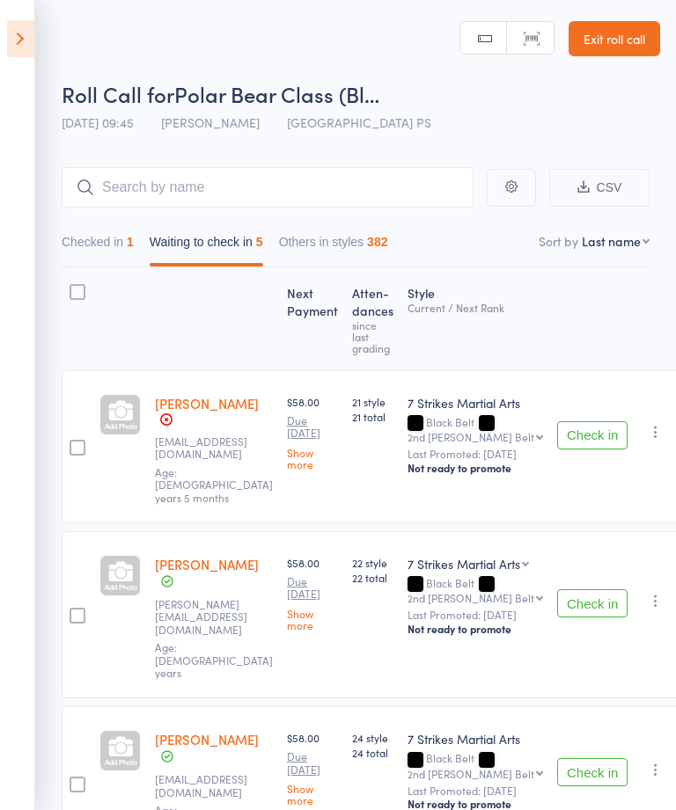
click at [13, 33] on icon at bounding box center [20, 38] width 27 height 37
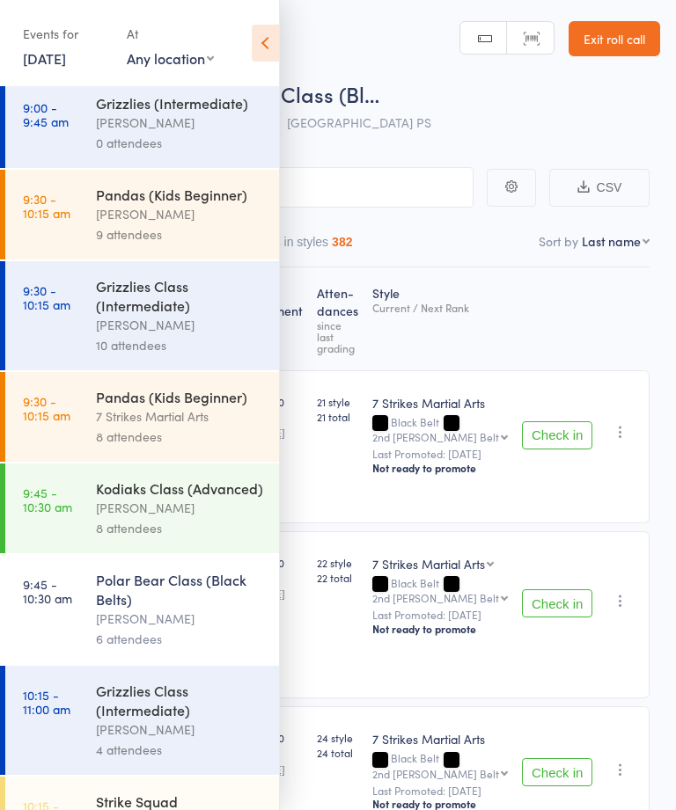
click at [106, 518] on div "Isaac Matos" at bounding box center [180, 508] width 168 height 20
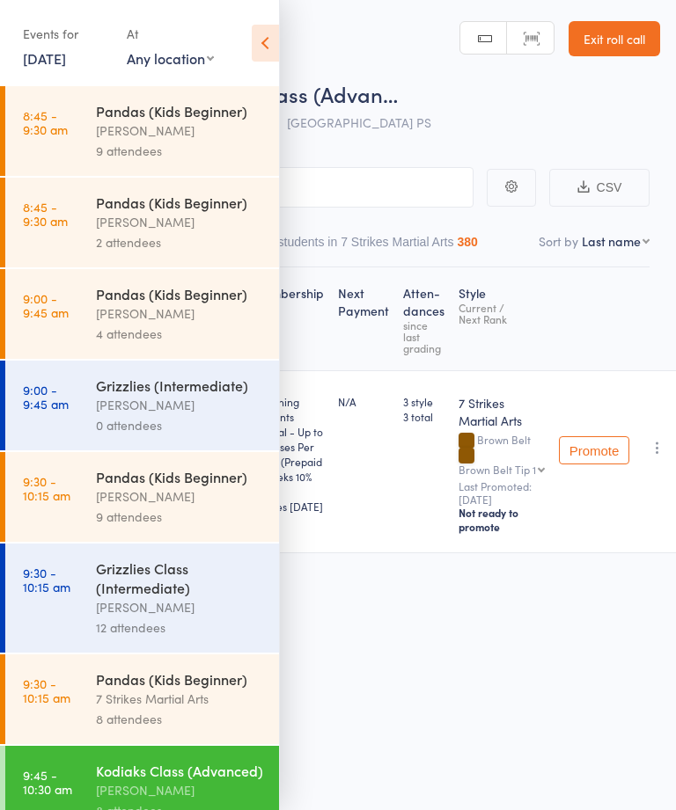
click at [270, 43] on icon at bounding box center [265, 43] width 27 height 37
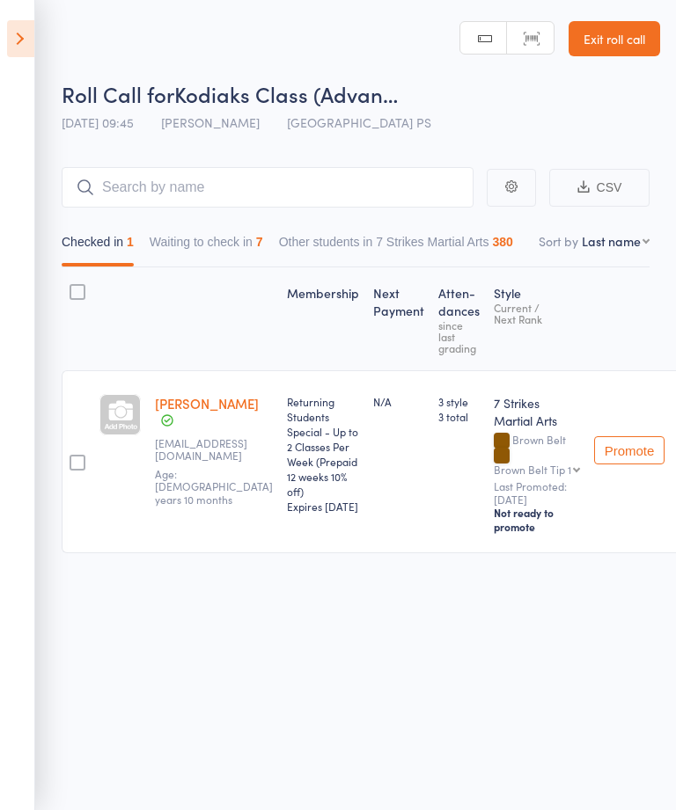
click at [204, 234] on button "Waiting to check in 7" at bounding box center [207, 246] width 114 height 40
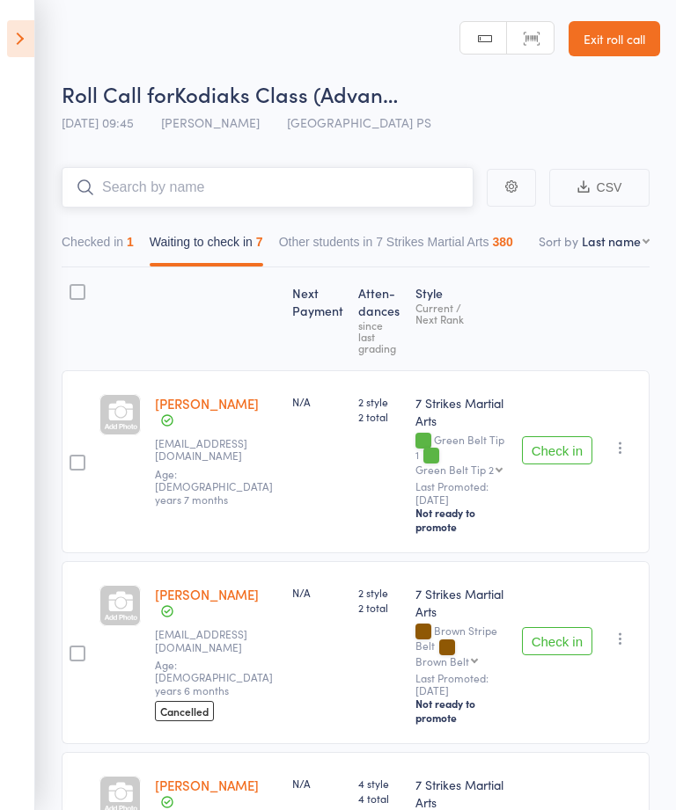
click at [158, 184] on input "search" at bounding box center [268, 187] width 412 height 40
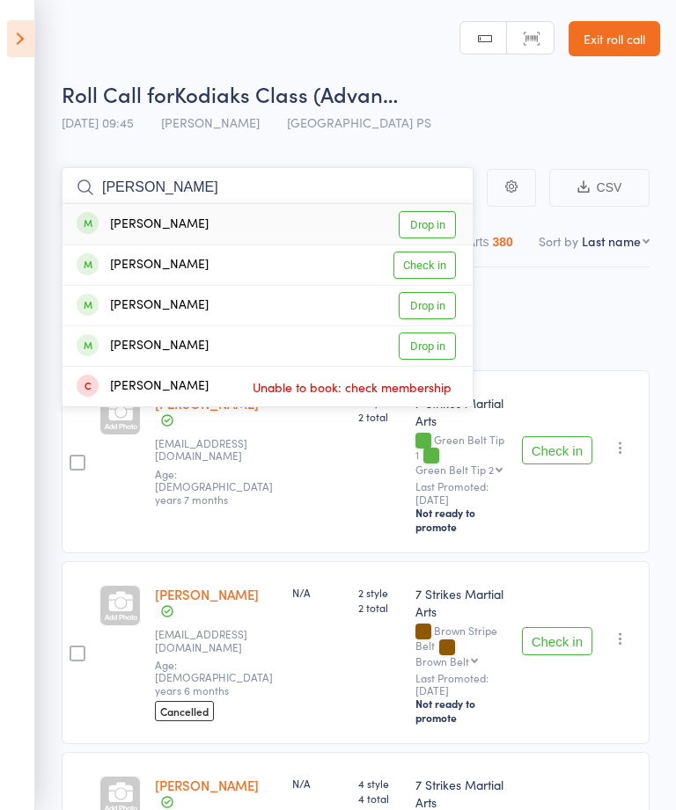
type input "Lucas"
click at [434, 221] on link "Drop in" at bounding box center [427, 224] width 57 height 27
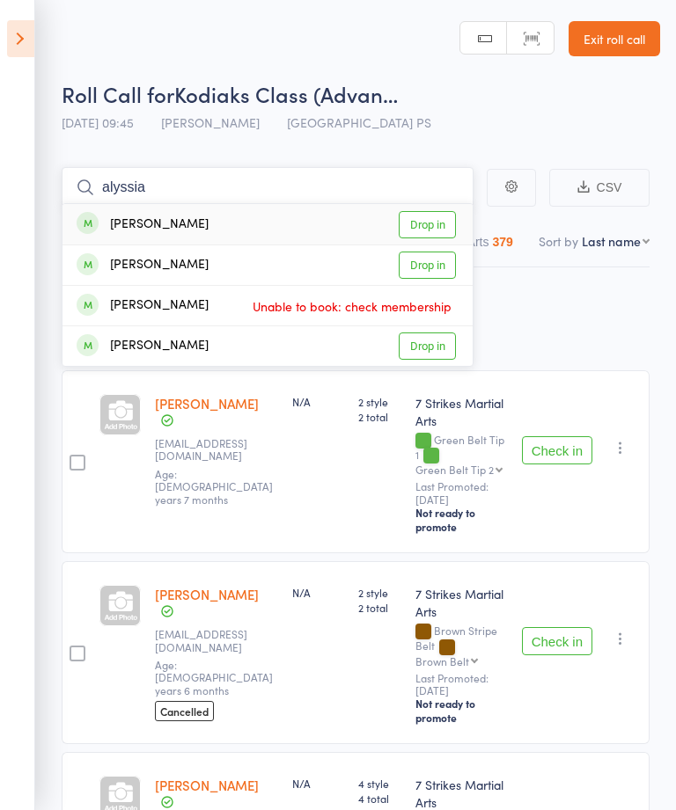
type input "alyssia"
click at [433, 216] on link "Drop in" at bounding box center [427, 224] width 57 height 27
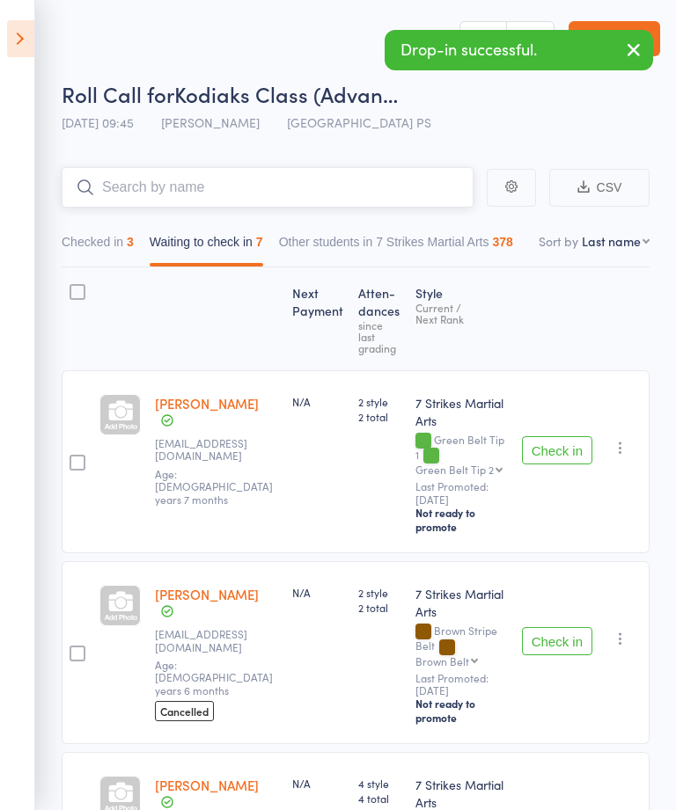
click at [107, 252] on button "Checked in 3" at bounding box center [98, 246] width 72 height 40
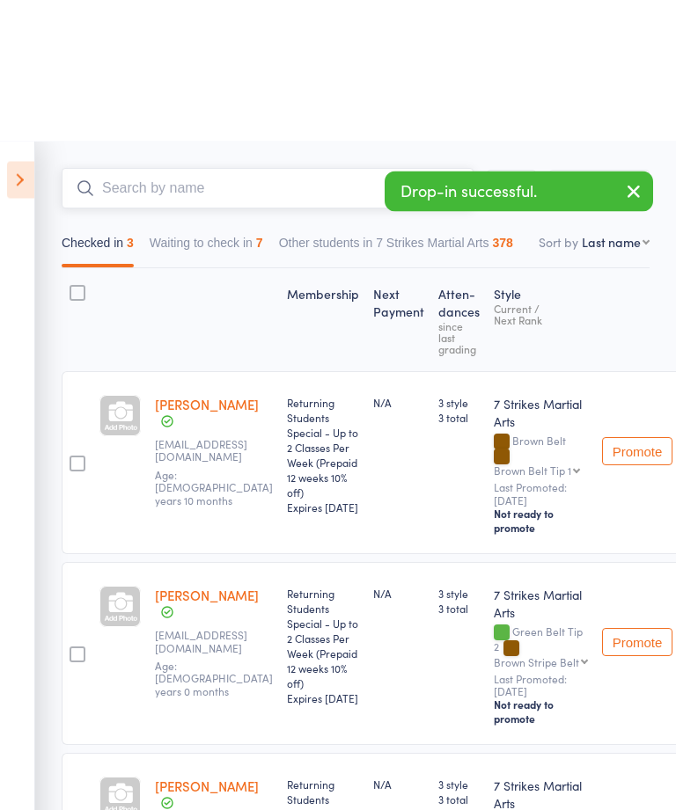
scroll to position [147, 0]
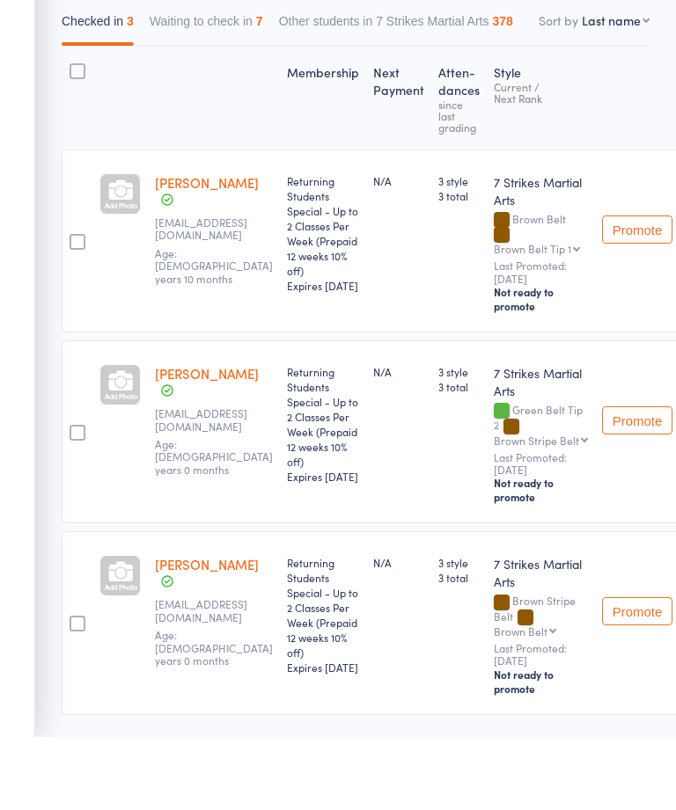
click at [190, 79] on button "Waiting to check in 7" at bounding box center [207, 99] width 114 height 40
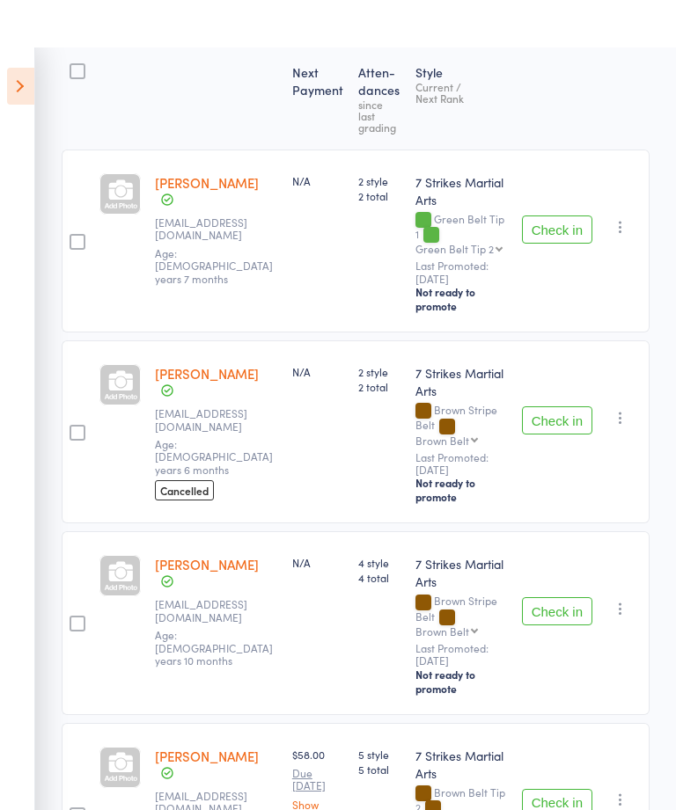
scroll to position [268, 0]
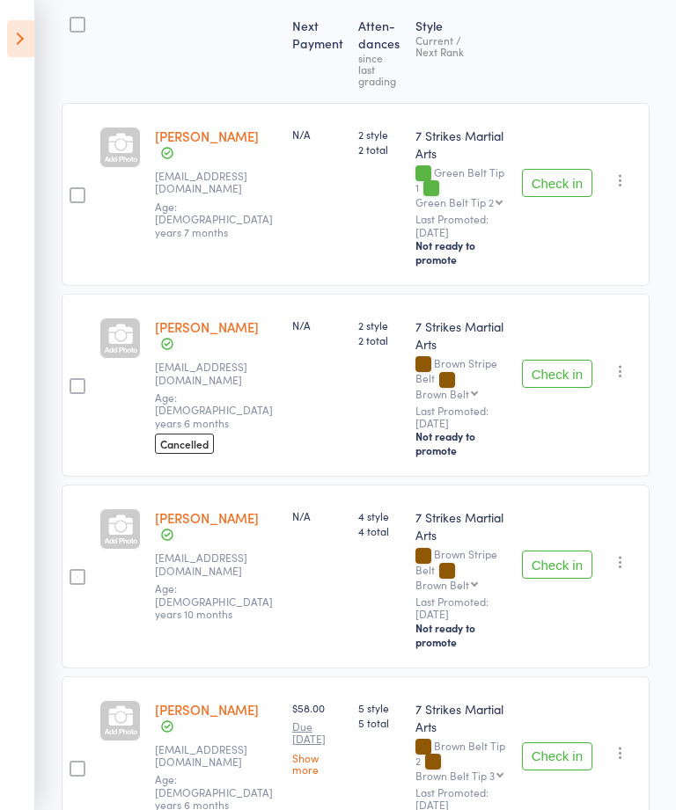
click at [18, 34] on icon at bounding box center [20, 38] width 27 height 37
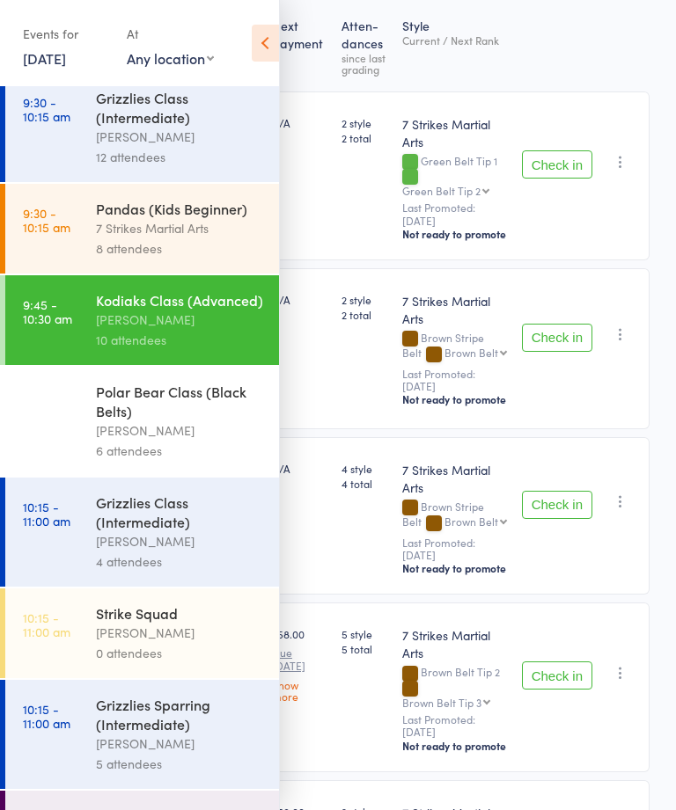
scroll to position [474, 0]
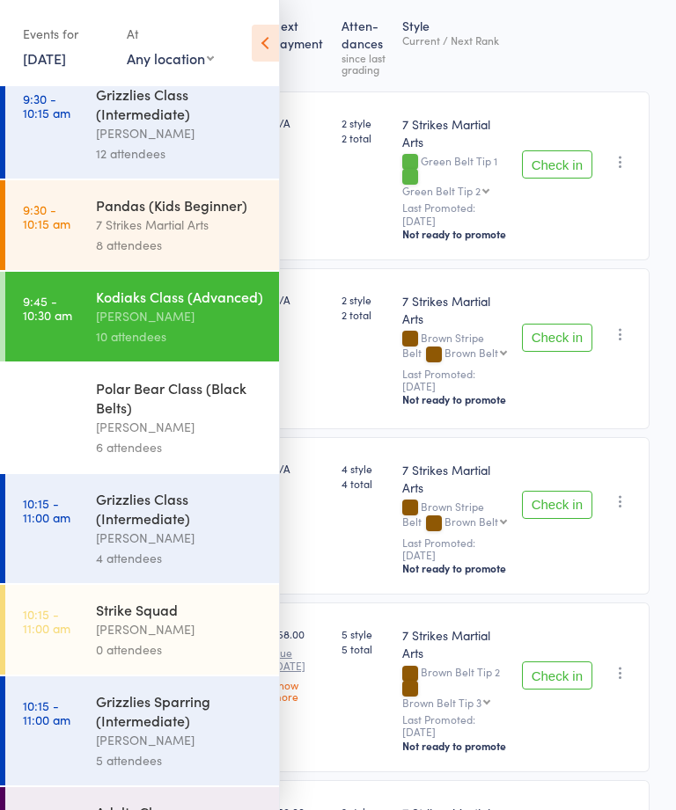
click at [98, 417] on div "Polar Bear Class (Black Belts)" at bounding box center [180, 397] width 168 height 39
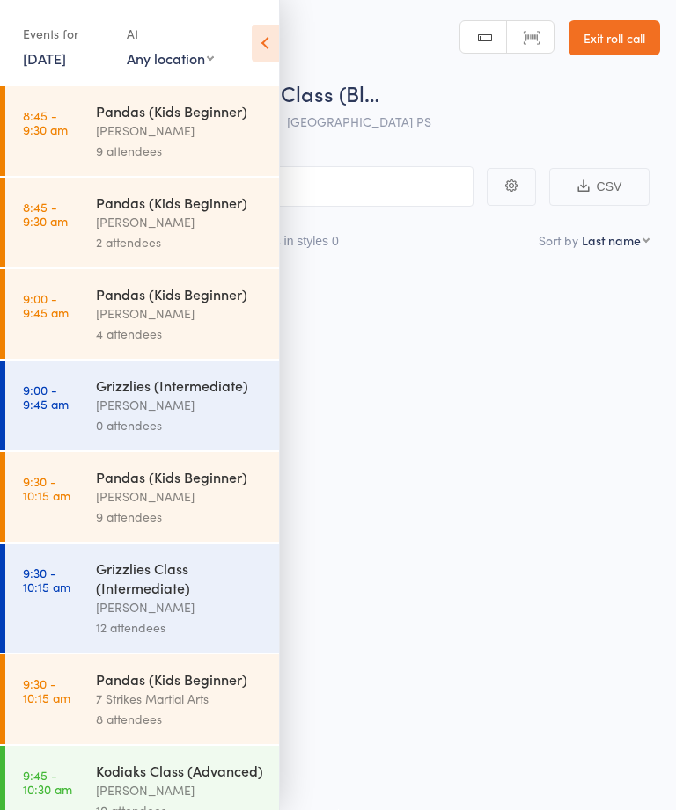
scroll to position [1, 0]
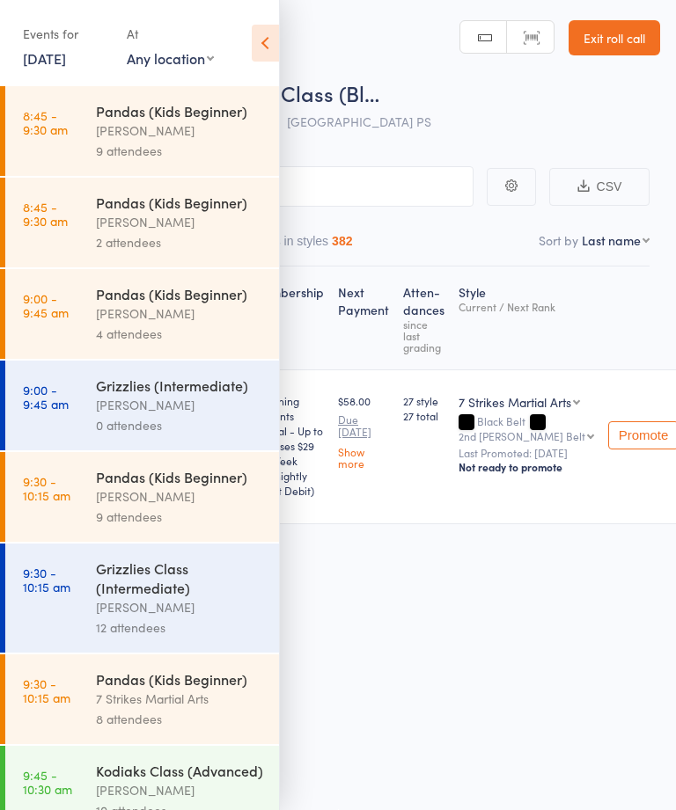
click at [275, 33] on icon at bounding box center [265, 43] width 27 height 37
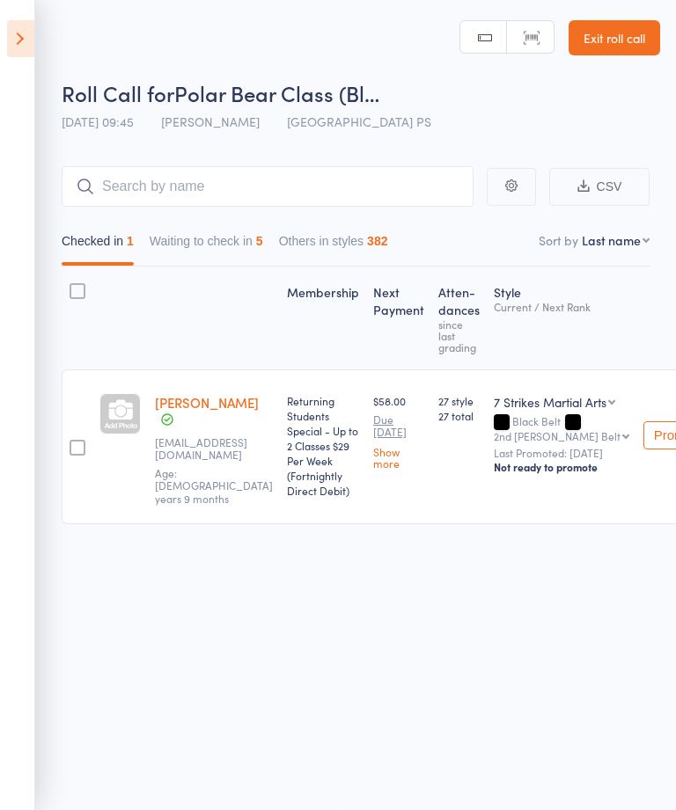
click at [188, 244] on button "Waiting to check in 5" at bounding box center [207, 245] width 114 height 40
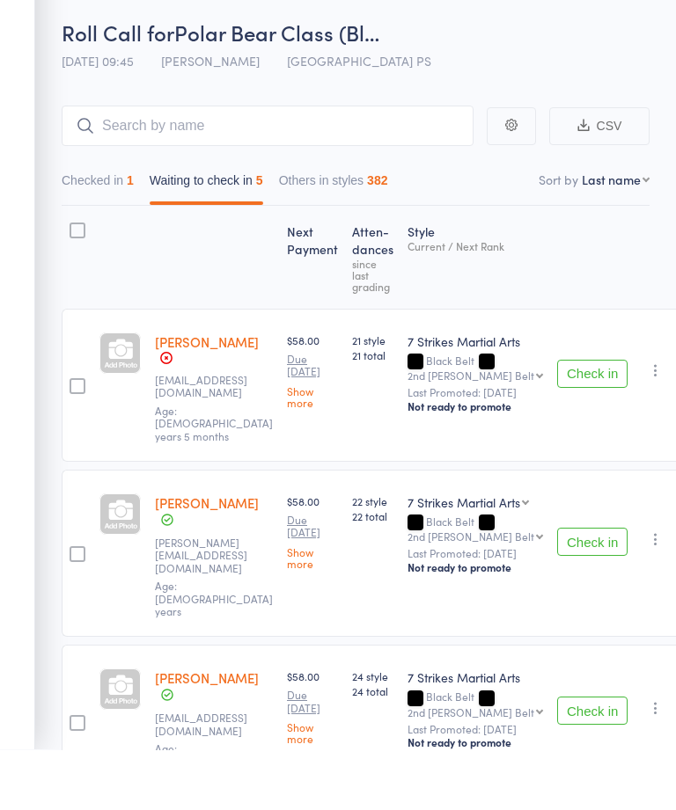
scroll to position [306, 0]
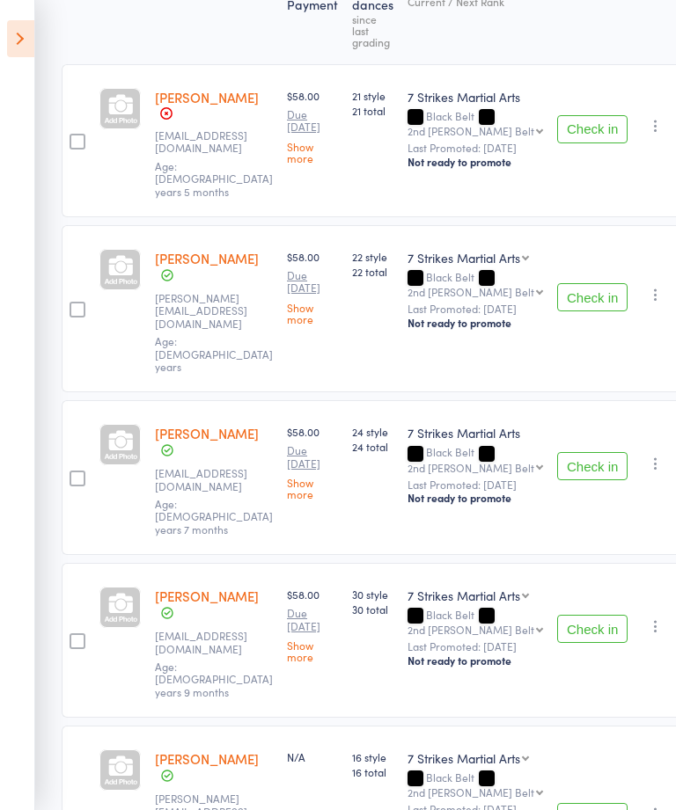
click at [571, 803] on button "Check in" at bounding box center [592, 817] width 70 height 28
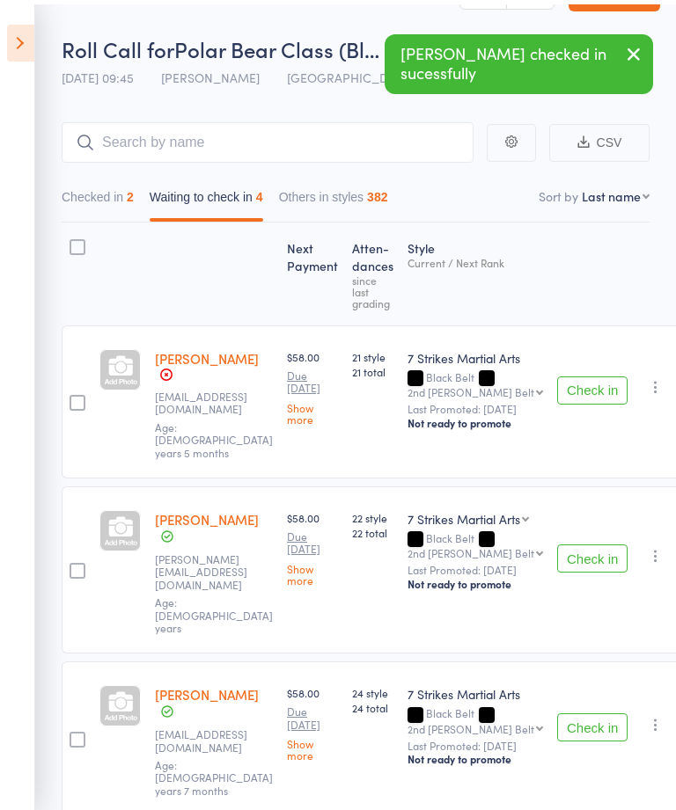
scroll to position [0, 0]
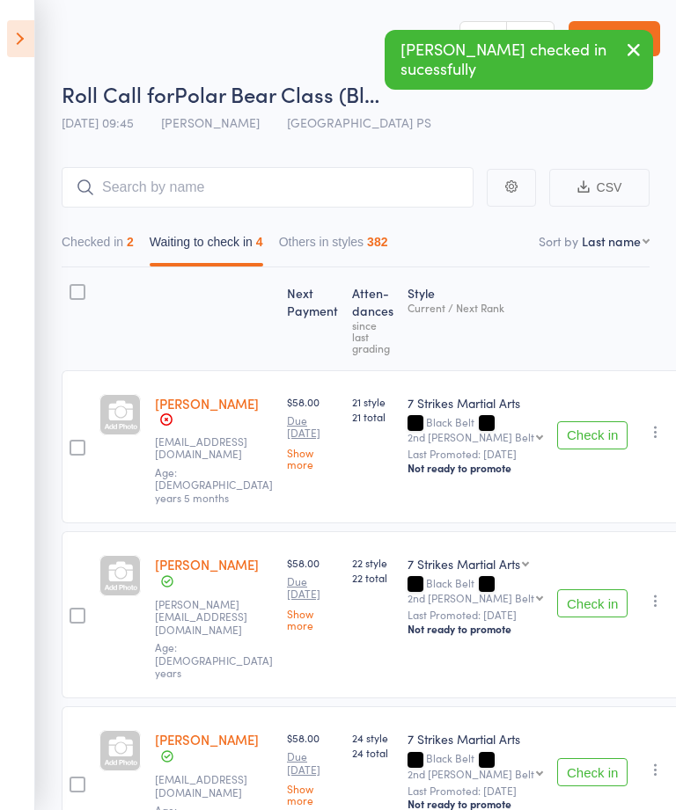
click at [25, 27] on icon at bounding box center [20, 38] width 27 height 37
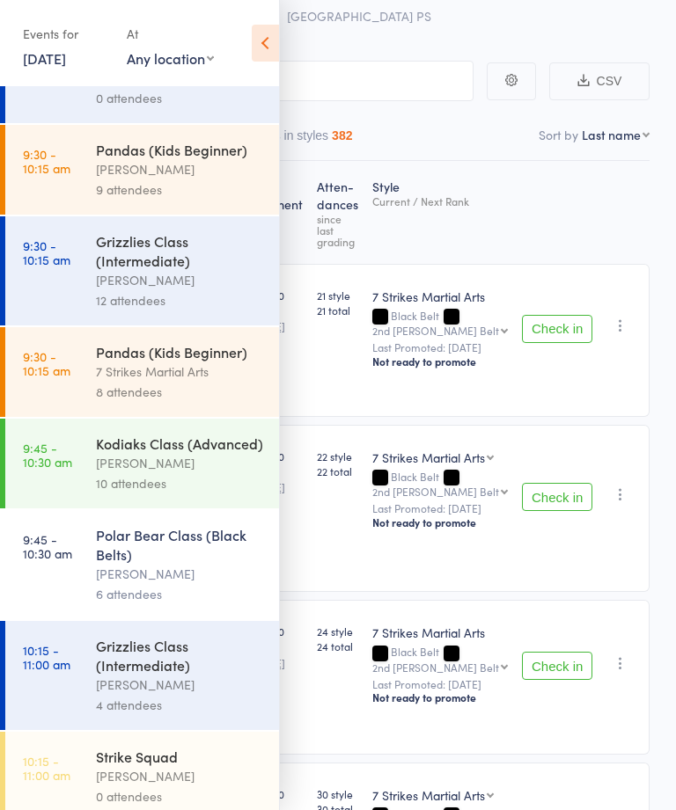
scroll to position [353, 0]
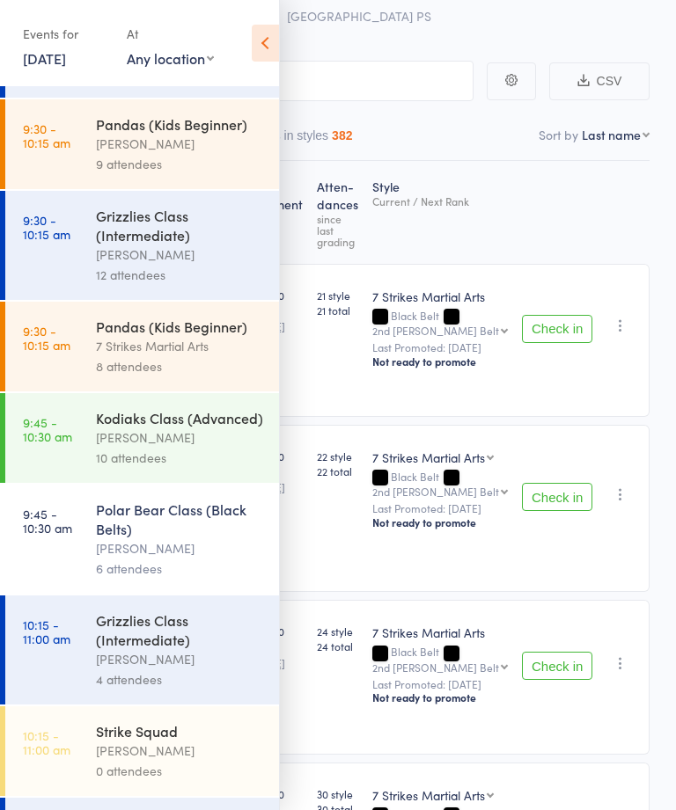
click at [103, 448] on div "Isaac Matos" at bounding box center [180, 438] width 168 height 20
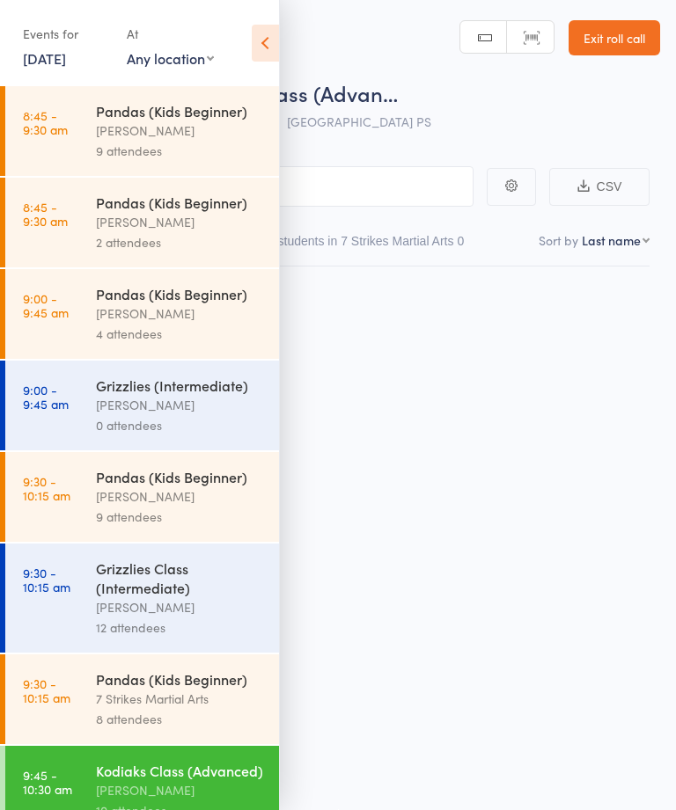
scroll to position [1, 0]
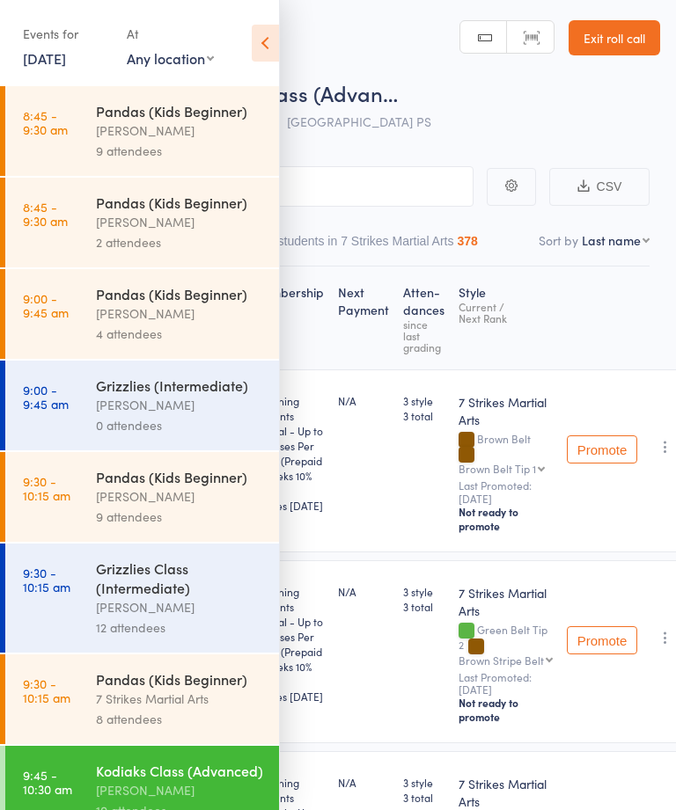
click at [268, 46] on icon at bounding box center [265, 43] width 27 height 37
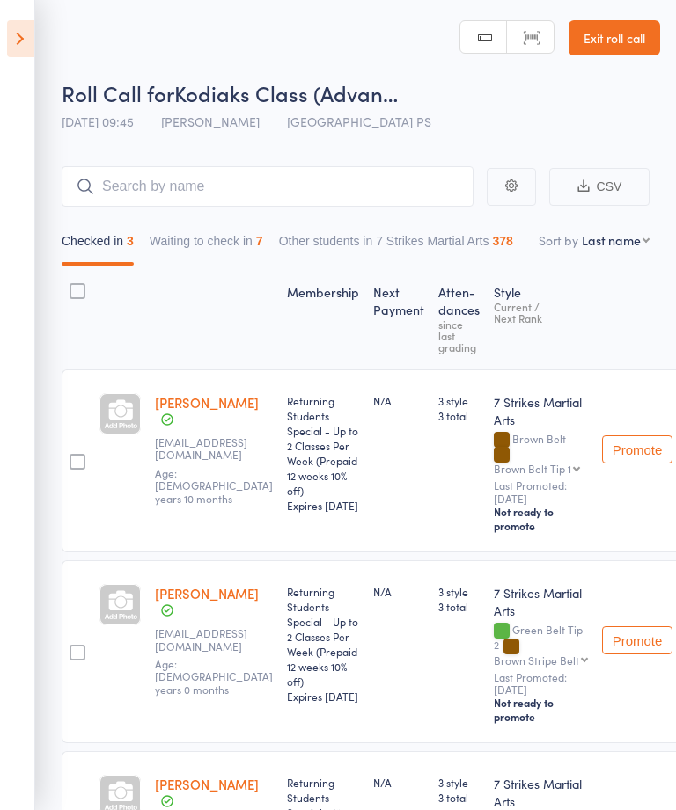
click at [18, 34] on icon at bounding box center [20, 38] width 27 height 37
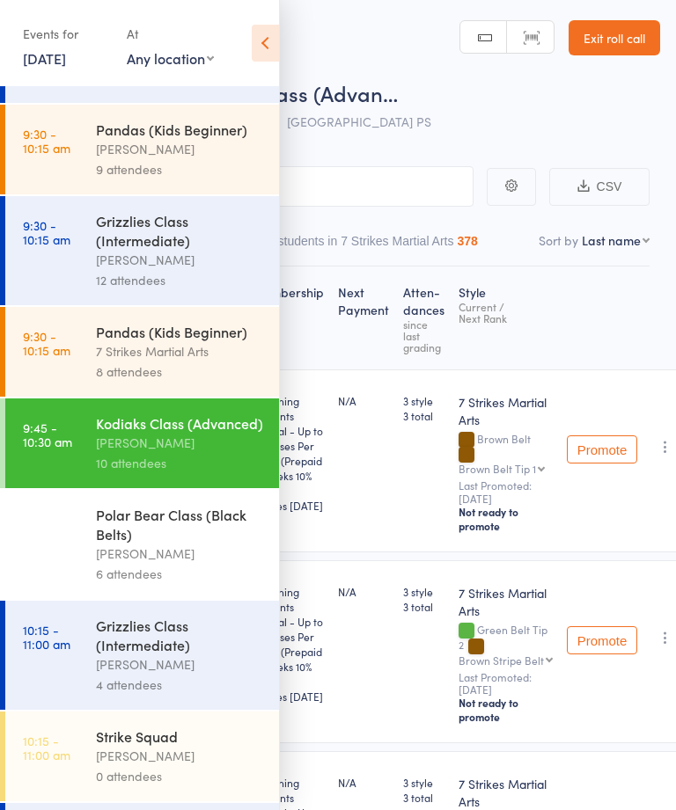
scroll to position [392, 0]
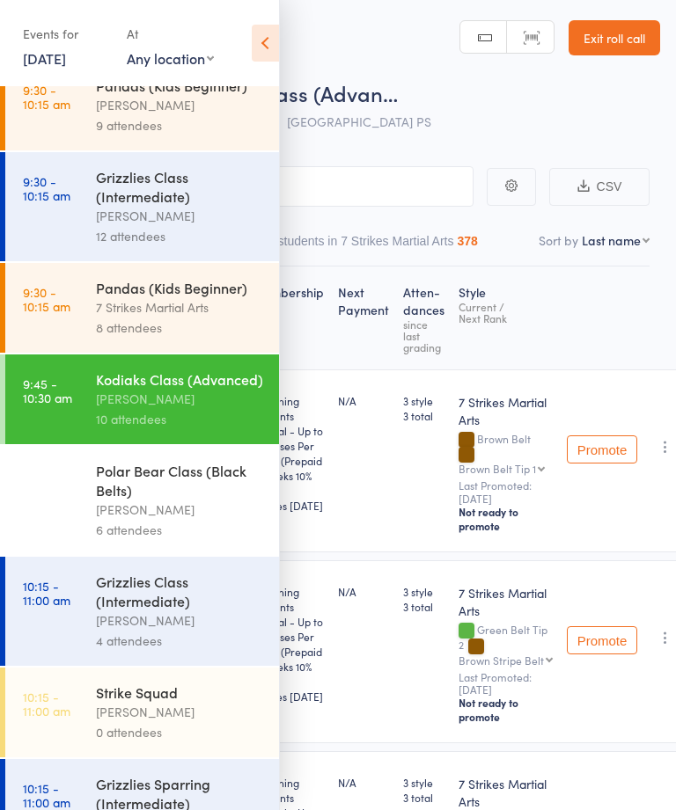
click at [113, 520] on div "Isaac Matos" at bounding box center [180, 510] width 168 height 20
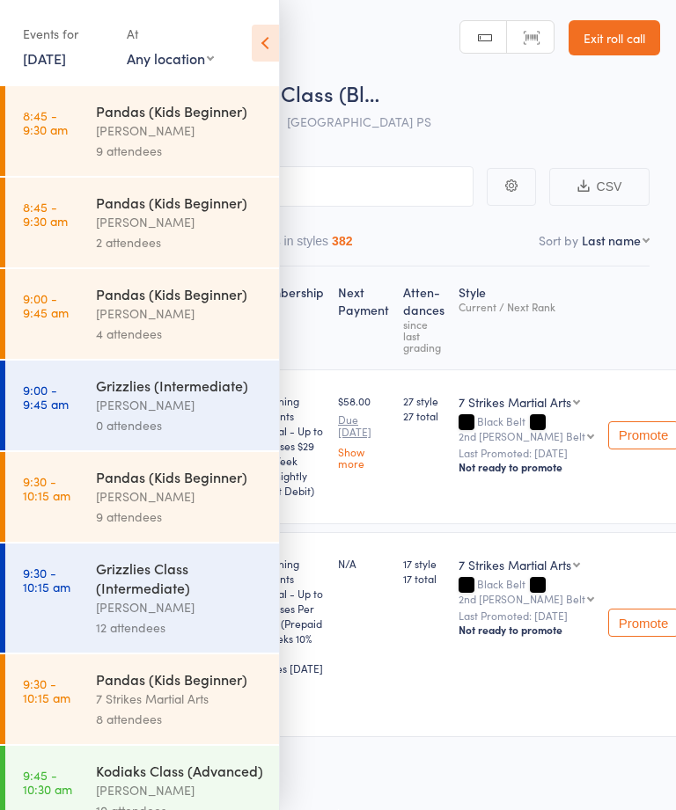
click at [269, 42] on icon at bounding box center [265, 43] width 27 height 37
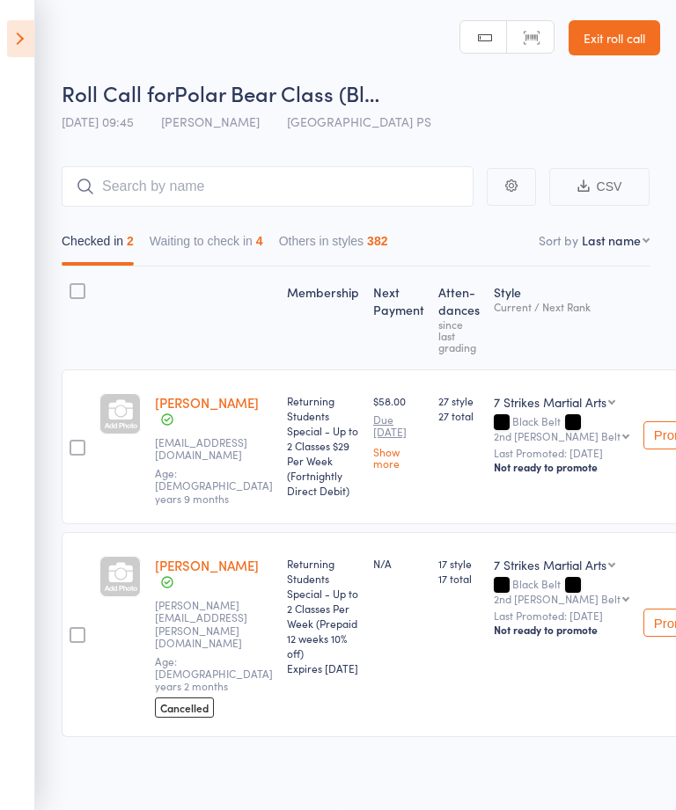
click at [204, 241] on button "Waiting to check in 4" at bounding box center [207, 245] width 114 height 40
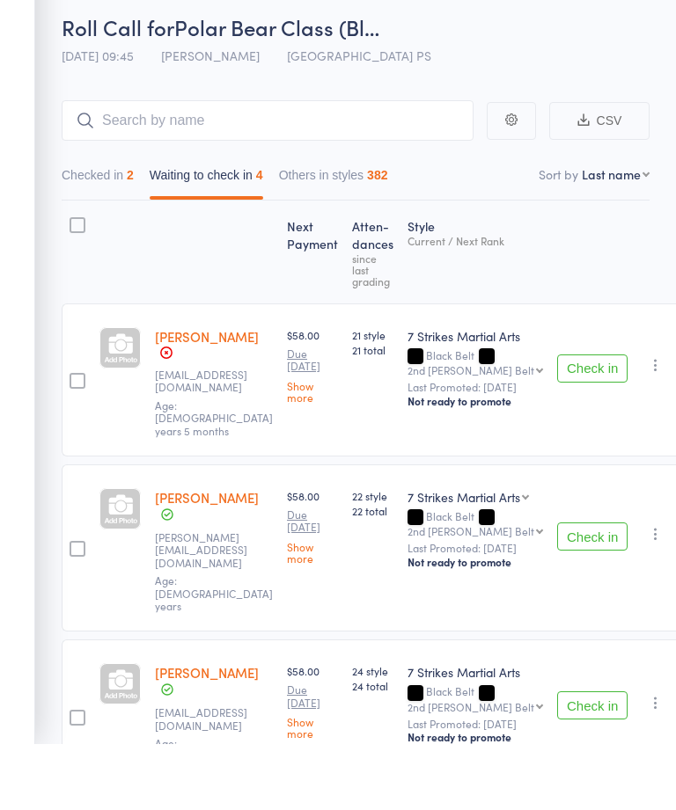
scroll to position [155, 0]
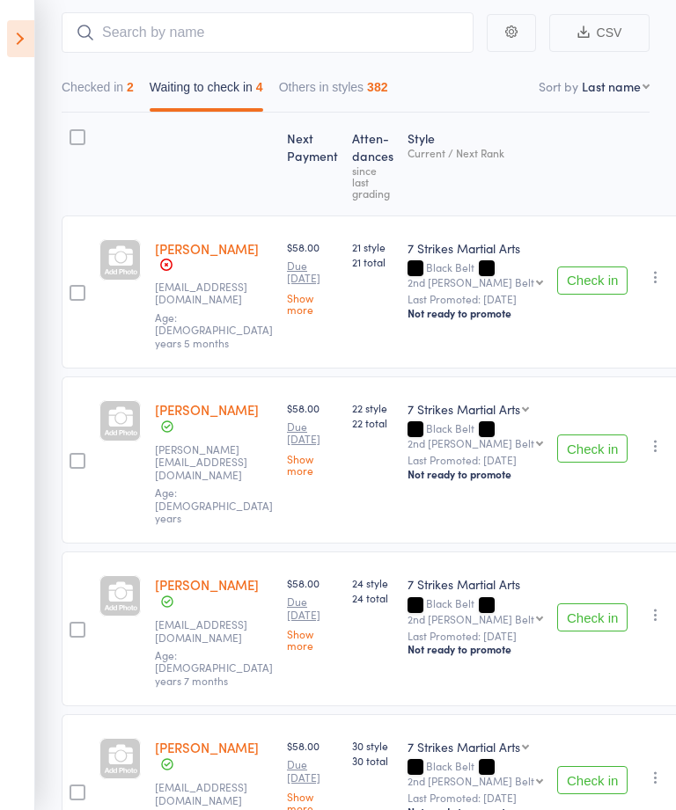
click at [580, 766] on button "Check in" at bounding box center [592, 780] width 70 height 28
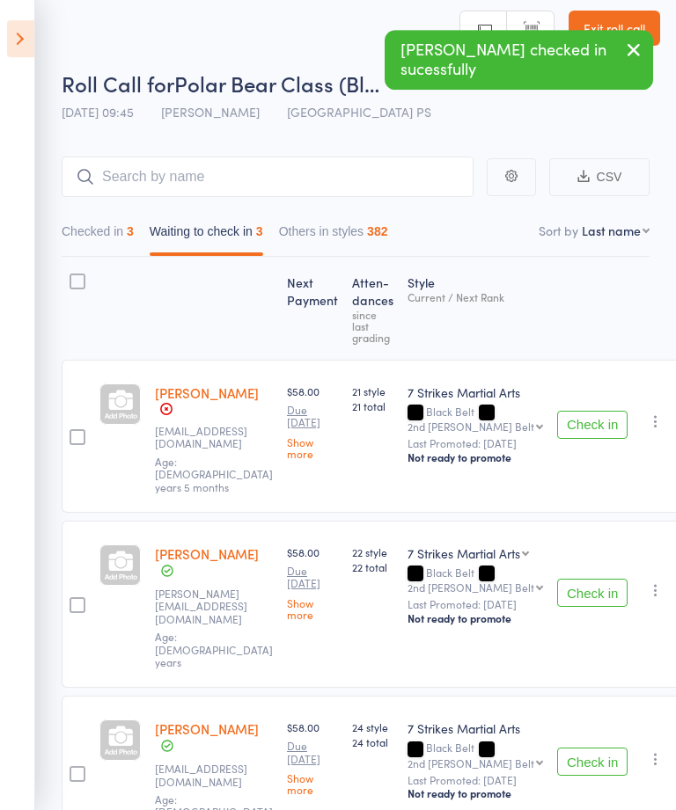
scroll to position [0, 0]
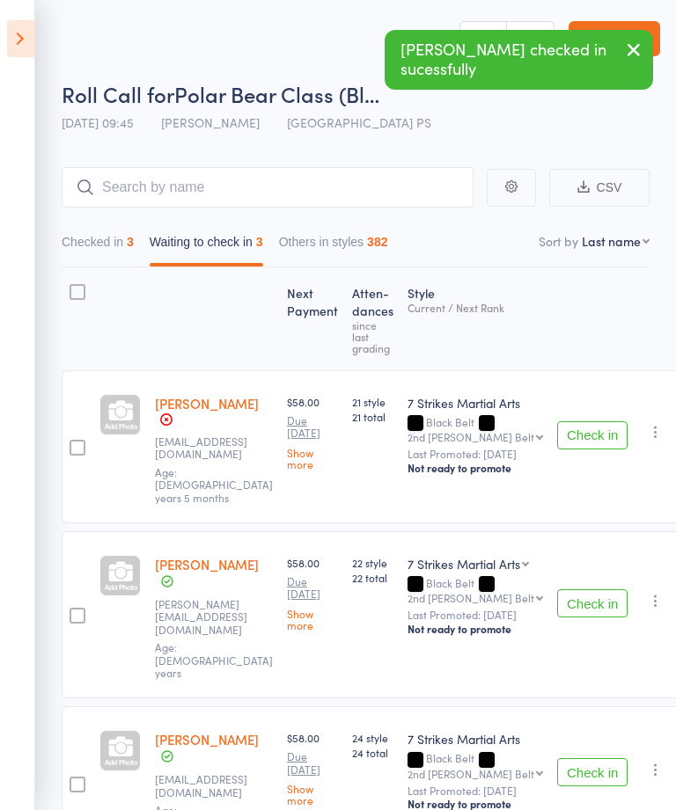
click at [22, 34] on icon at bounding box center [20, 38] width 27 height 37
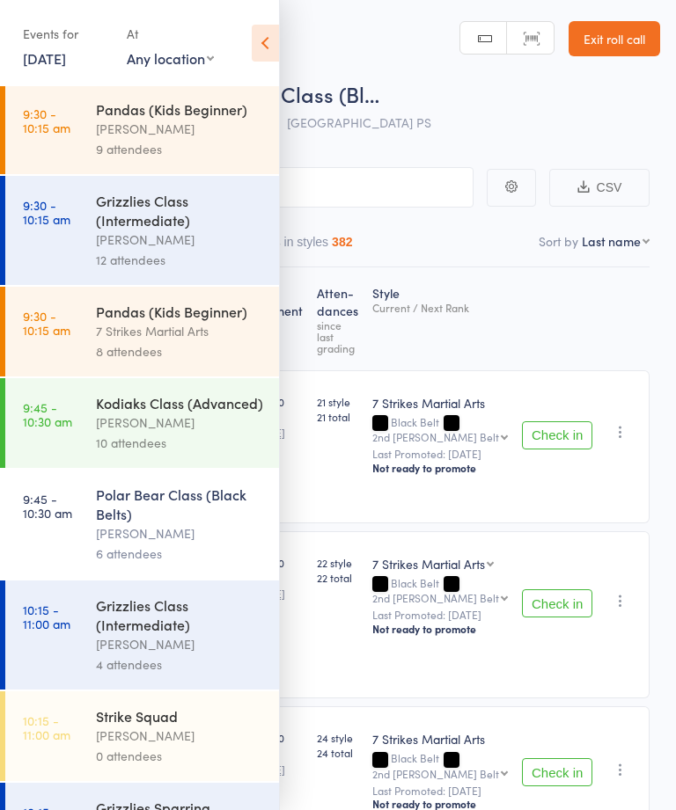
scroll to position [373, 0]
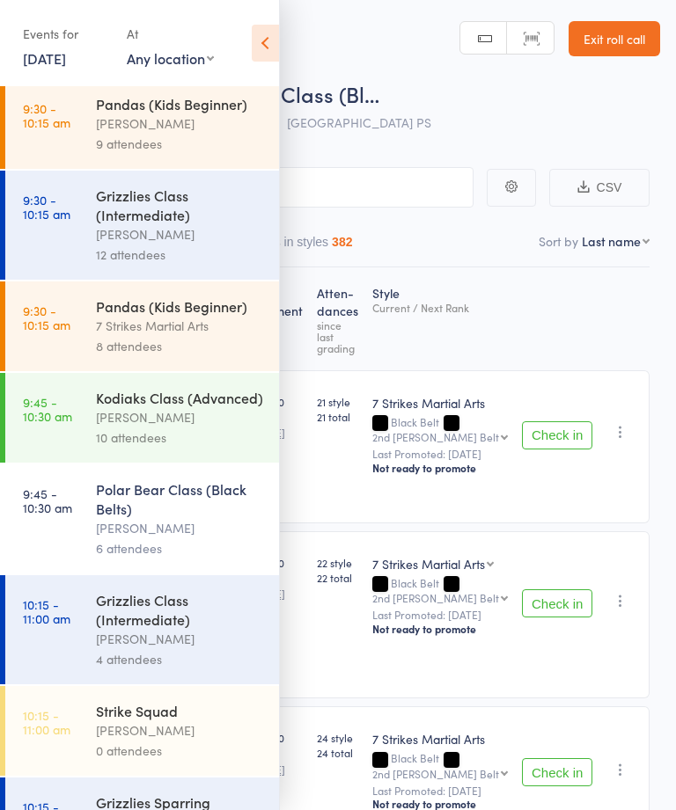
click at [110, 425] on div "Isaac Matos" at bounding box center [180, 417] width 168 height 20
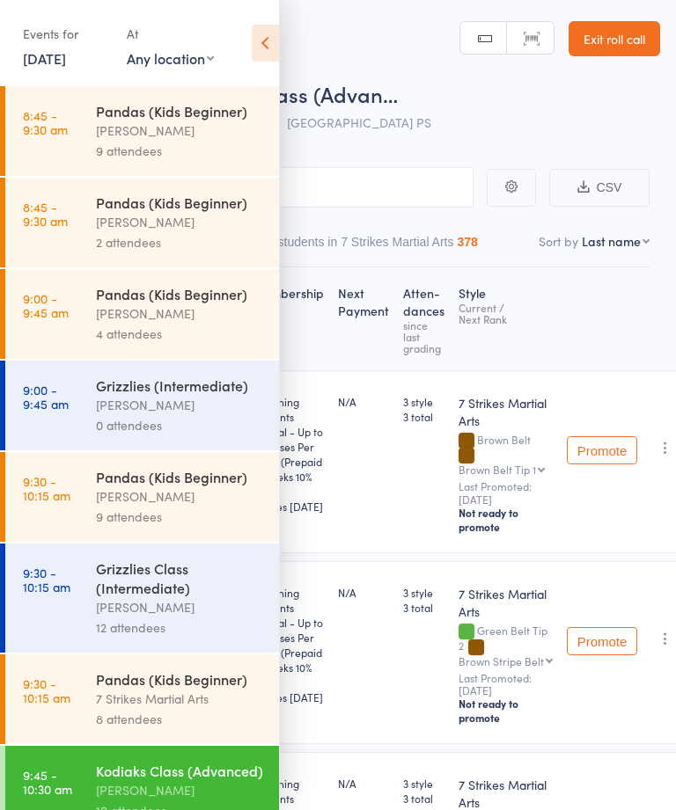
click at [269, 44] on icon at bounding box center [265, 43] width 27 height 37
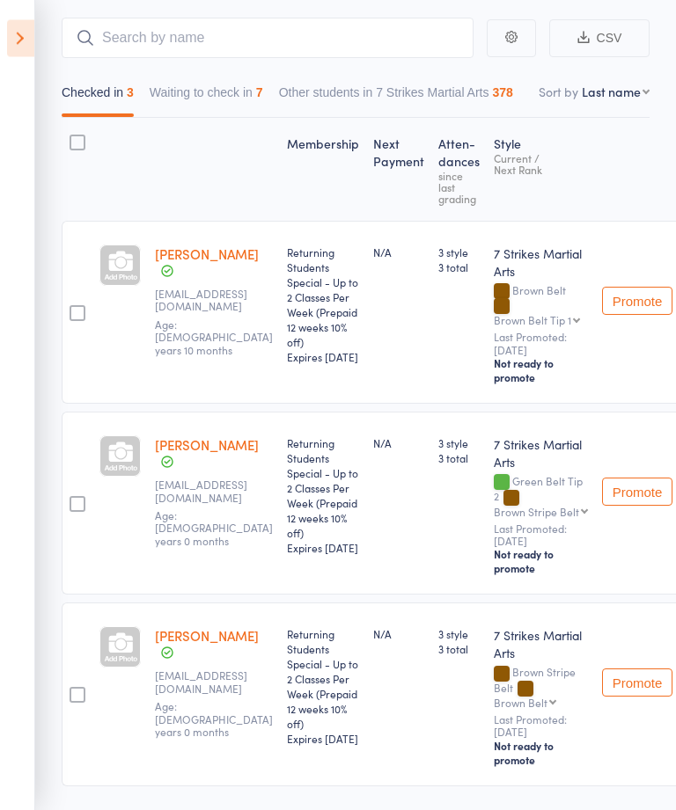
click at [202, 99] on button "Waiting to check in 7" at bounding box center [207, 97] width 114 height 40
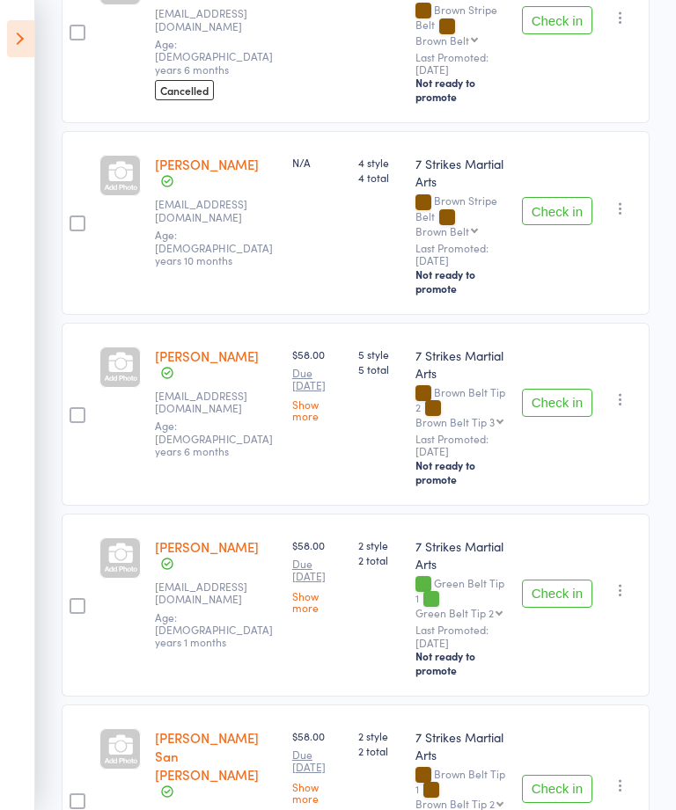
scroll to position [616, 0]
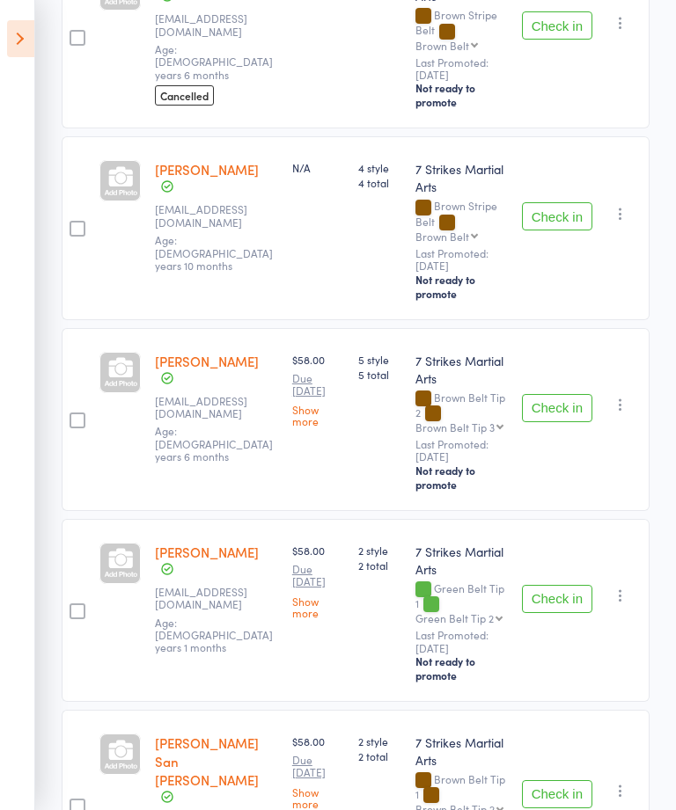
click at [563, 220] on button "Check in" at bounding box center [557, 216] width 70 height 28
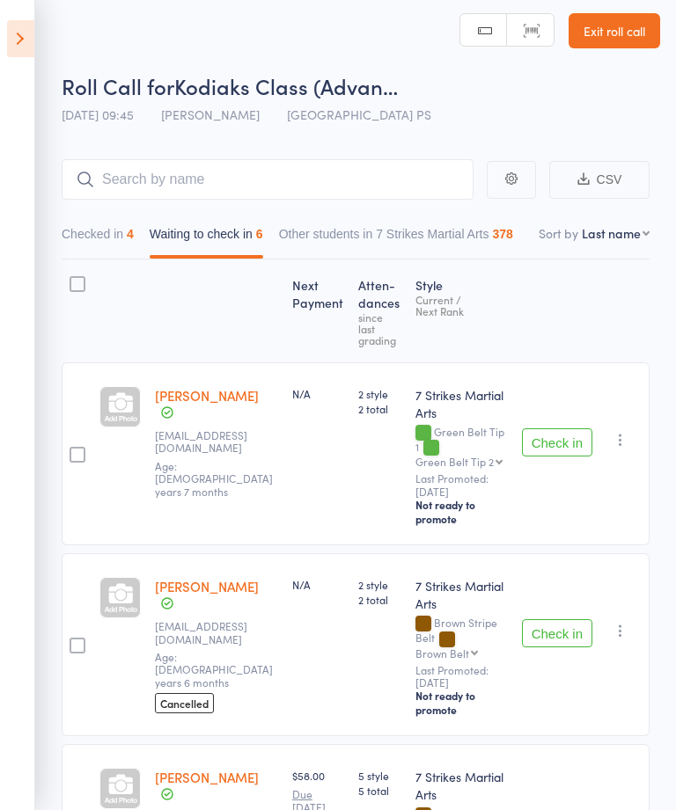
scroll to position [0, 0]
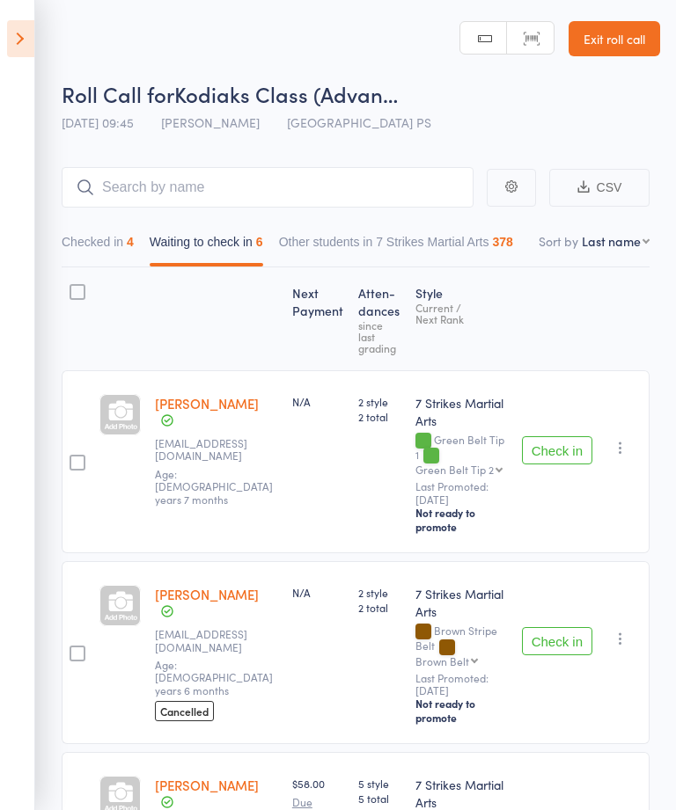
click at [6, 10] on aside "Events for 11 Oct, 2025 11 Oct, 2025 October 2025 Sun Mon Tue Wed Thu Fri Sat 4…" at bounding box center [17, 405] width 35 height 810
click at [19, 23] on icon at bounding box center [20, 38] width 27 height 37
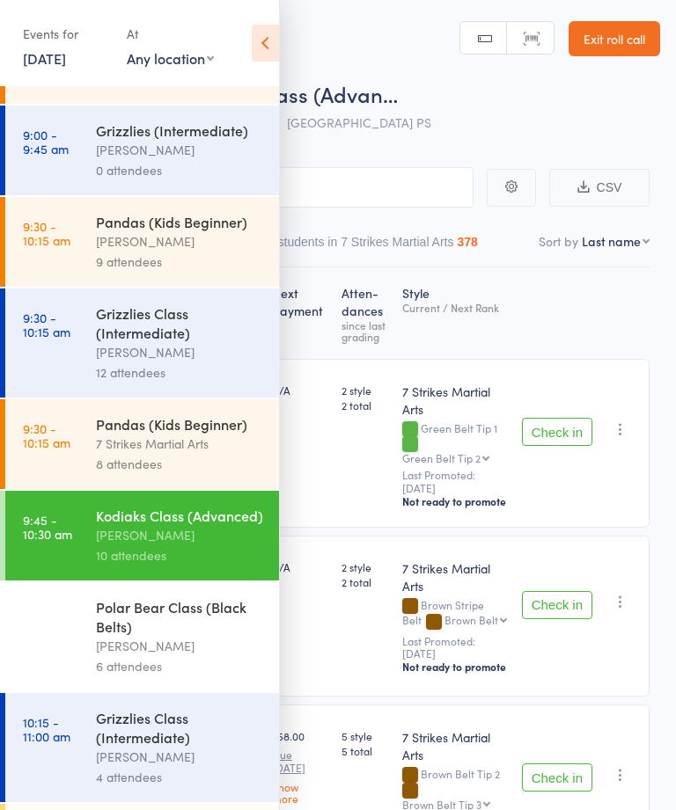
scroll to position [306, 0]
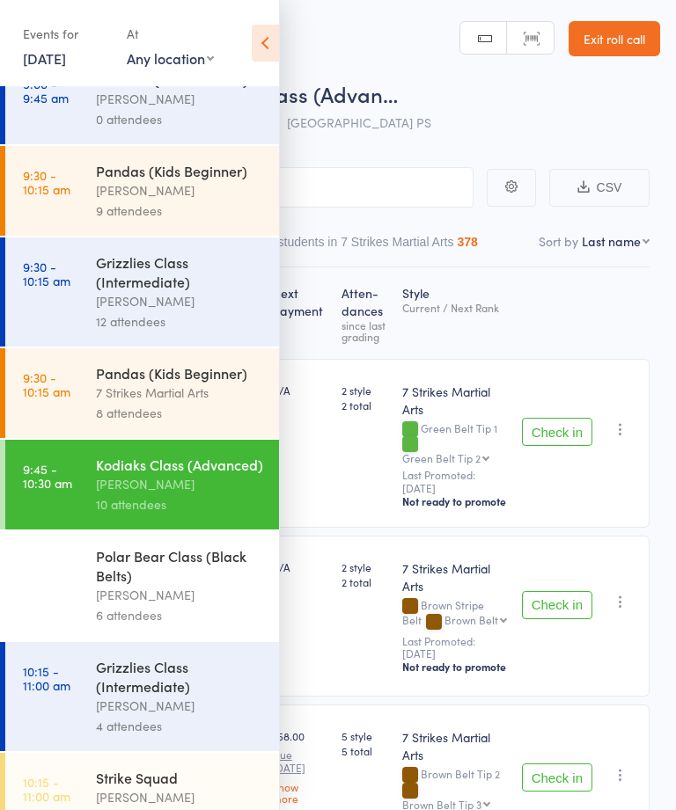
click at [94, 591] on link "9:45 - 10:30 am Polar Bear Class (Black Belts) Isaac Matos 6 attendees" at bounding box center [142, 586] width 274 height 109
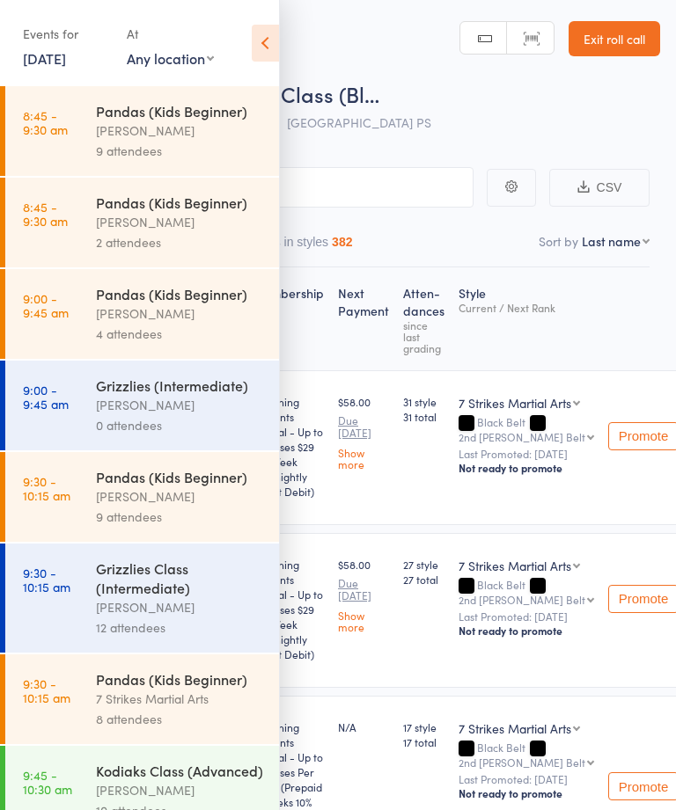
click at [268, 33] on icon at bounding box center [265, 43] width 27 height 37
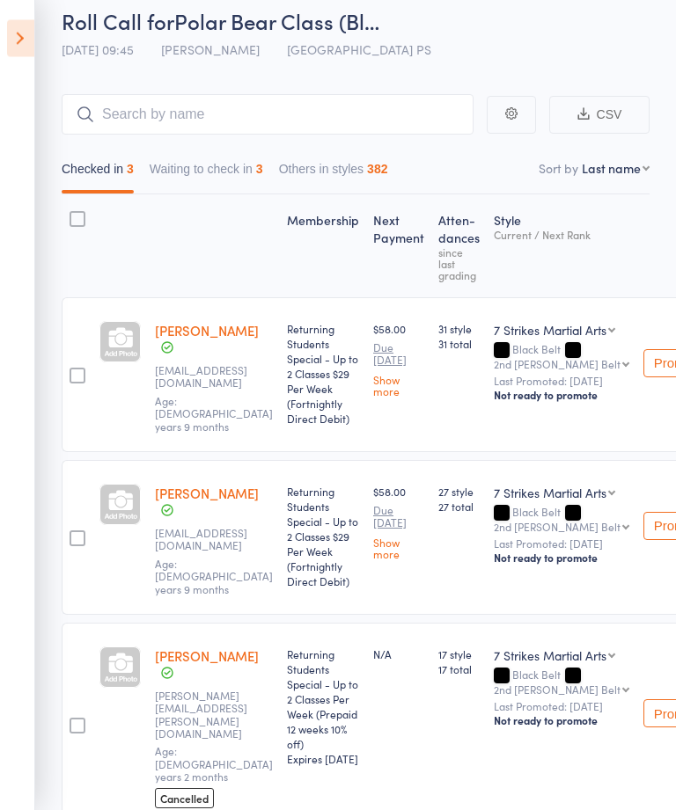
scroll to position [94, 0]
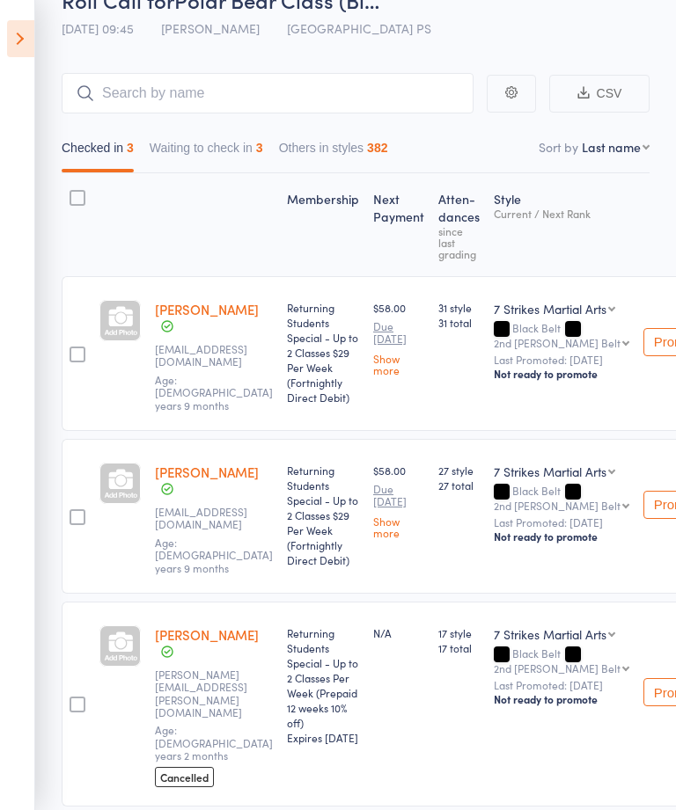
click at [8, 34] on icon at bounding box center [20, 38] width 27 height 37
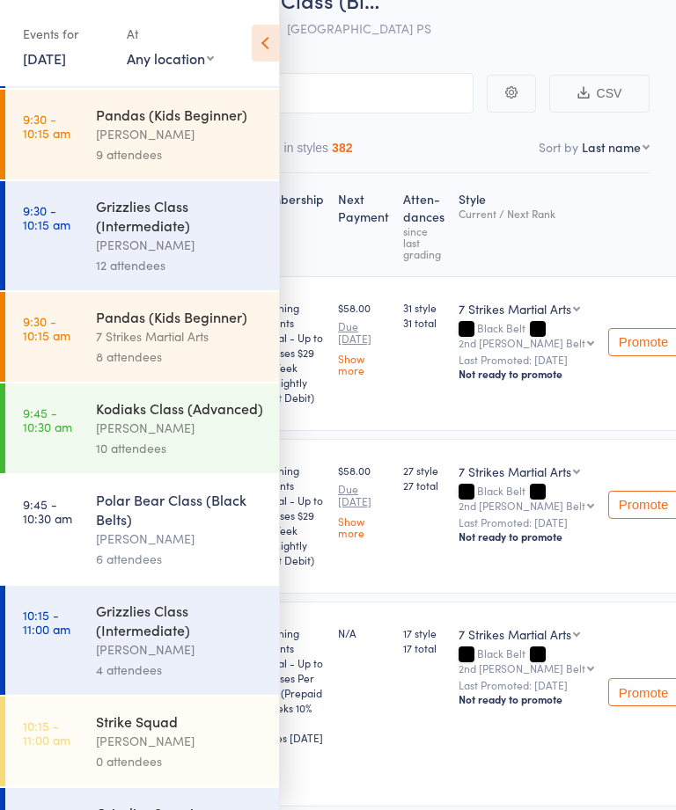
scroll to position [396, 0]
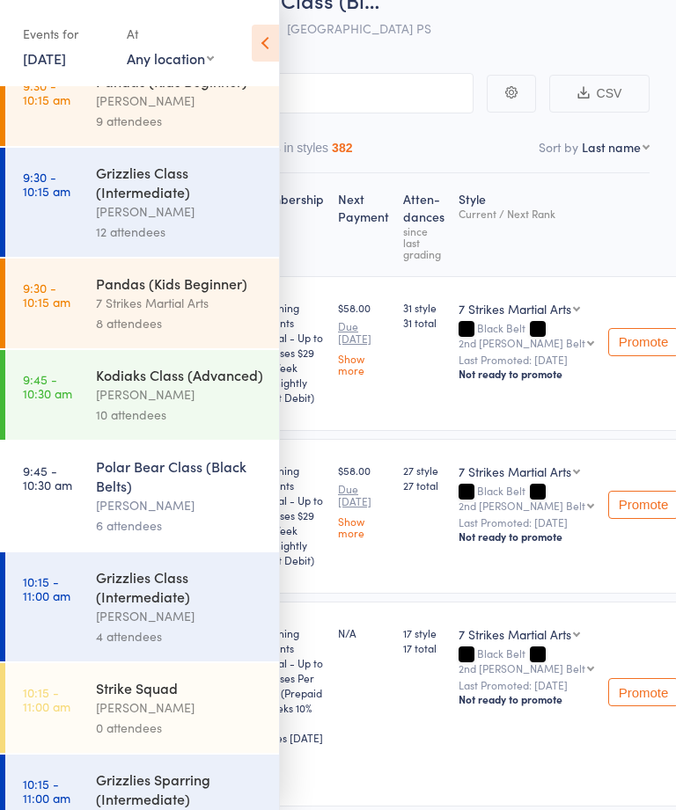
click at [79, 400] on link "9:45 - 10:30 am Kodiaks Class (Advanced) Isaac Matos 10 attendees" at bounding box center [142, 395] width 274 height 90
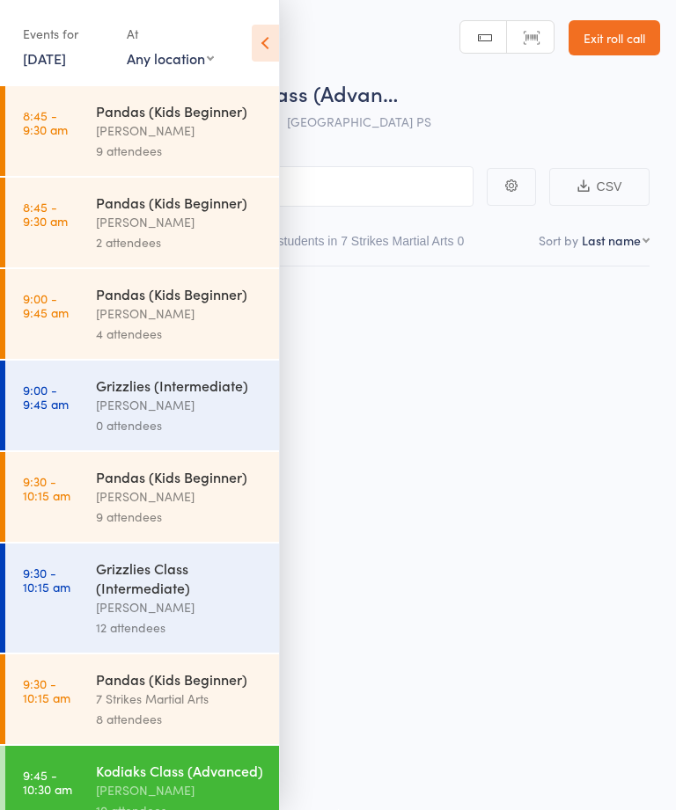
scroll to position [1, 0]
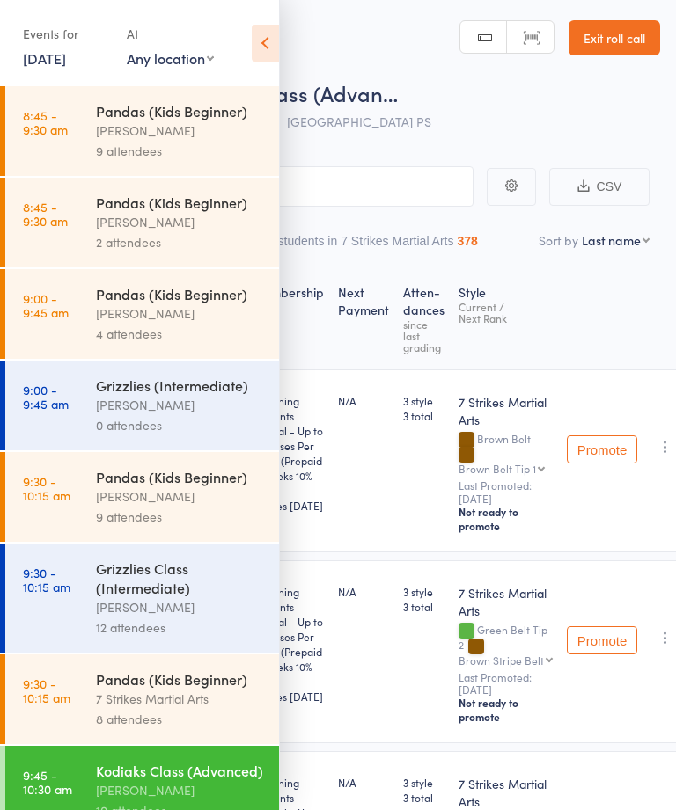
click at [273, 37] on icon at bounding box center [265, 43] width 27 height 37
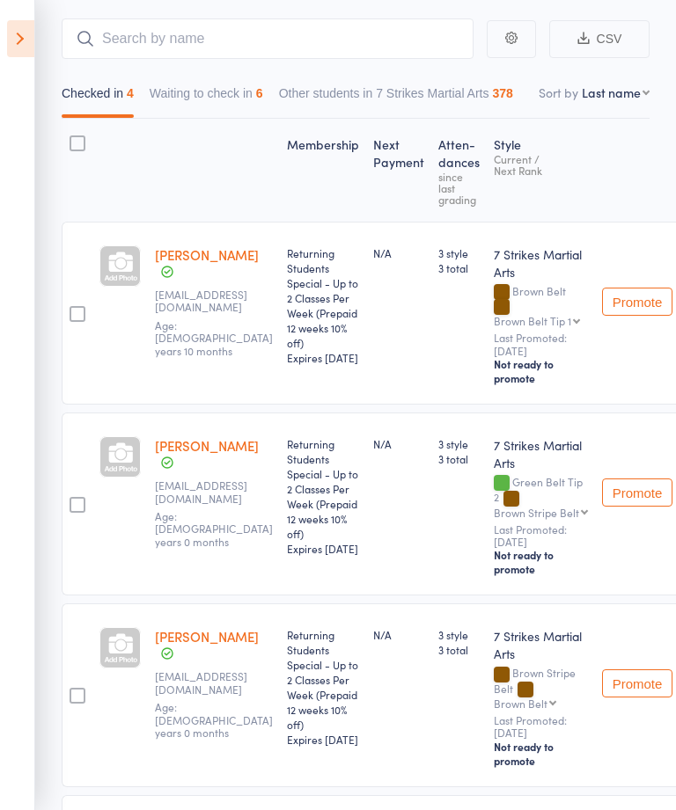
scroll to position [146, 0]
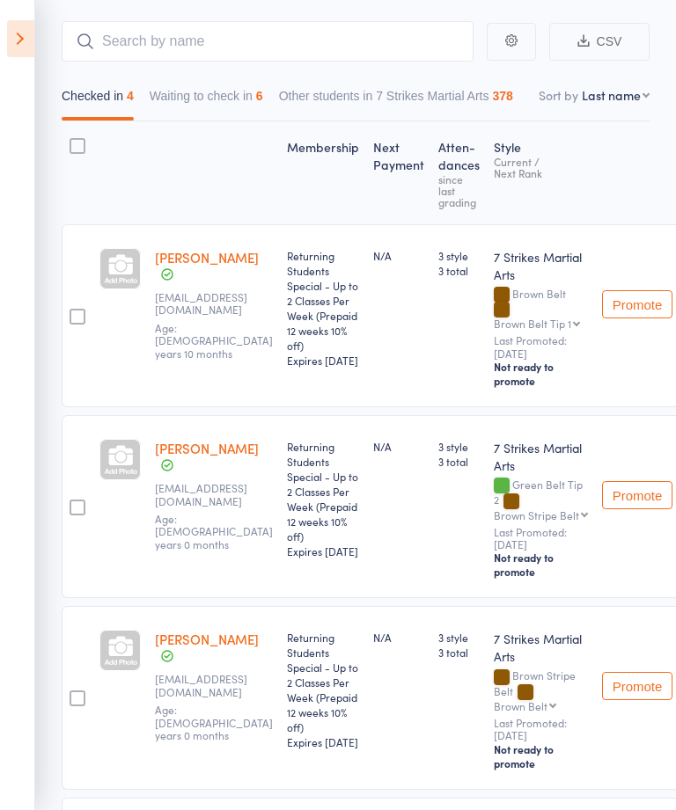
click at [201, 115] on button "Waiting to check in 6" at bounding box center [207, 100] width 114 height 40
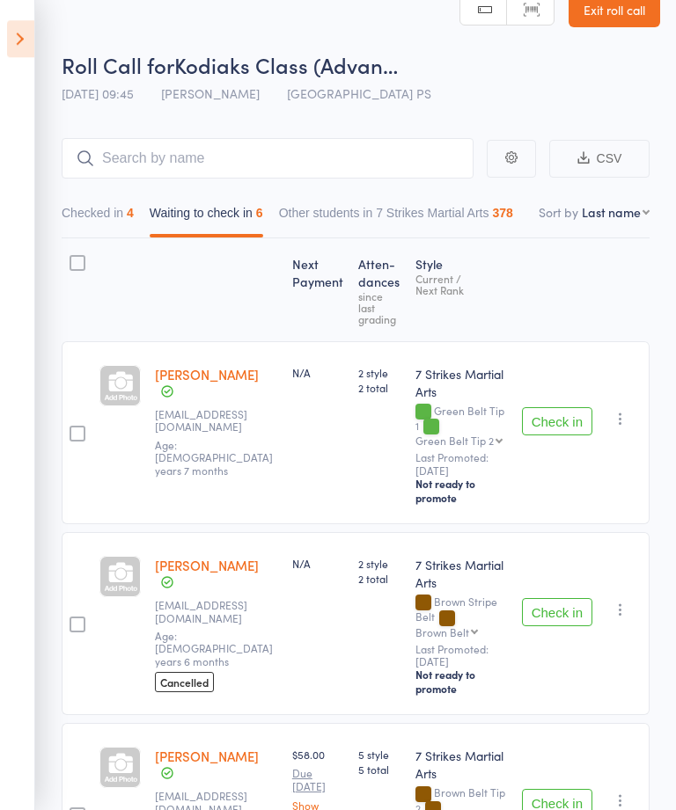
scroll to position [9, 0]
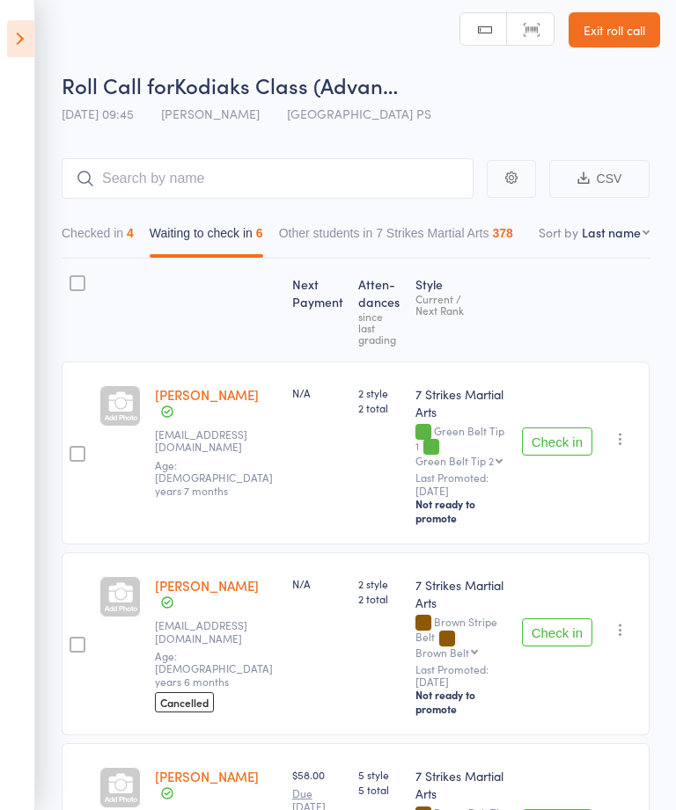
click at [16, 36] on icon at bounding box center [20, 38] width 27 height 37
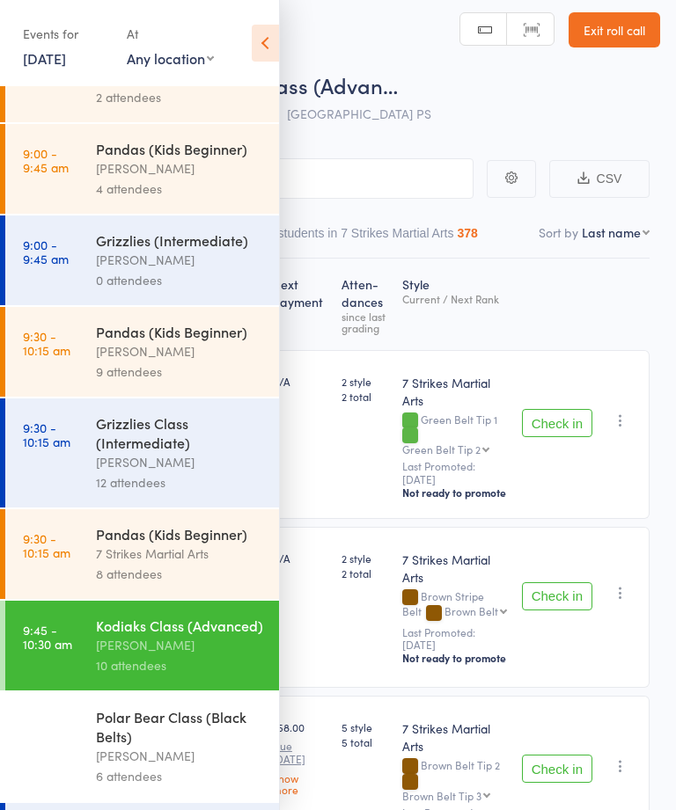
scroll to position [154, 0]
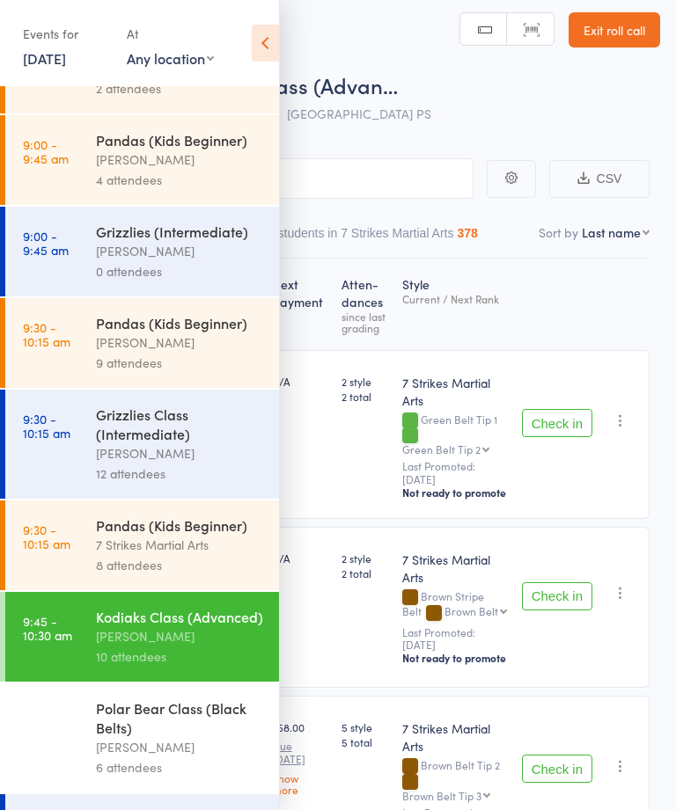
click at [111, 758] on div "Isaac Matos" at bounding box center [180, 747] width 168 height 20
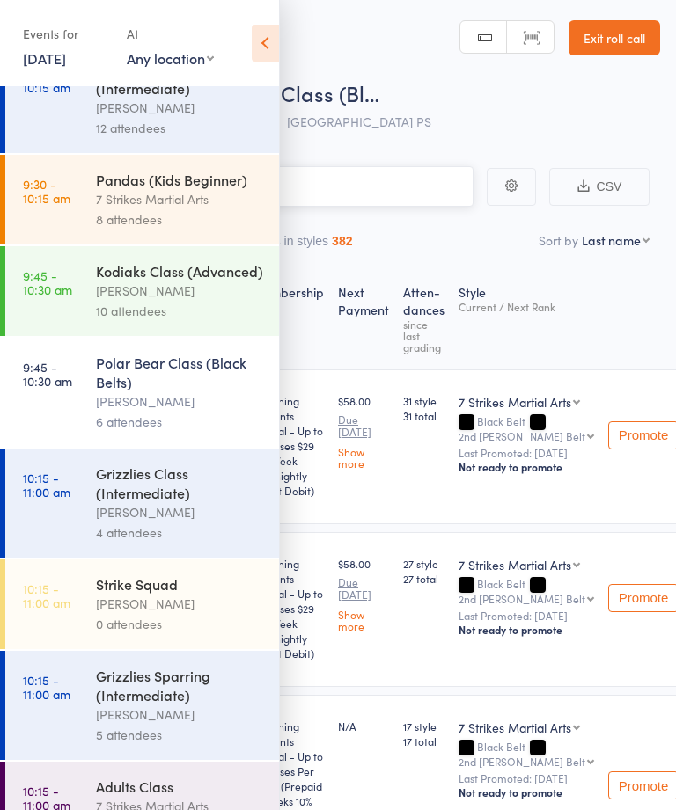
scroll to position [510, 0]
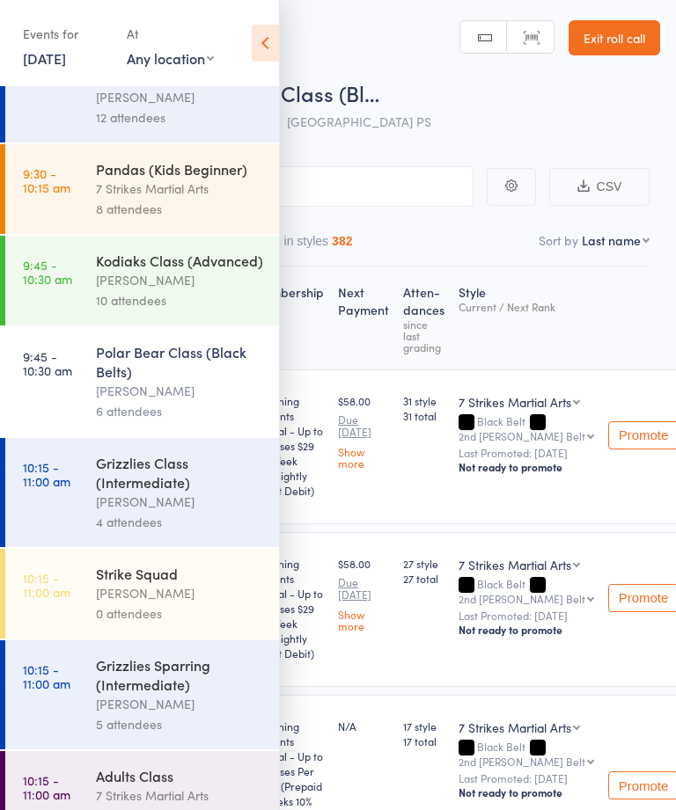
click at [222, 290] on div "Isaac Matos" at bounding box center [180, 280] width 168 height 20
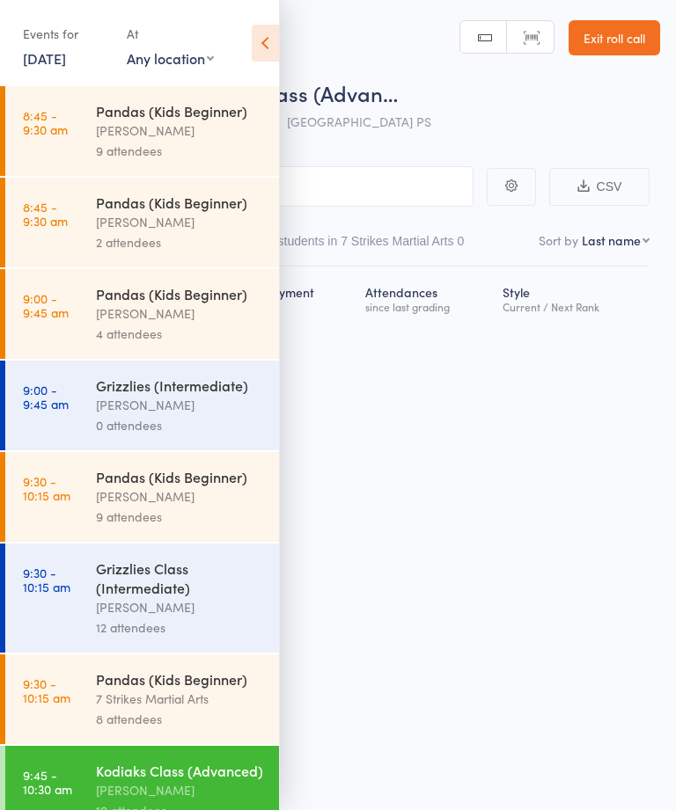
click at [235, 301] on div "Pandas (Kids Beginner)" at bounding box center [180, 293] width 168 height 19
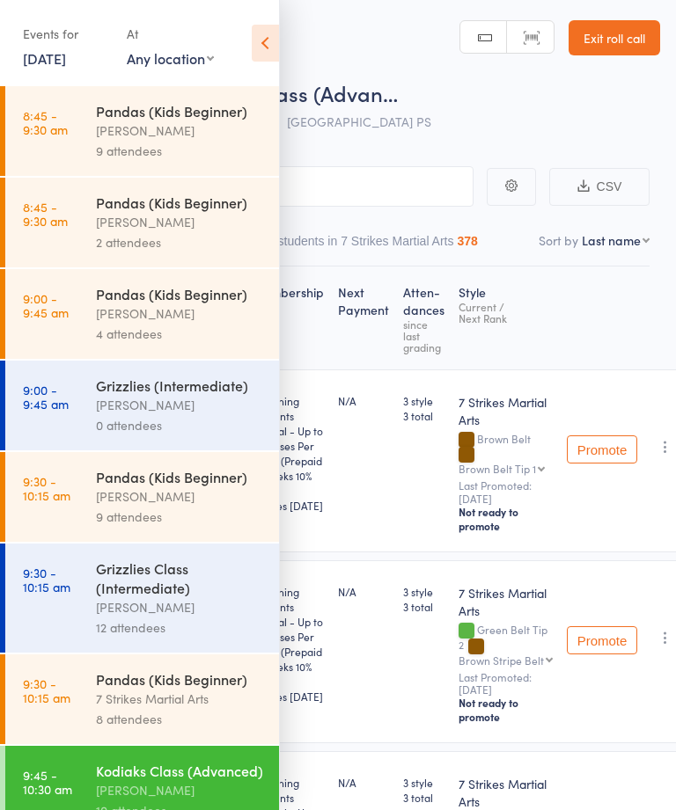
scroll to position [197, 0]
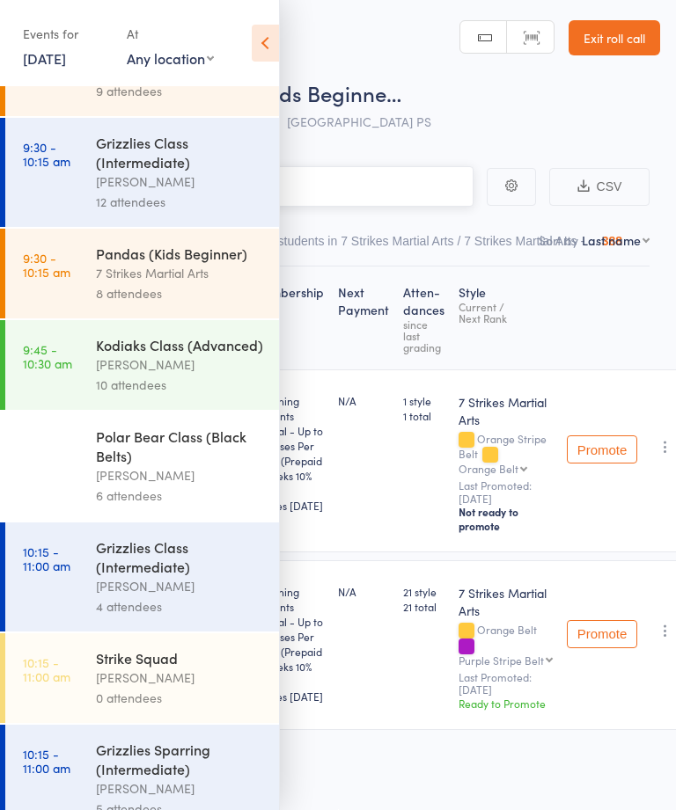
scroll to position [455, 0]
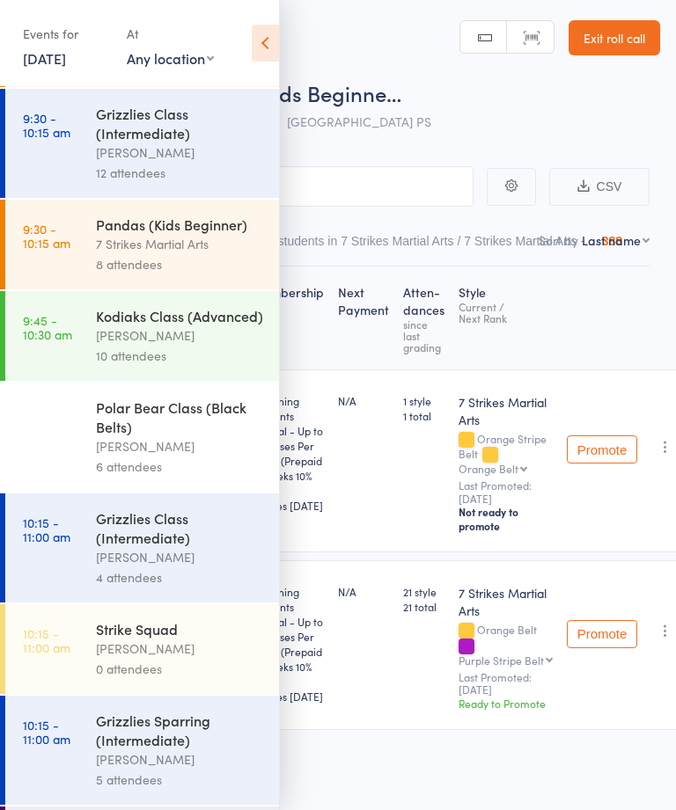
click at [90, 352] on link "9:45 - 10:30 am Kodiaks Class (Advanced) Isaac Matos 10 attendees" at bounding box center [142, 336] width 274 height 90
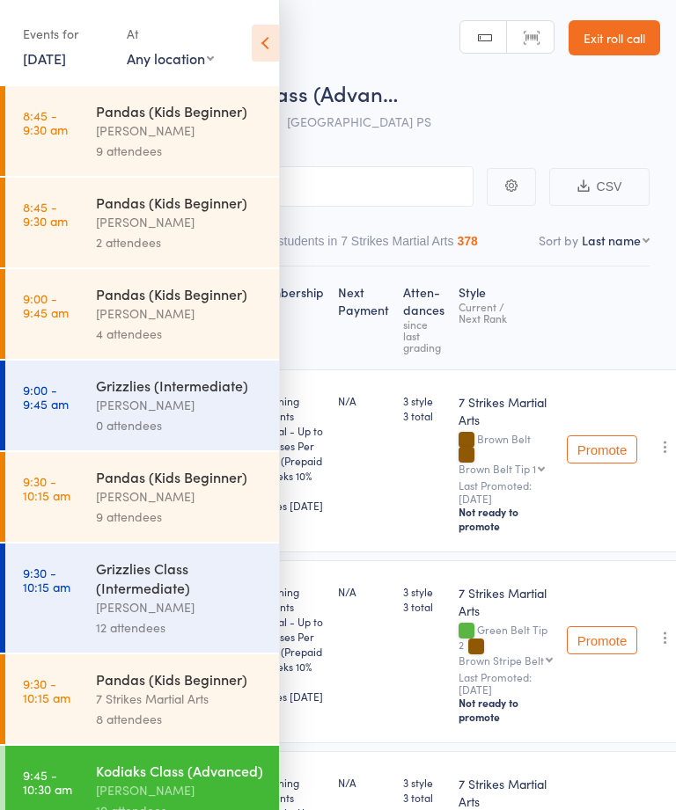
click at [268, 38] on icon at bounding box center [265, 43] width 27 height 37
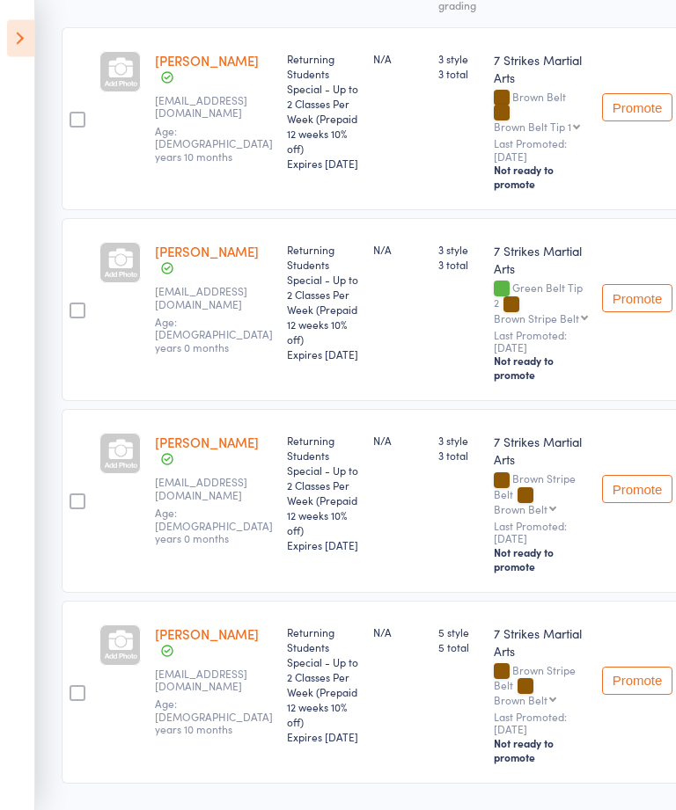
scroll to position [351, 0]
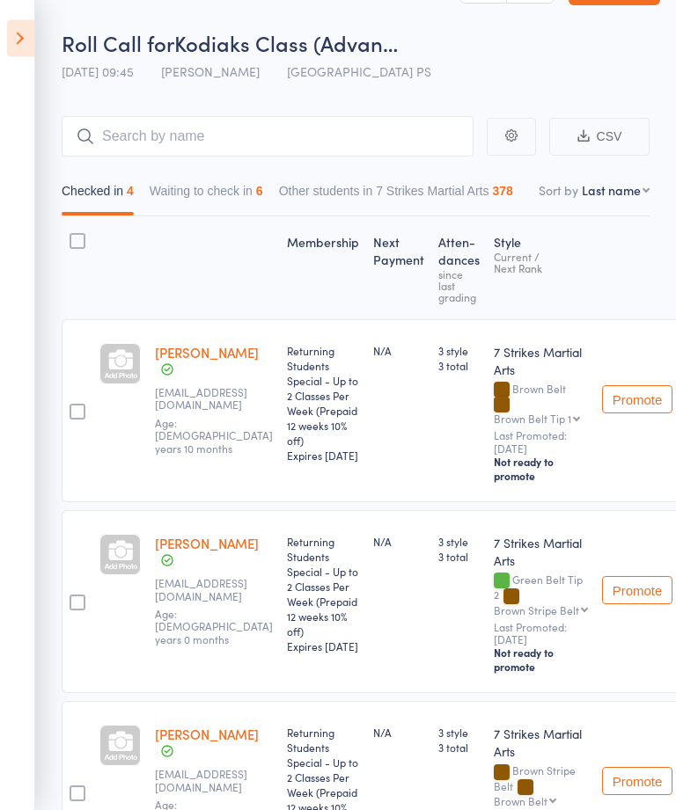
click at [188, 189] on button "Waiting to check in 6" at bounding box center [207, 196] width 114 height 40
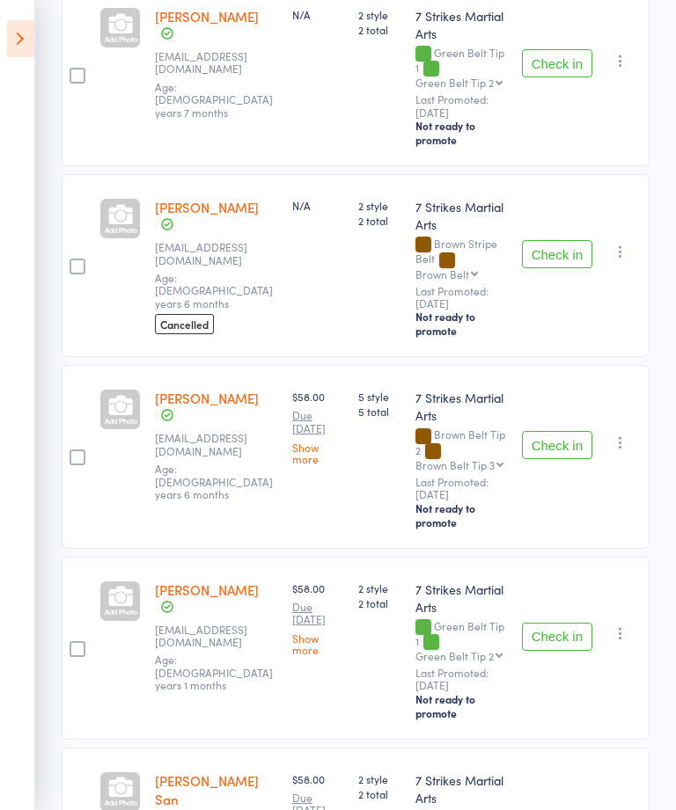
scroll to position [388, 0]
click at [566, 449] on button "Check in" at bounding box center [557, 444] width 70 height 28
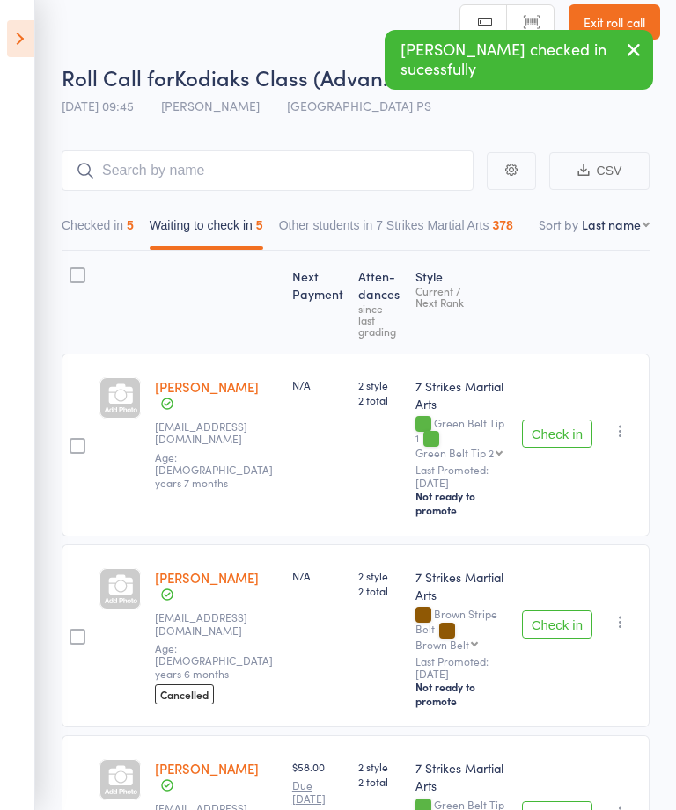
scroll to position [16, 0]
click at [145, 167] on input "search" at bounding box center [268, 171] width 412 height 40
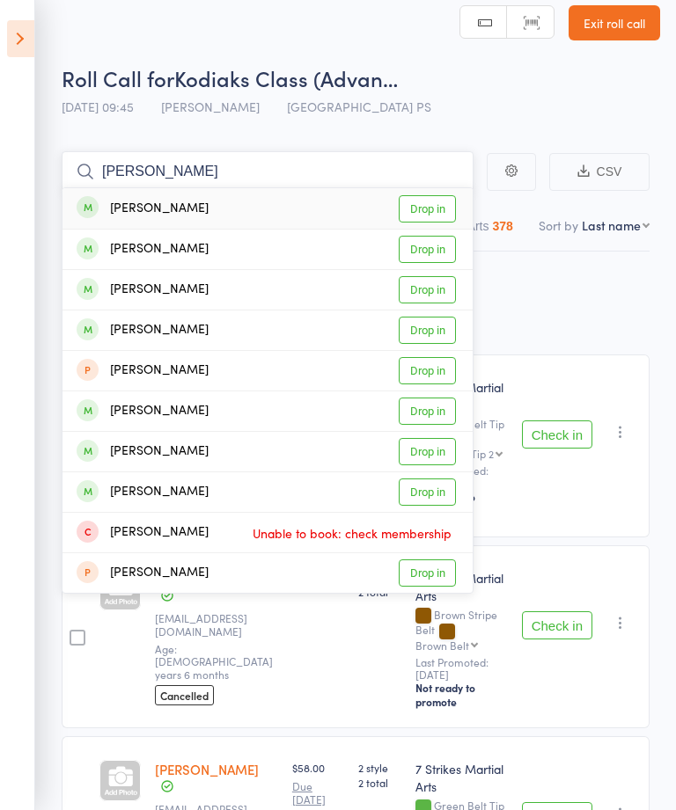
type input "Alex phillips"
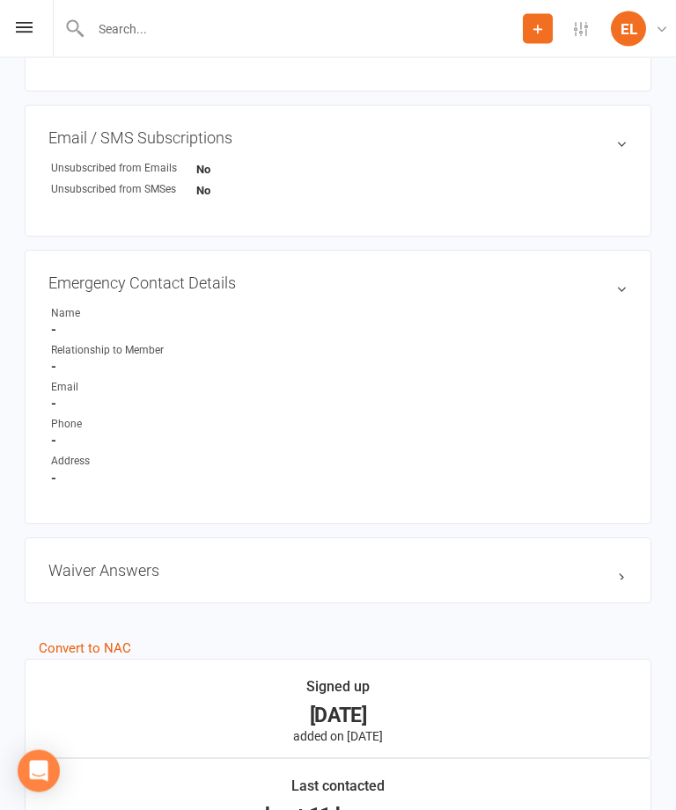
scroll to position [769, 0]
click at [128, 578] on h3 "Waiver Answers edit" at bounding box center [337, 570] width 579 height 18
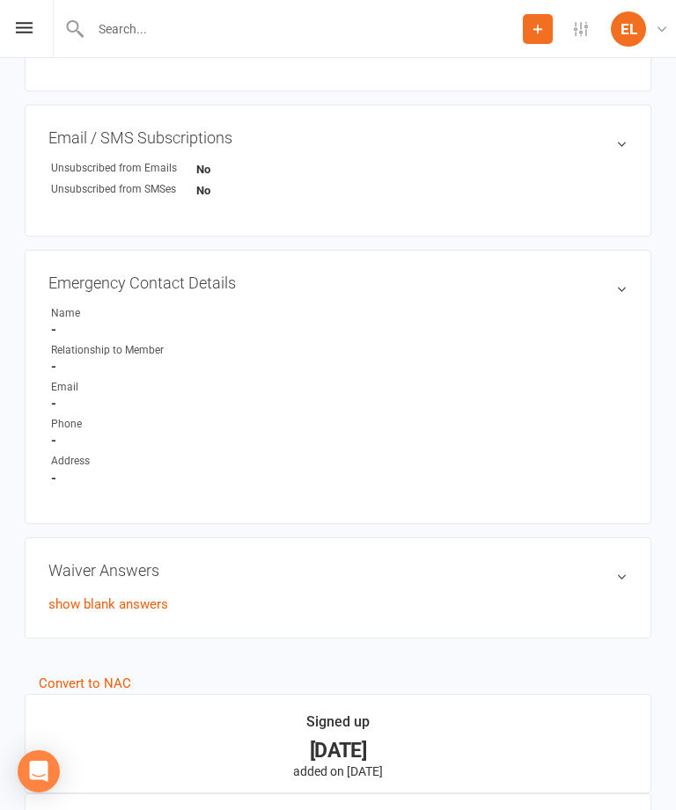
click at [99, 594] on div "Waiver Answers edit show blank answers" at bounding box center [338, 588] width 627 height 101
click at [104, 612] on link "show blank answers" at bounding box center [108, 605] width 120 height 16
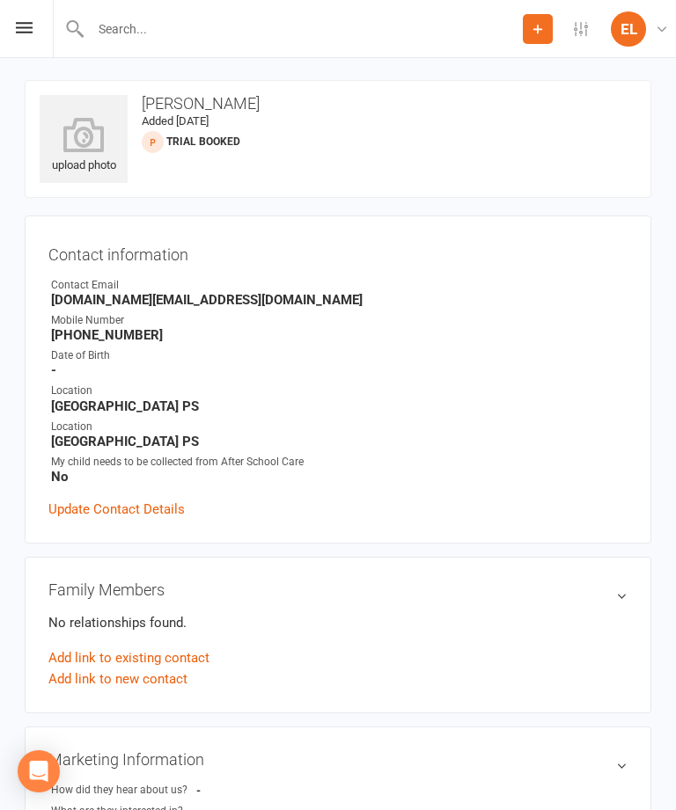
scroll to position [0, 0]
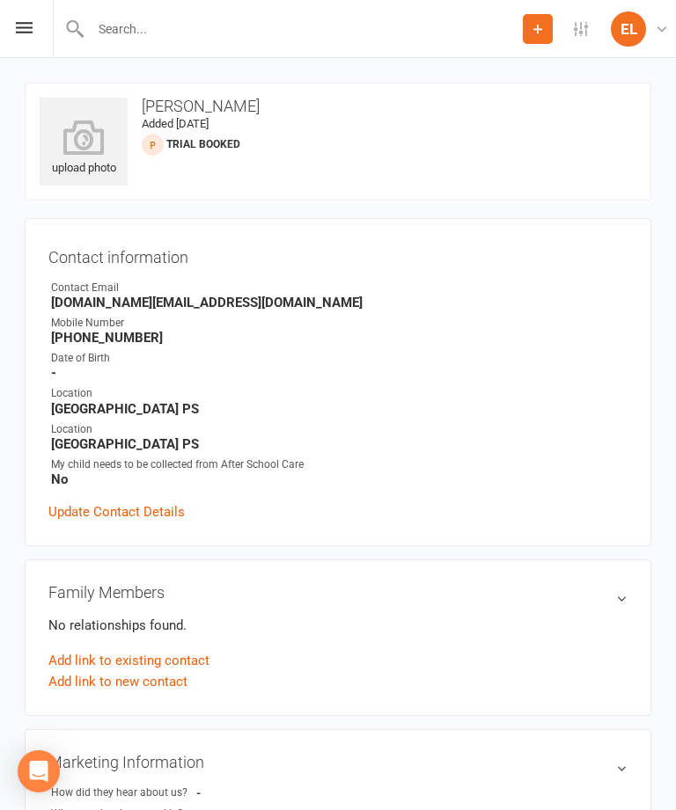
click at [6, 26] on div "Prospect Member Non-attending contact Task Add Settings Event Templates Appoint…" at bounding box center [338, 29] width 676 height 58
click at [17, 17] on div "Prospect Member Non-attending contact Task Add Settings Event Templates Appoint…" at bounding box center [338, 29] width 676 height 58
click at [26, 26] on icon at bounding box center [24, 27] width 17 height 11
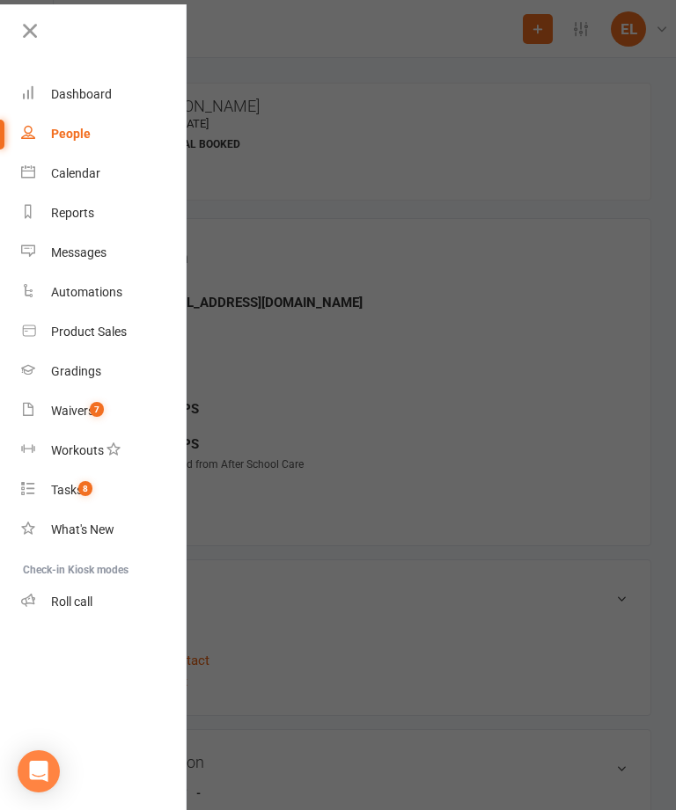
click at [95, 413] on span "7" at bounding box center [97, 409] width 14 height 15
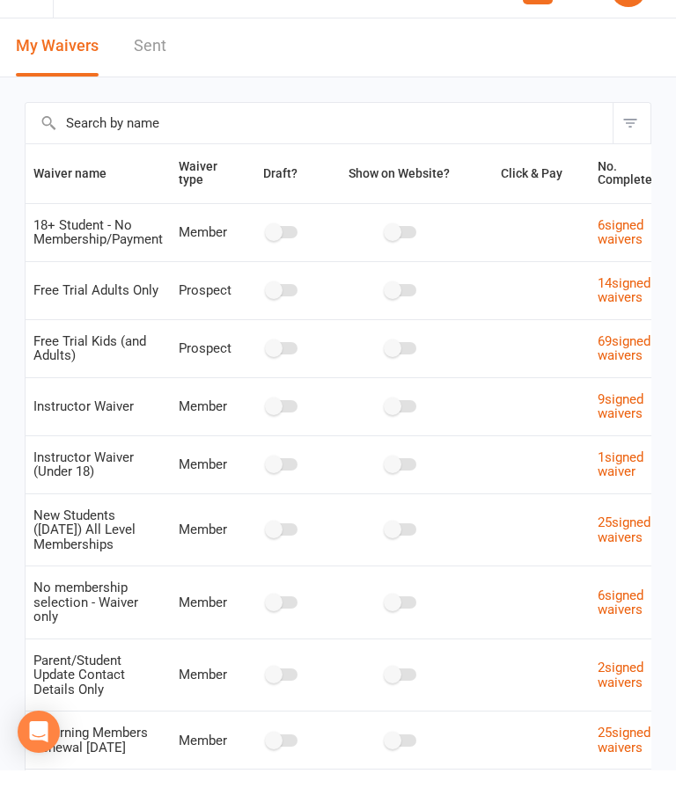
scroll to position [42, 0]
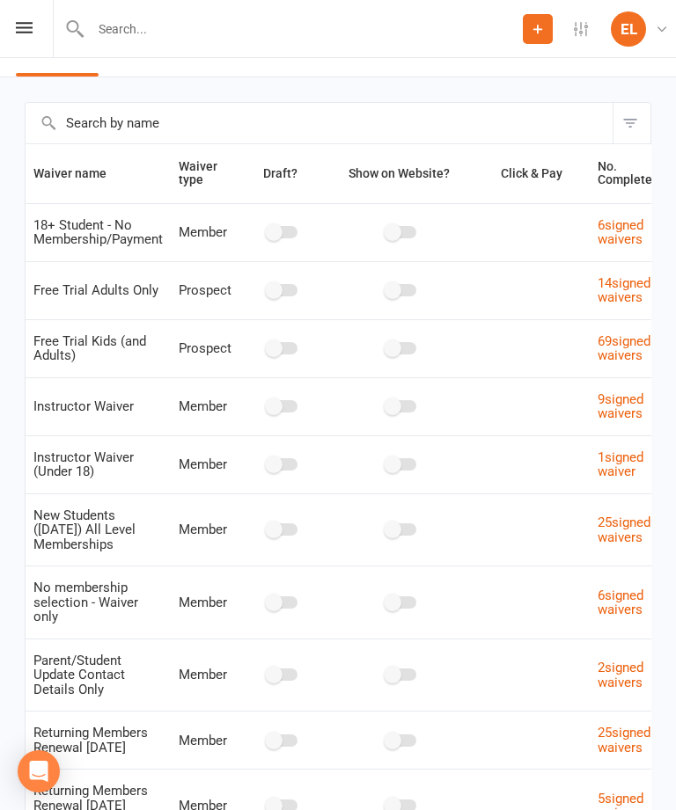
click at [624, 337] on link "69 signed waivers" at bounding box center [624, 349] width 53 height 31
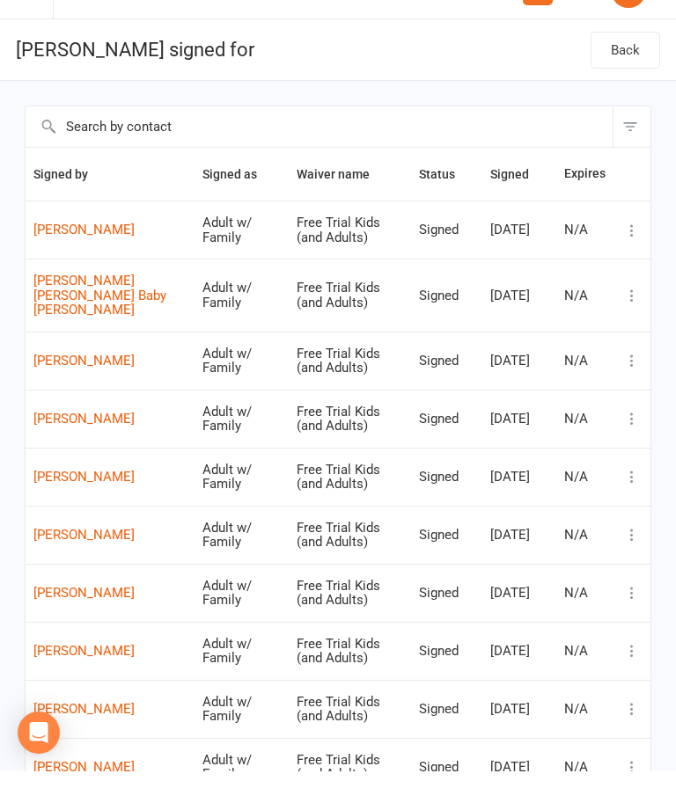
scroll to position [81, 0]
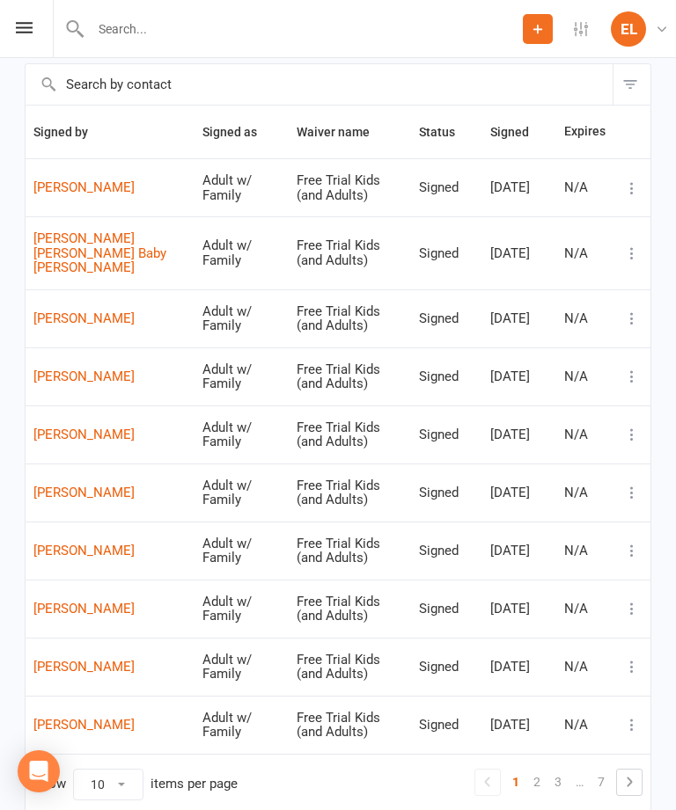
click at [114, 770] on select "10 25 50 100" at bounding box center [108, 785] width 69 height 30
select select "100"
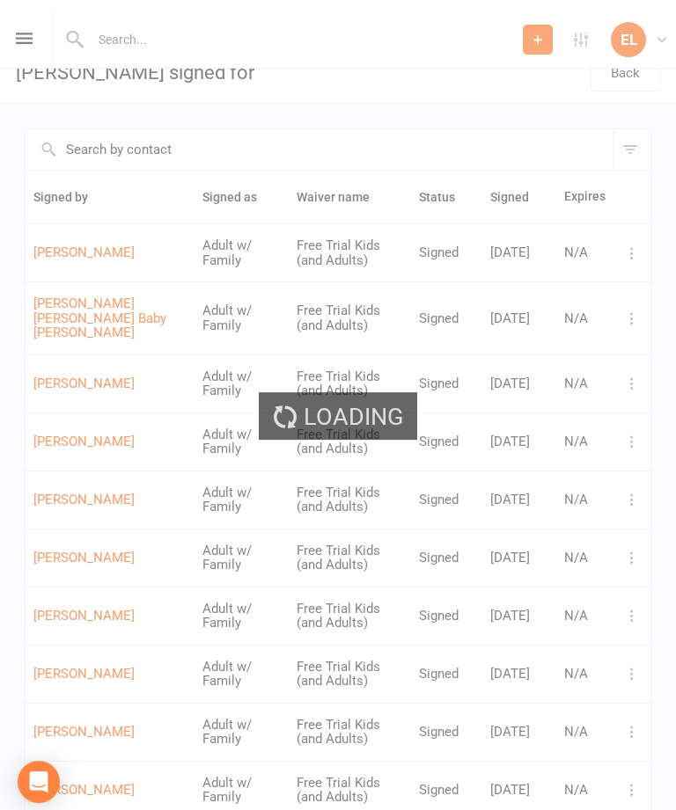
scroll to position [0, 0]
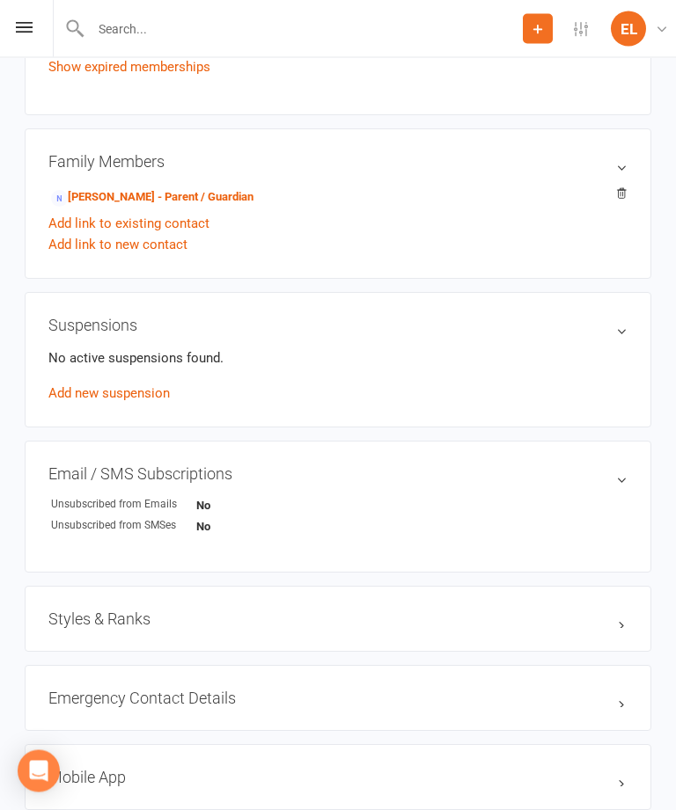
scroll to position [795, 0]
click at [109, 203] on link "[PERSON_NAME] - Parent / Guardian" at bounding box center [152, 197] width 202 height 18
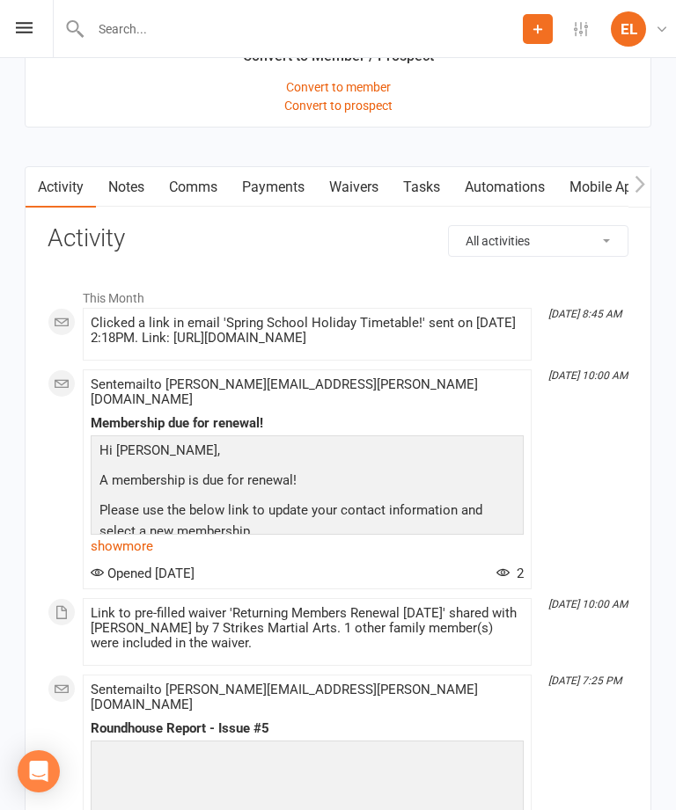
scroll to position [1545, 0]
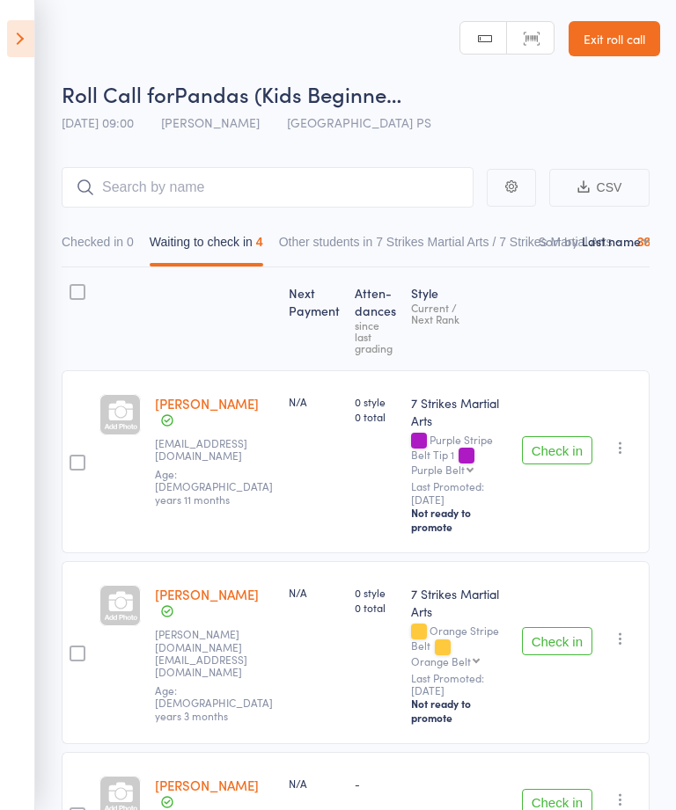
click at [26, 36] on icon at bounding box center [20, 38] width 27 height 37
